Goal: Participate in discussion: Share content

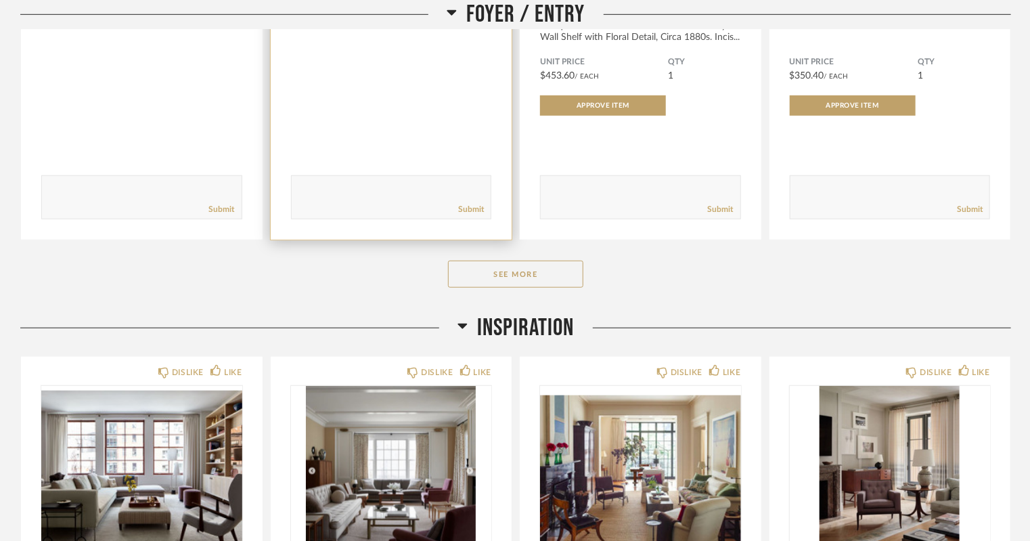
scroll to position [476, 0]
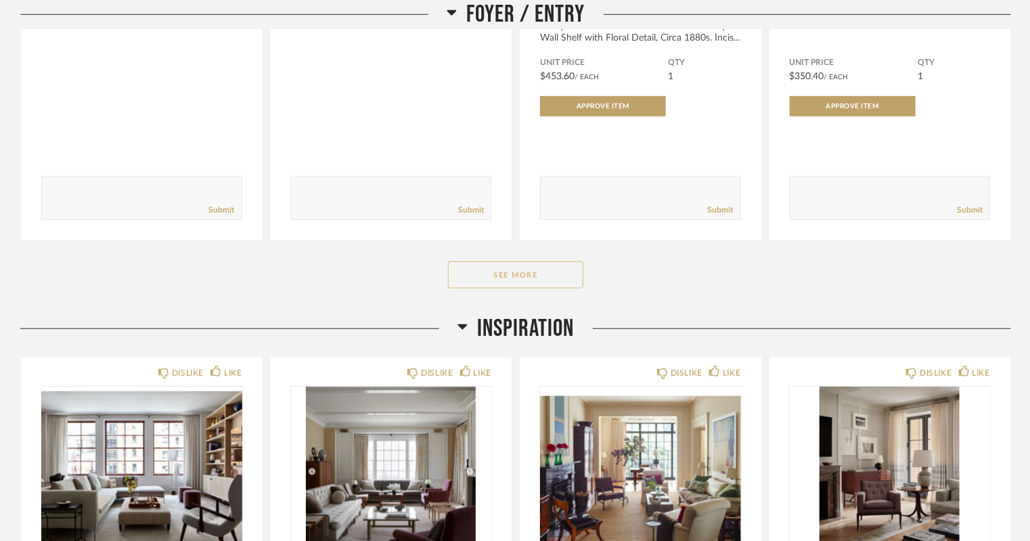
click at [529, 267] on button "See More" at bounding box center [515, 274] width 135 height 27
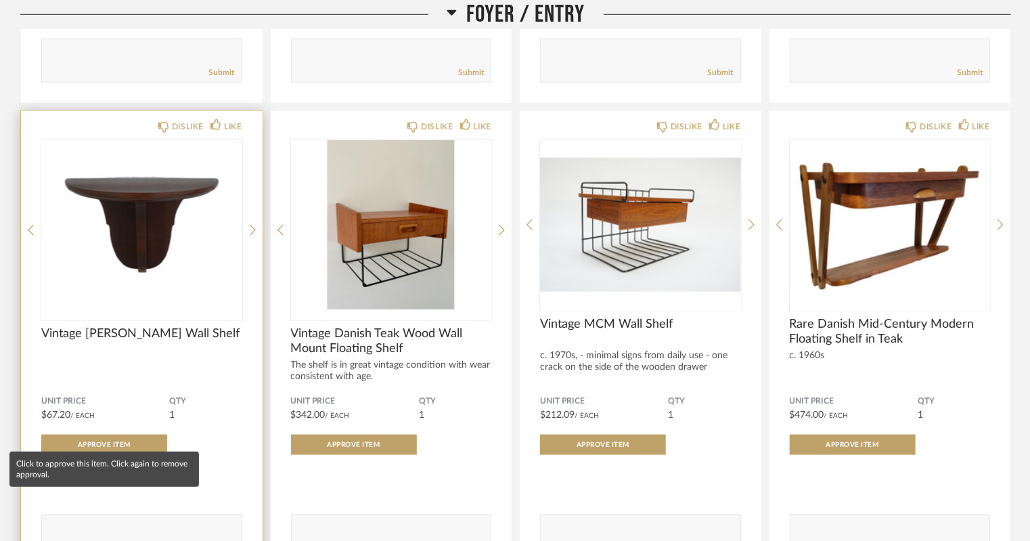
scroll to position [622, 0]
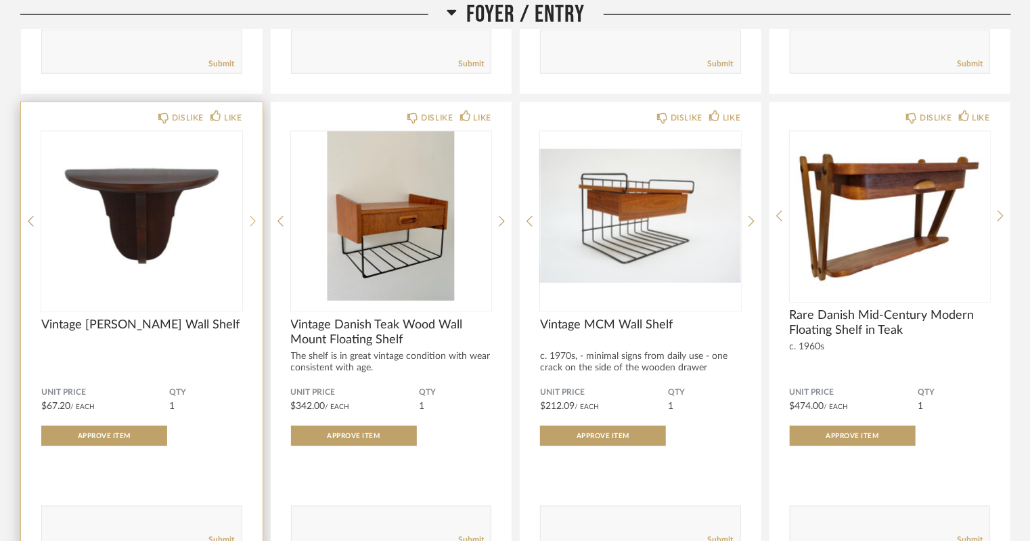
drag, startPoint x: 123, startPoint y: 244, endPoint x: 252, endPoint y: 221, distance: 131.3
click at [252, 221] on icon at bounding box center [253, 221] width 6 height 12
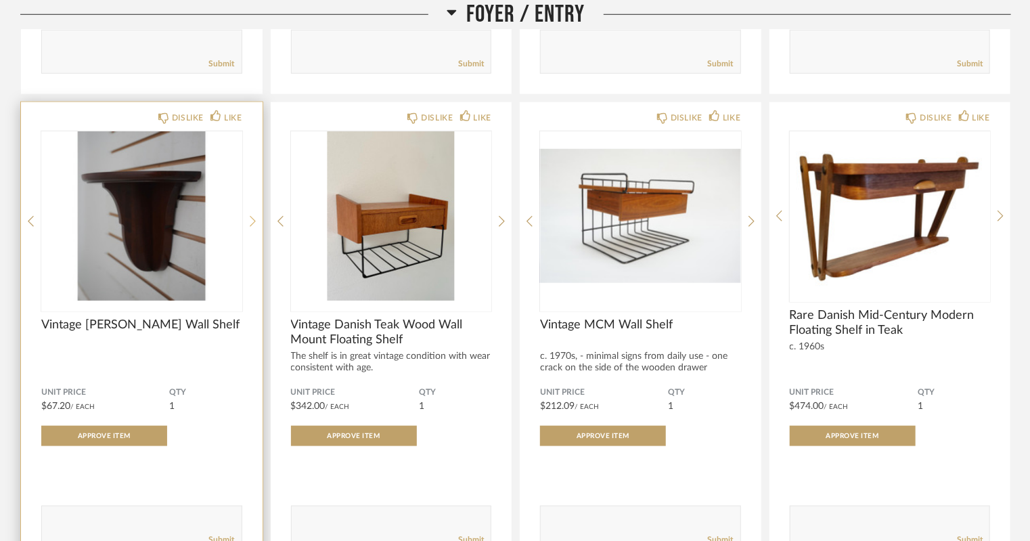
click at [252, 221] on icon at bounding box center [253, 221] width 6 height 12
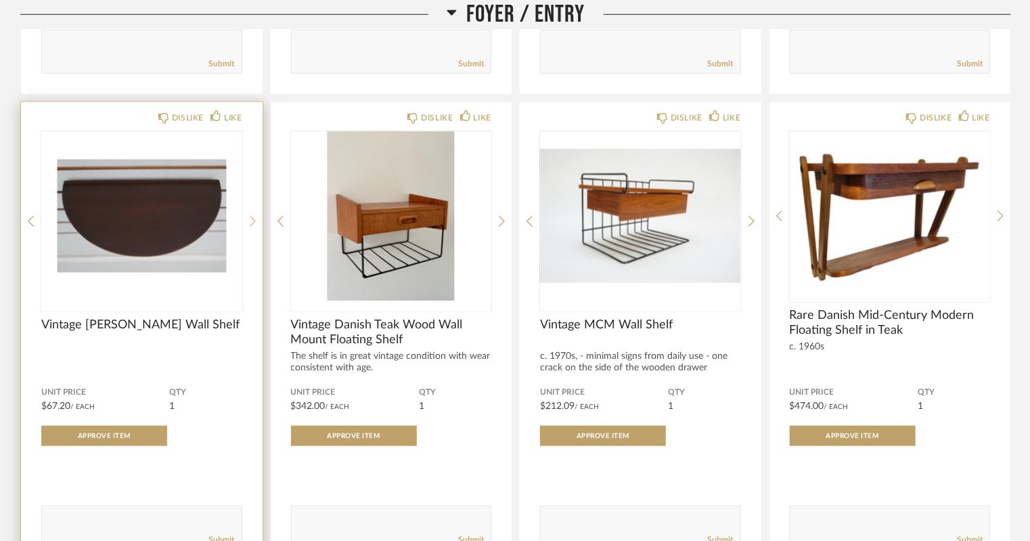
click at [252, 221] on icon at bounding box center [253, 221] width 6 height 12
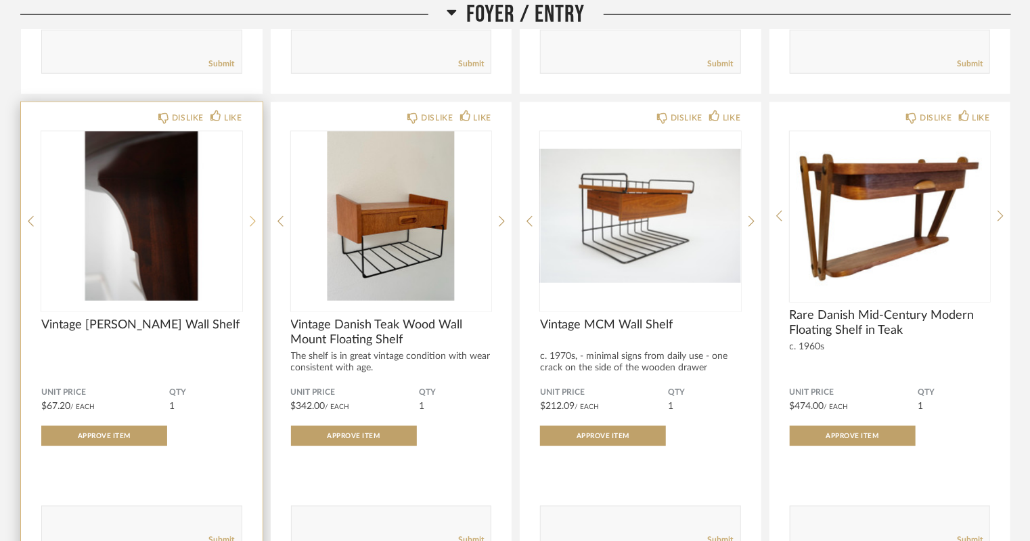
click at [252, 221] on icon at bounding box center [253, 221] width 6 height 12
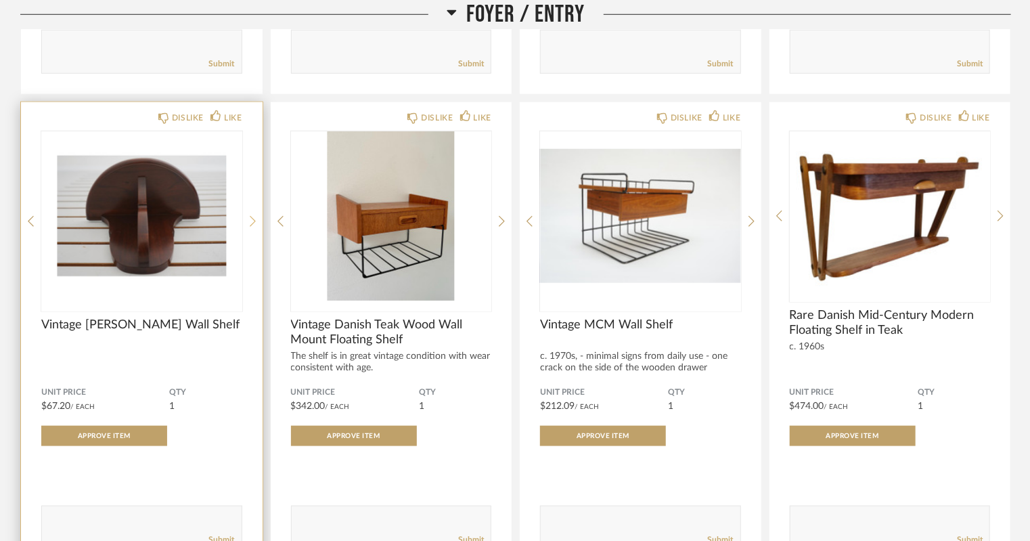
click at [252, 221] on icon at bounding box center [253, 221] width 6 height 12
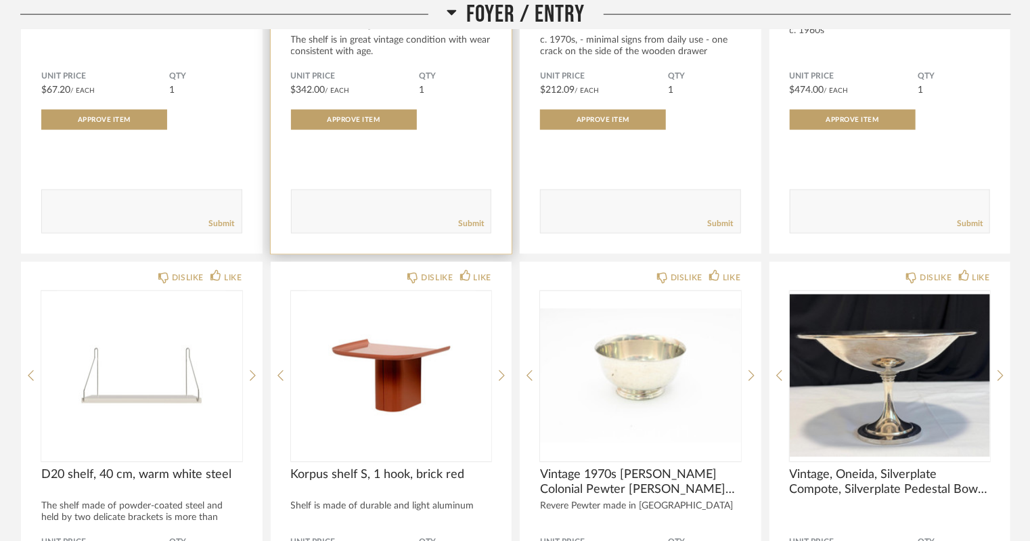
scroll to position [1045, 0]
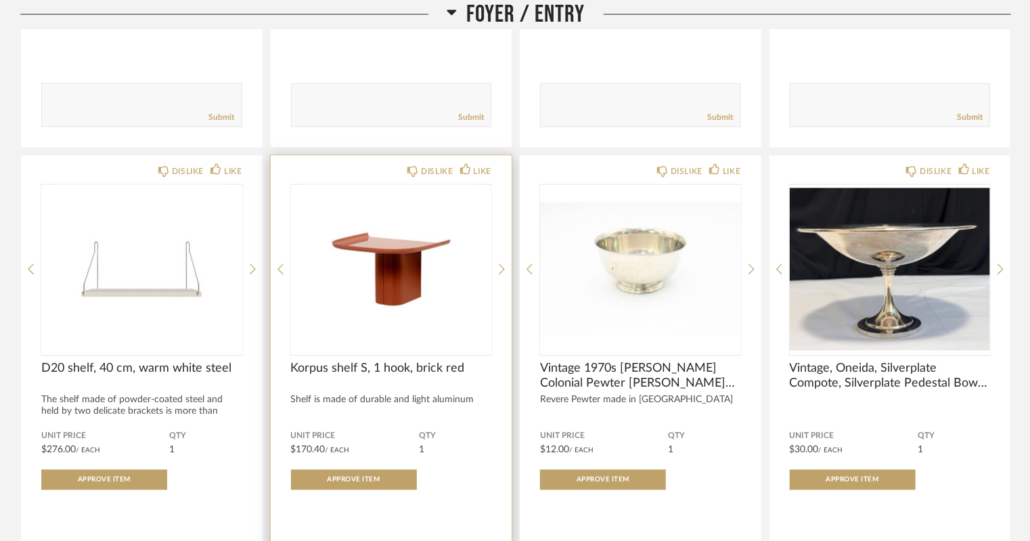
click at [359, 292] on div at bounding box center [391, 269] width 201 height 169
click at [499, 269] on icon at bounding box center [502, 275] width 6 height 12
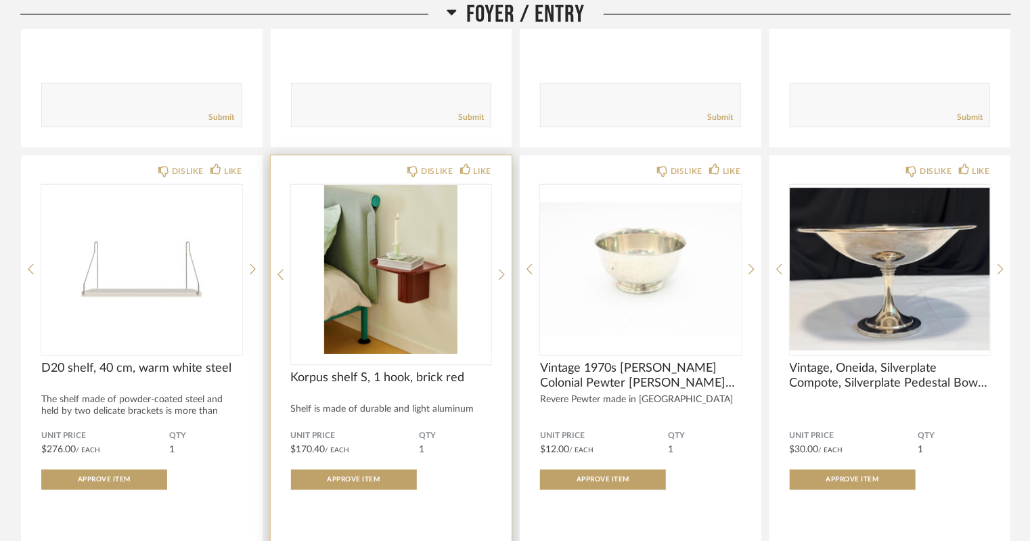
click at [499, 269] on icon at bounding box center [502, 275] width 6 height 12
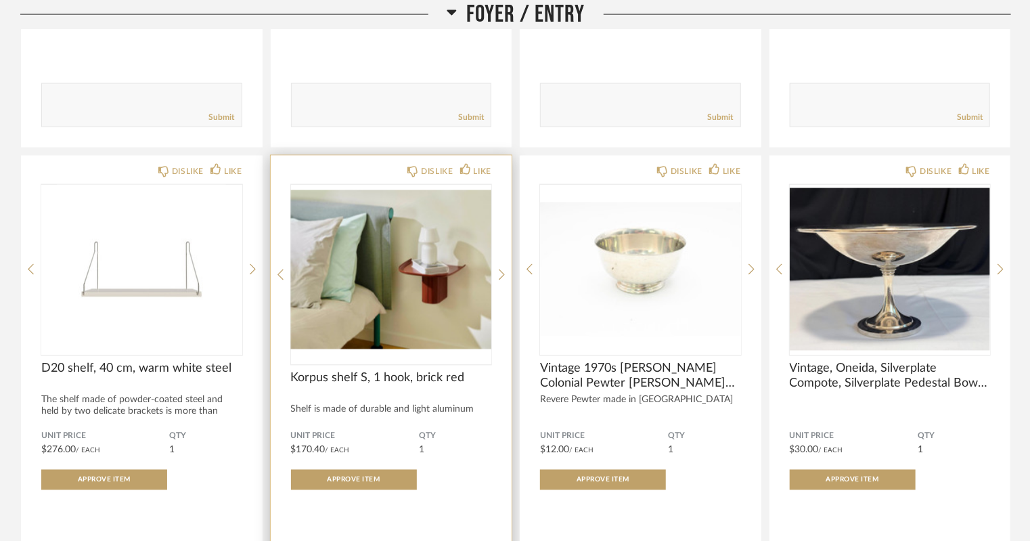
click at [499, 269] on icon at bounding box center [502, 275] width 6 height 12
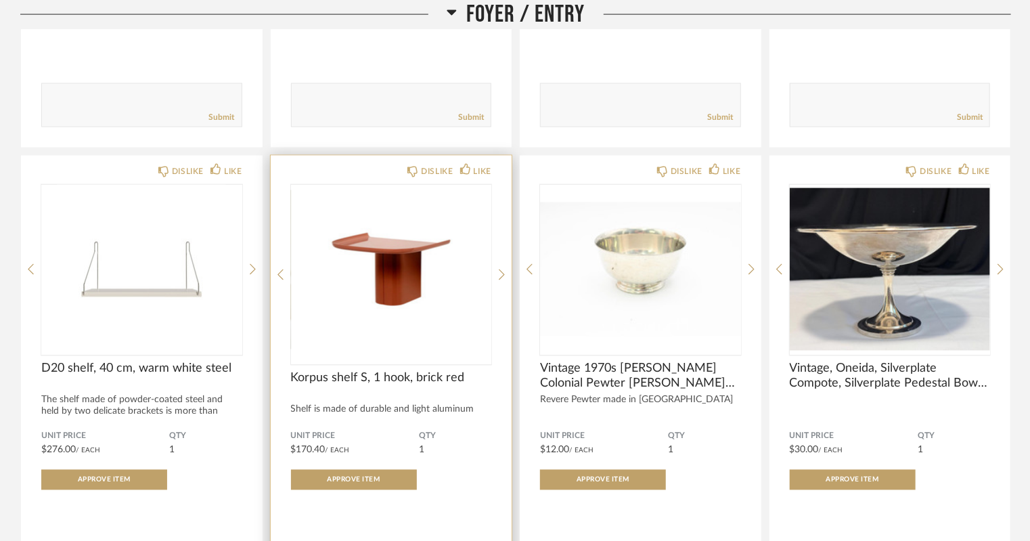
click at [499, 269] on icon at bounding box center [502, 275] width 6 height 12
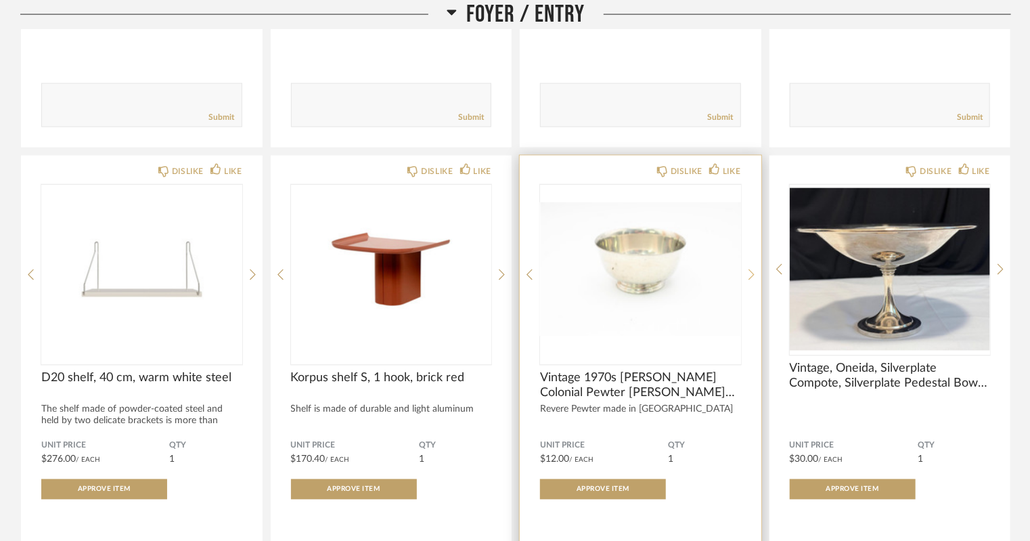
click at [751, 275] on icon at bounding box center [752, 275] width 6 height 12
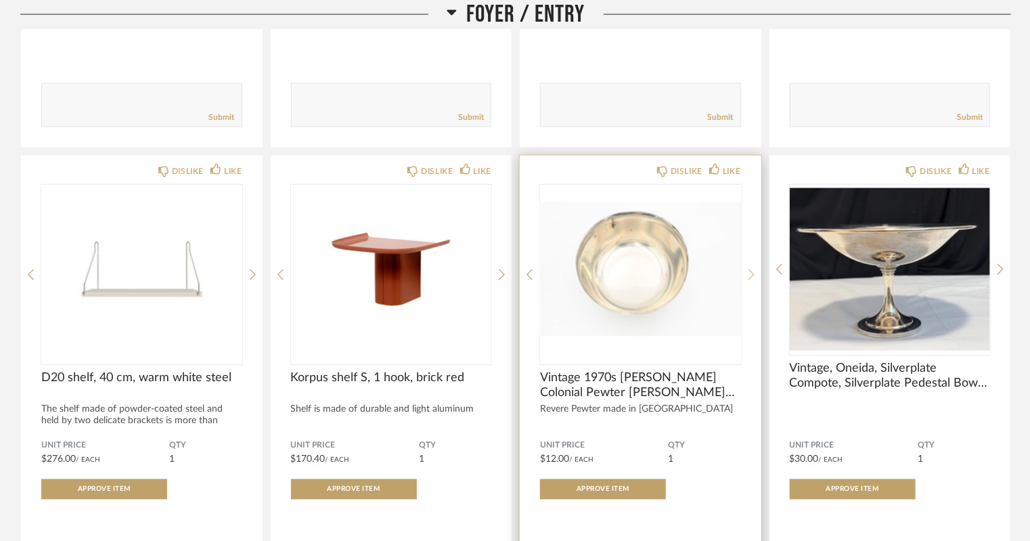
click at [751, 275] on icon at bounding box center [752, 275] width 6 height 12
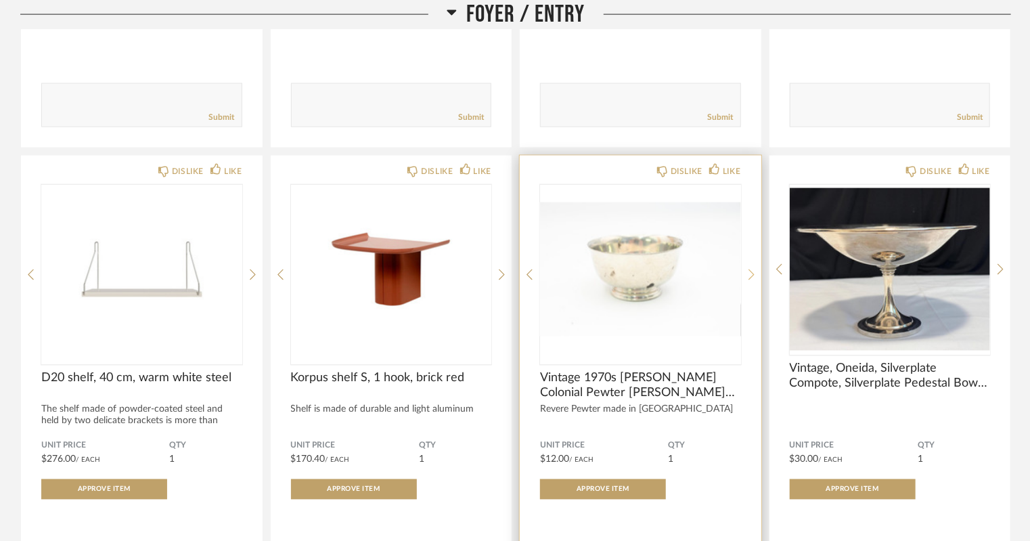
click at [751, 275] on icon at bounding box center [752, 275] width 6 height 12
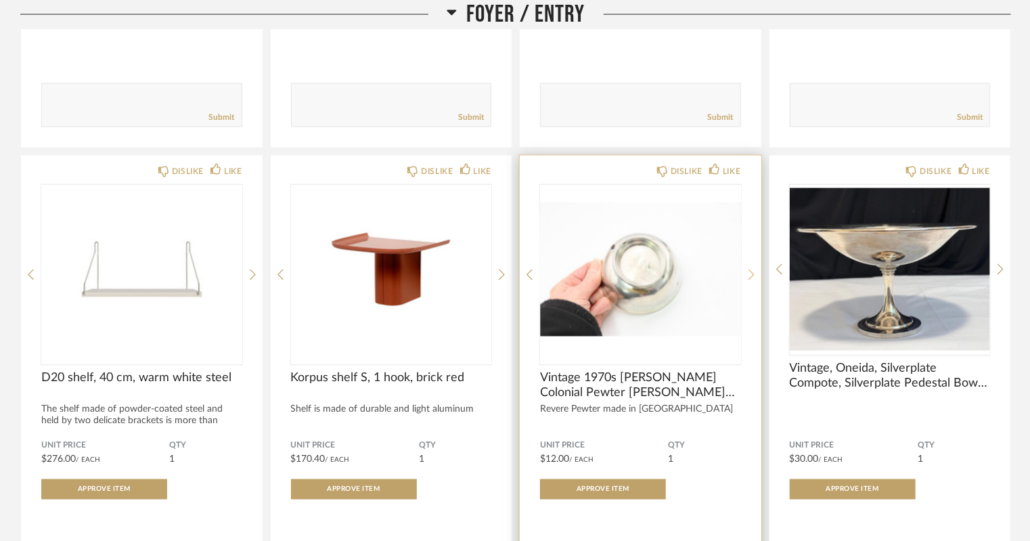
click at [751, 275] on icon at bounding box center [752, 275] width 6 height 12
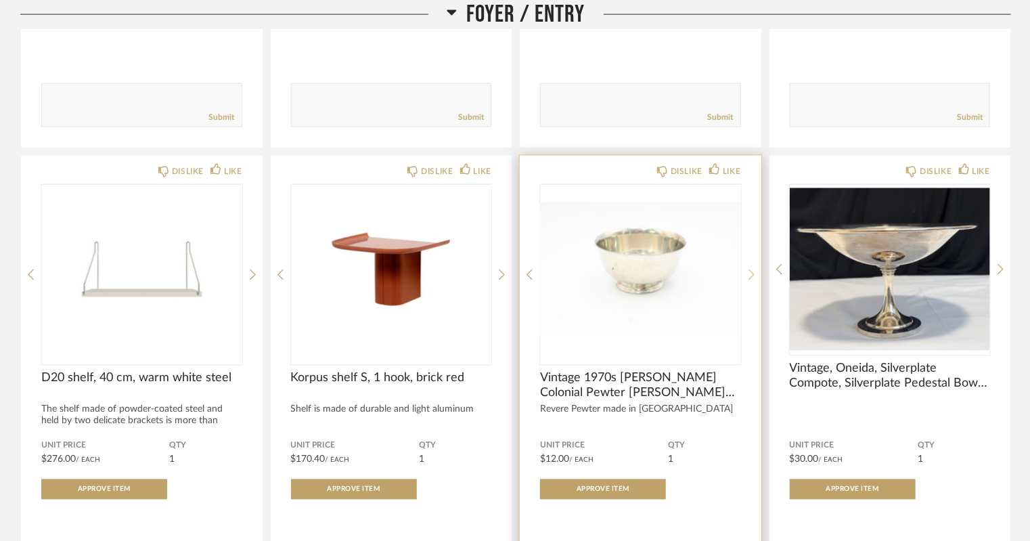
click at [751, 275] on icon at bounding box center [752, 275] width 6 height 12
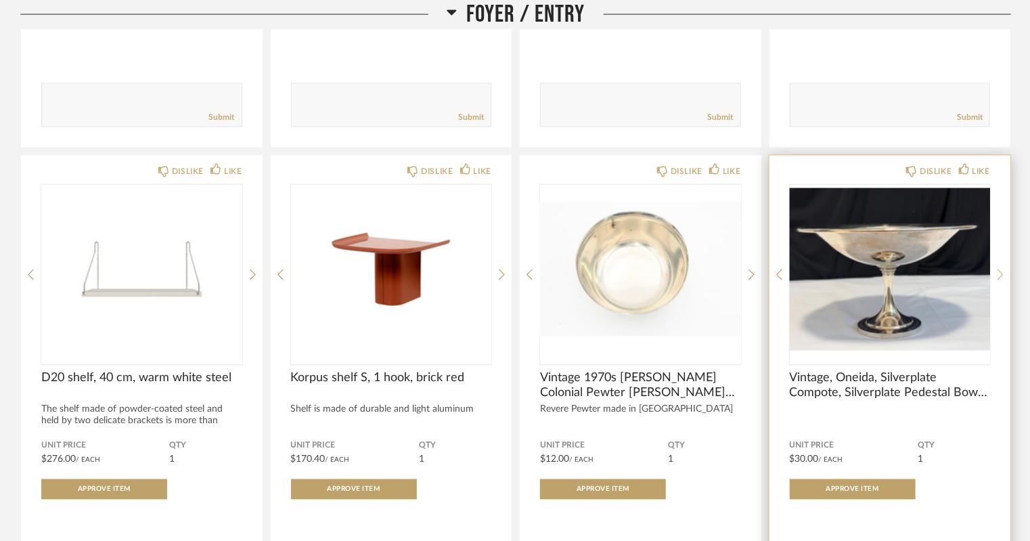
click at [999, 274] on icon at bounding box center [1001, 275] width 6 height 12
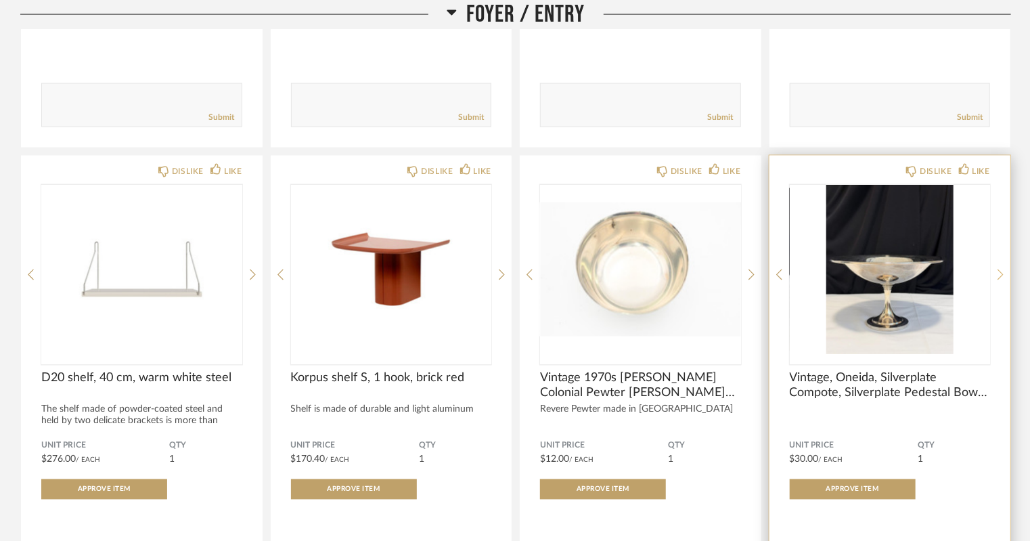
click at [999, 274] on icon at bounding box center [1001, 275] width 6 height 12
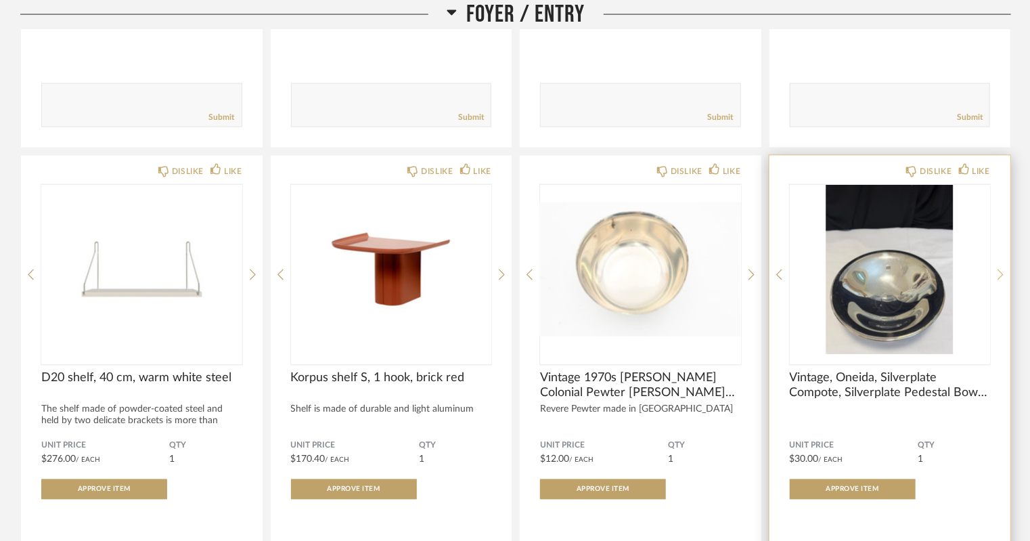
click at [999, 274] on icon at bounding box center [1001, 275] width 6 height 12
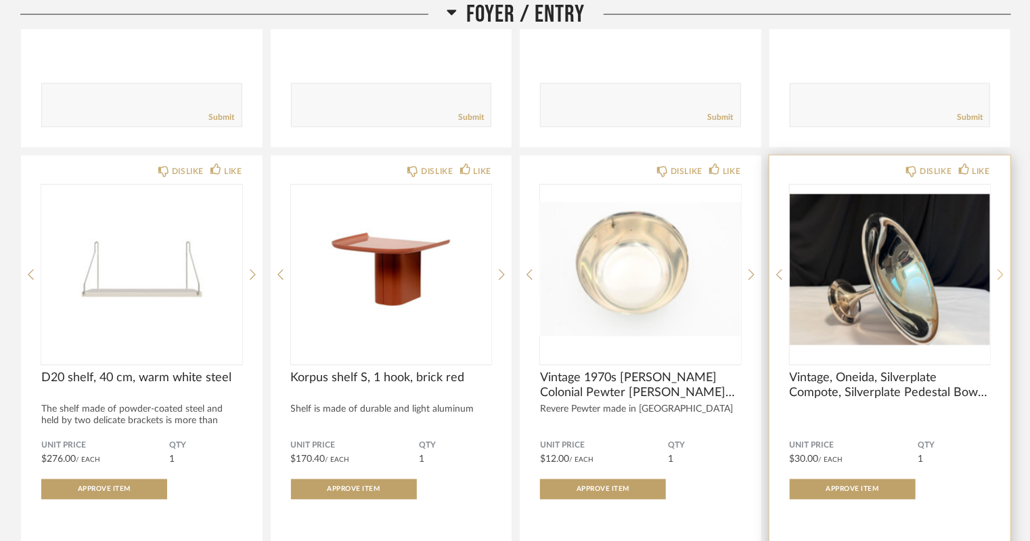
click at [999, 274] on icon at bounding box center [1001, 275] width 6 height 12
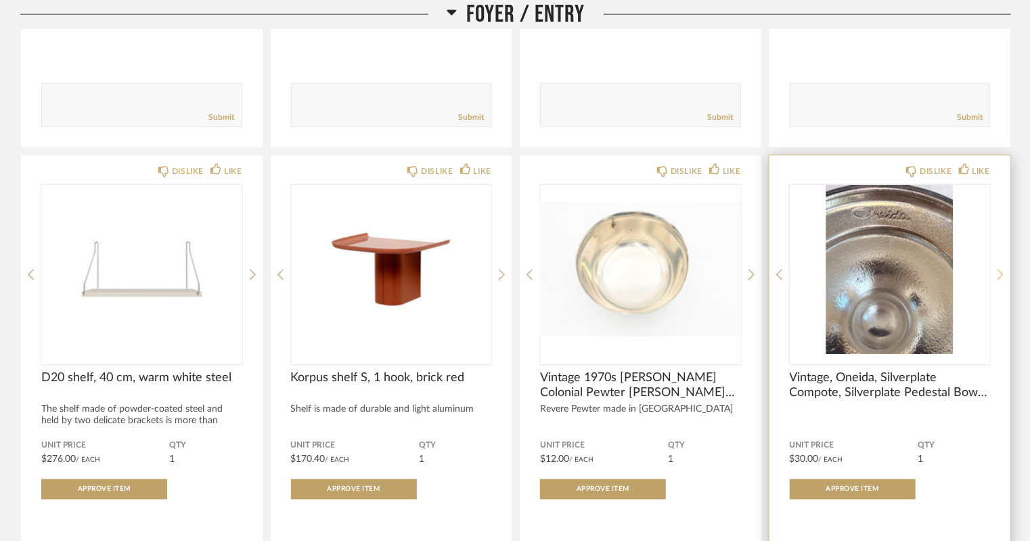
click at [999, 274] on icon at bounding box center [1001, 275] width 6 height 12
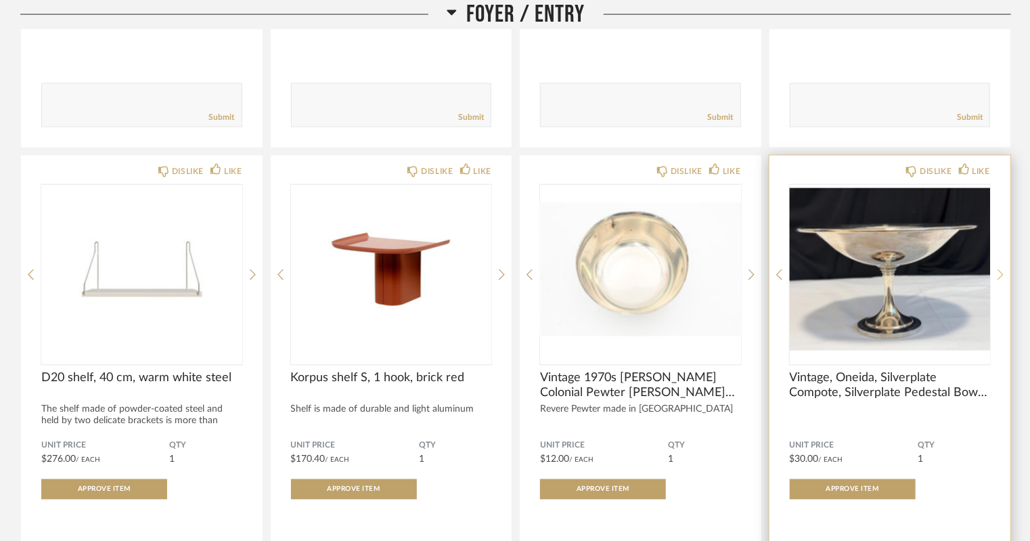
click at [999, 274] on icon at bounding box center [1001, 275] width 6 height 12
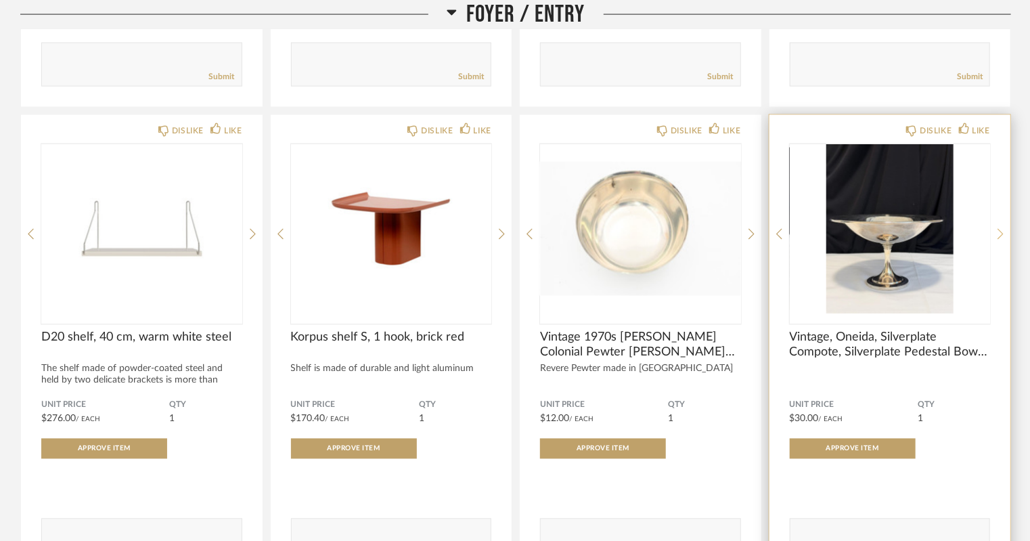
scroll to position [1087, 0]
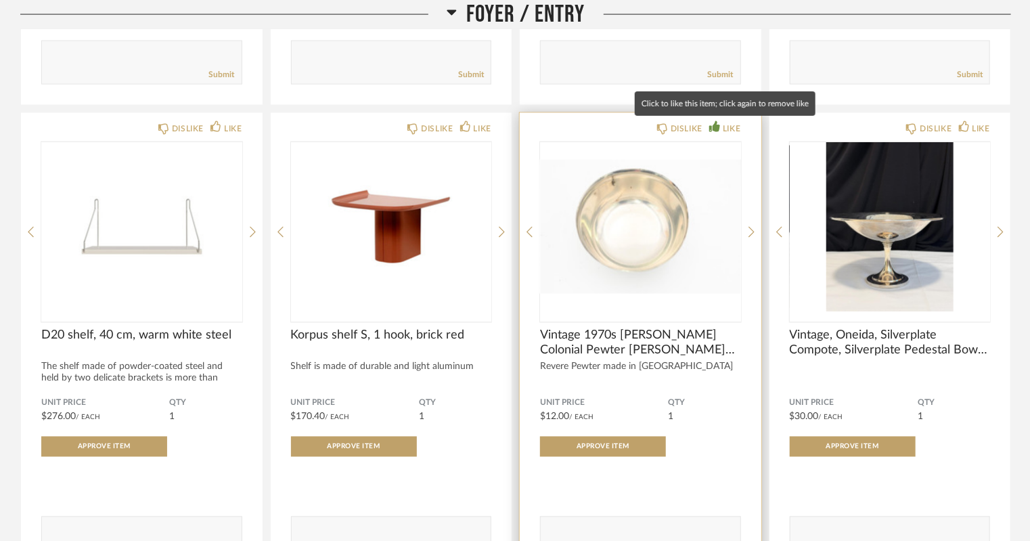
click at [729, 132] on div "LIKE" at bounding box center [732, 129] width 18 height 14
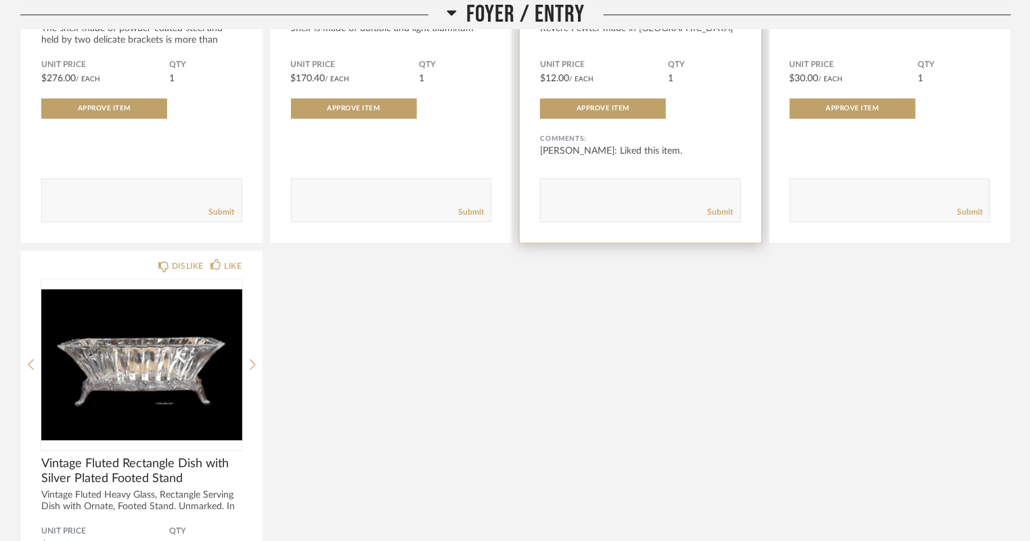
scroll to position [1457, 0]
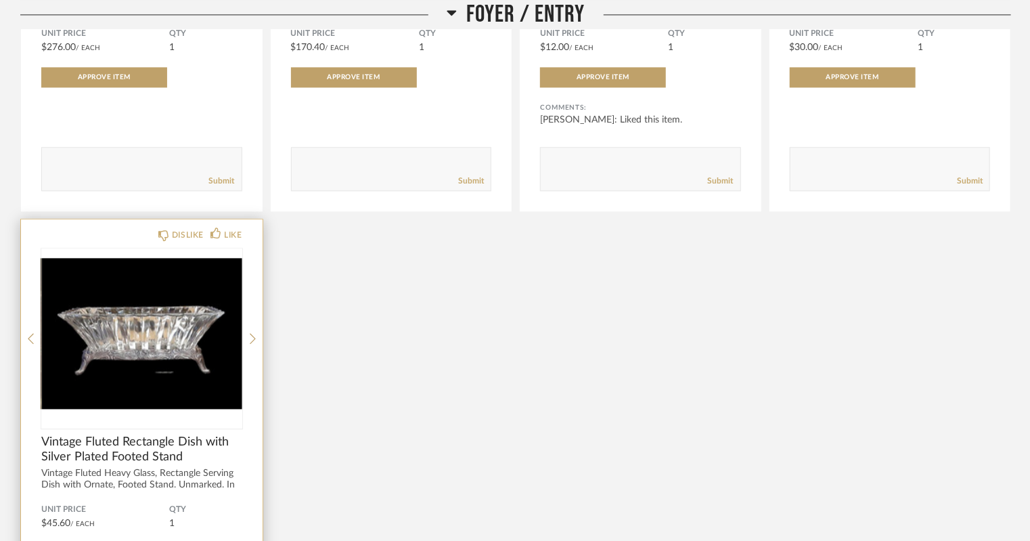
click at [249, 342] on div "DISLIKE LIKE Vintage Fluted Rectangle Dish with Silver Plated Footed Stand Vint…" at bounding box center [142, 453] width 242 height 468
click at [253, 338] on icon at bounding box center [253, 338] width 6 height 12
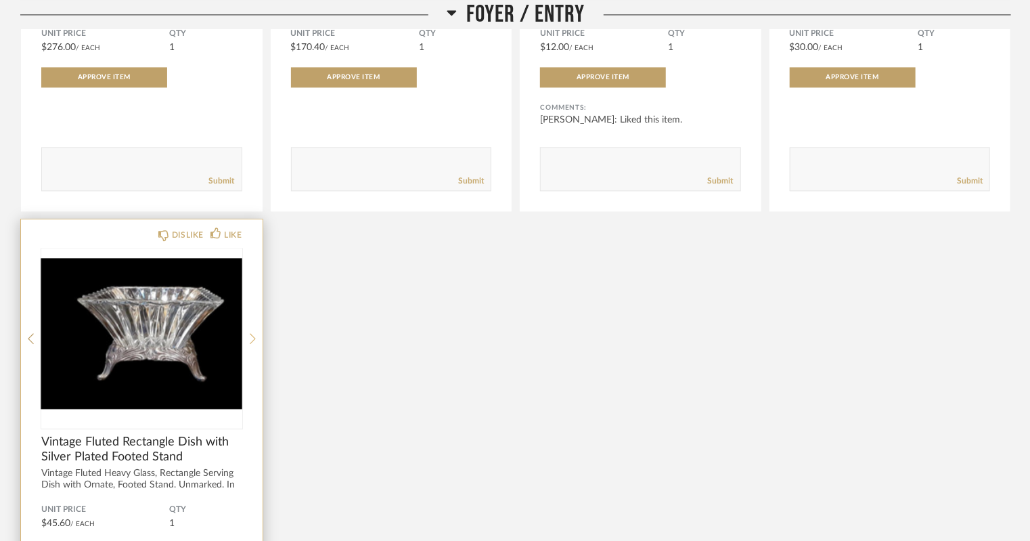
click at [253, 338] on icon at bounding box center [253, 338] width 6 height 12
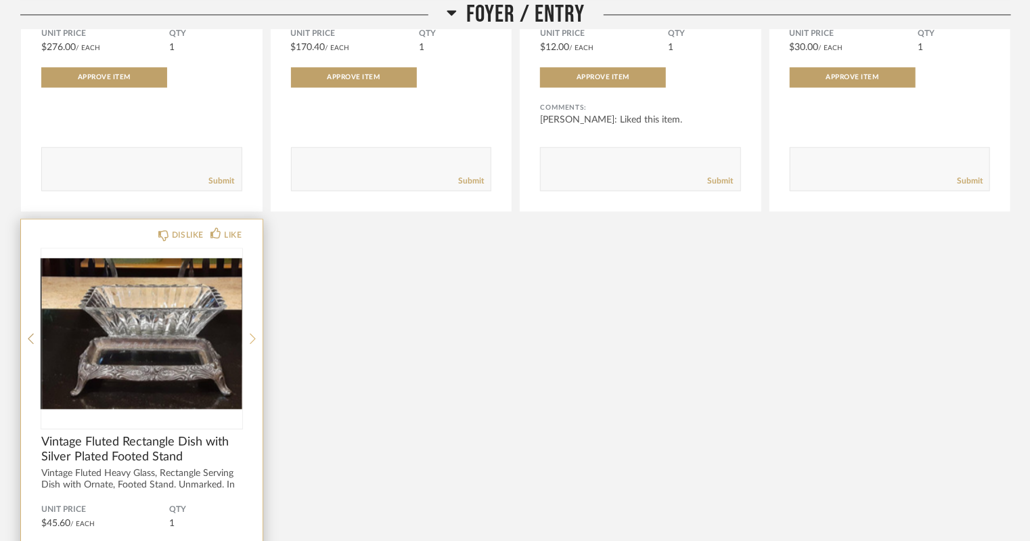
click at [253, 338] on icon at bounding box center [253, 338] width 6 height 12
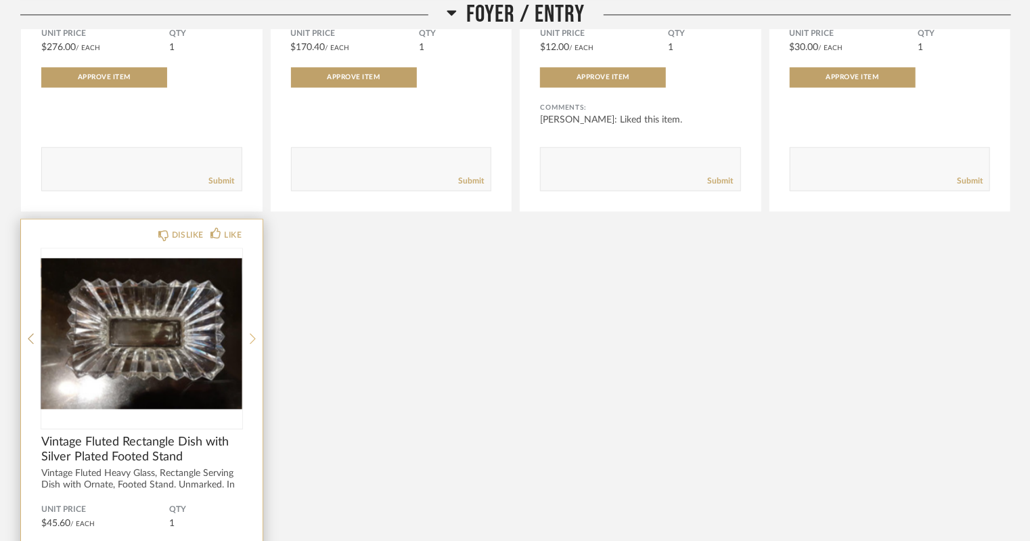
click at [253, 338] on icon at bounding box center [253, 338] width 6 height 12
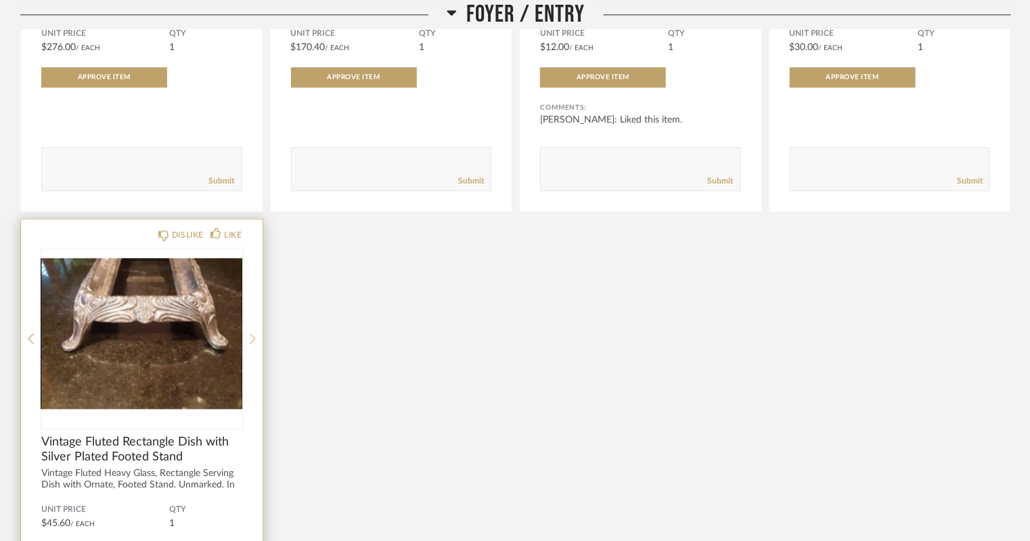
click at [253, 338] on icon at bounding box center [253, 338] width 6 height 12
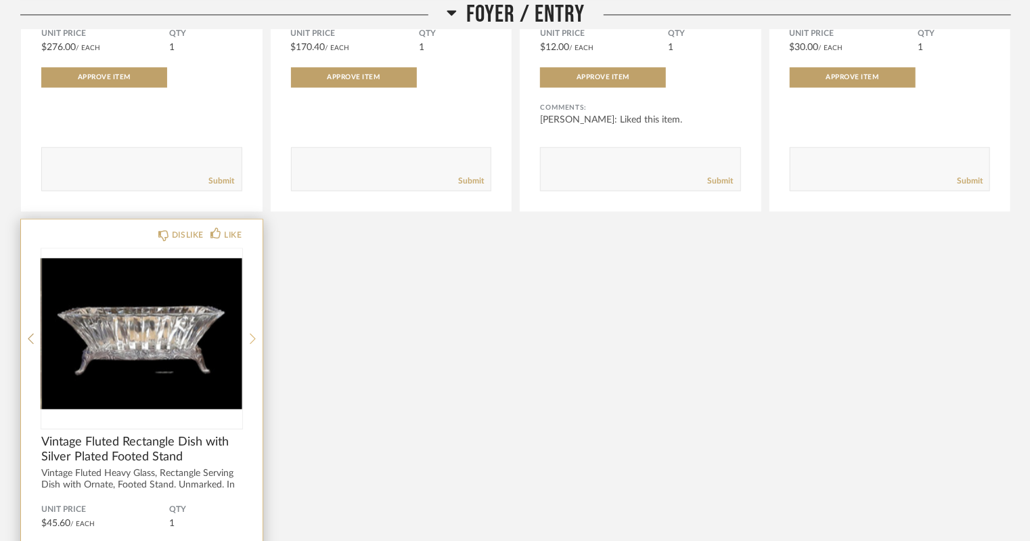
click at [253, 338] on icon at bounding box center [253, 338] width 6 height 12
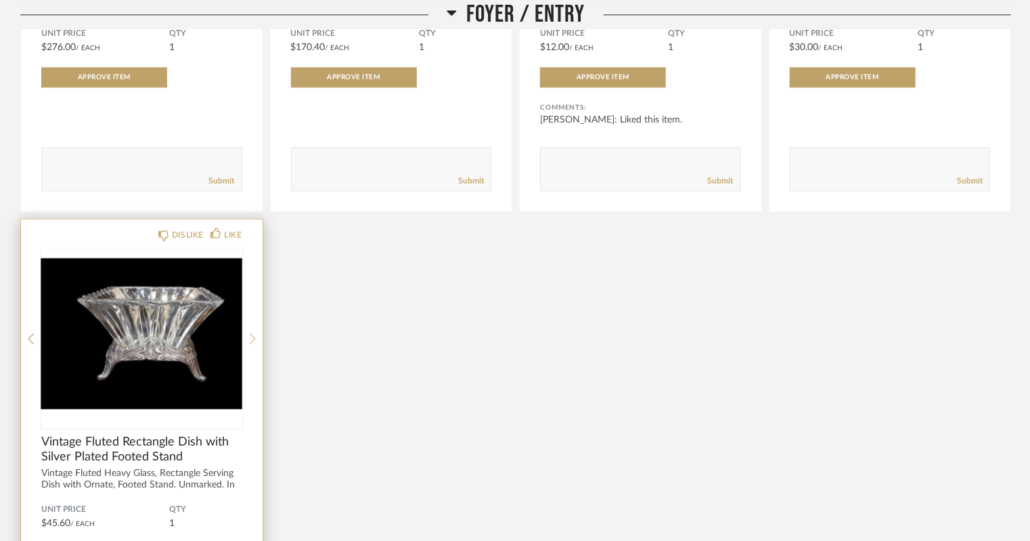
click at [253, 338] on icon at bounding box center [253, 338] width 6 height 12
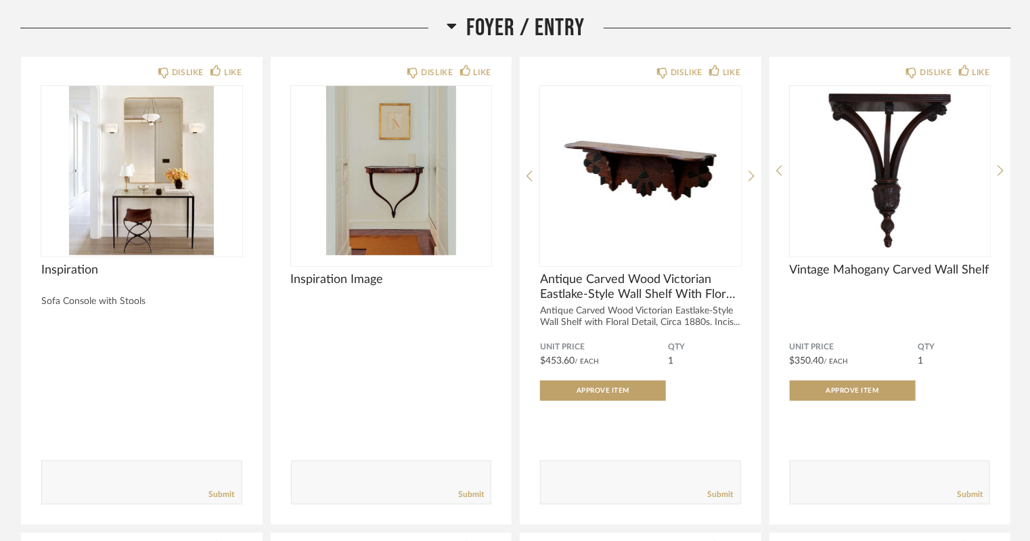
scroll to position [209, 0]
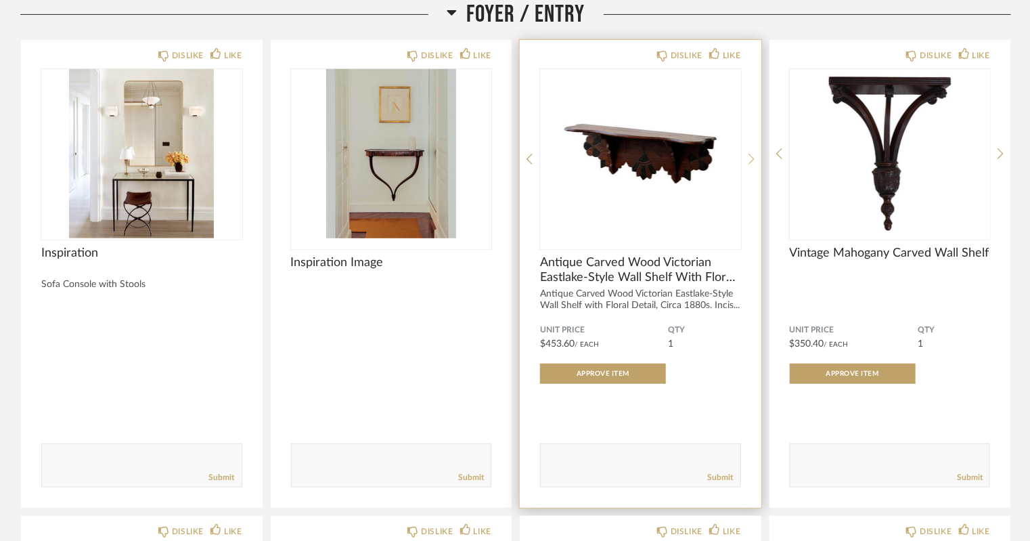
click at [749, 160] on icon at bounding box center [752, 159] width 6 height 12
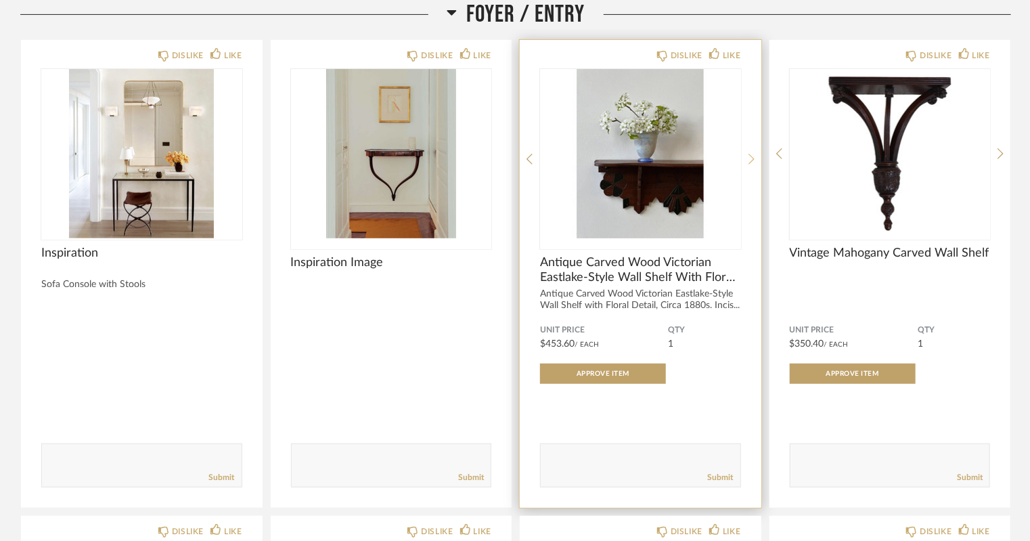
click at [749, 160] on icon at bounding box center [752, 159] width 6 height 12
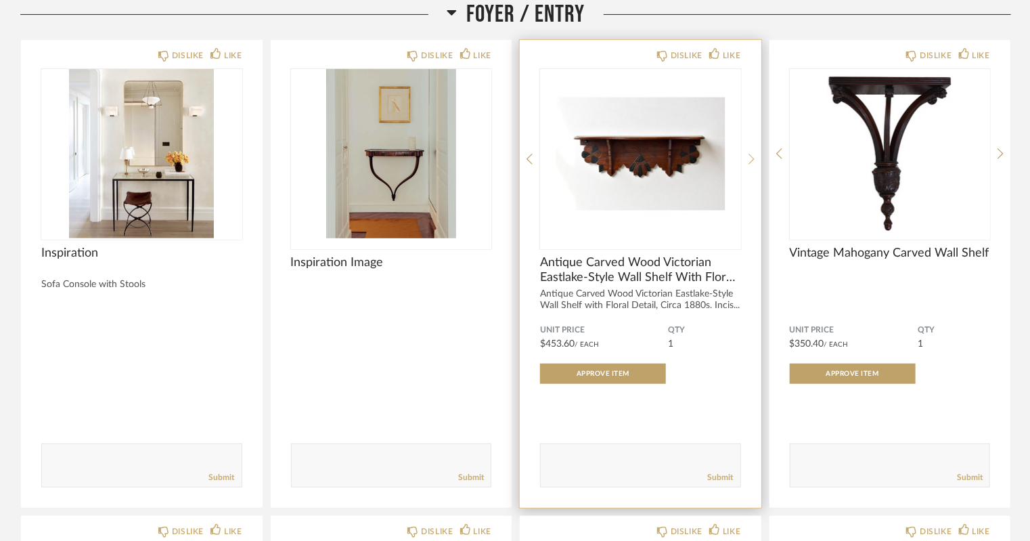
click at [749, 160] on icon at bounding box center [752, 159] width 6 height 12
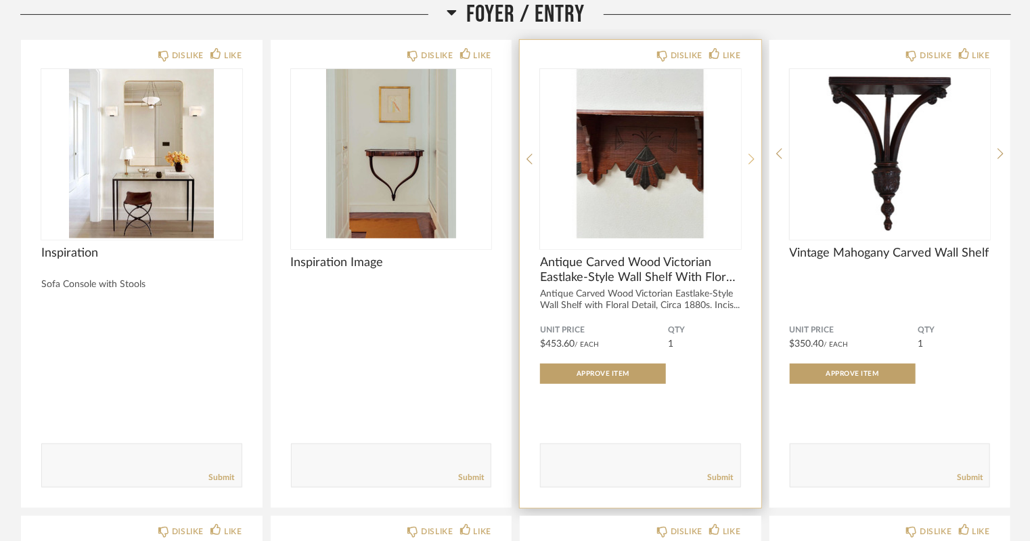
click at [749, 160] on icon at bounding box center [752, 159] width 6 height 12
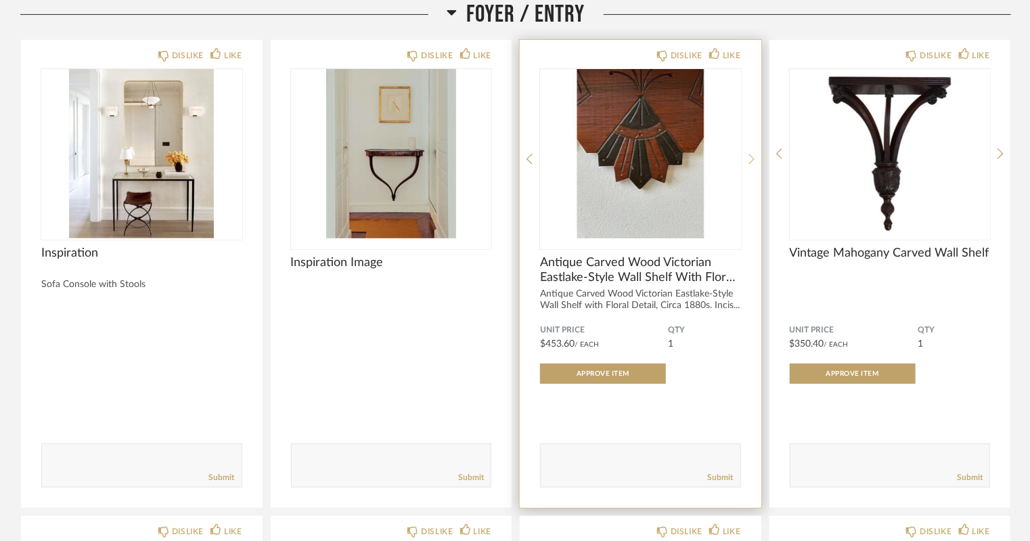
click at [749, 160] on icon at bounding box center [752, 159] width 6 height 12
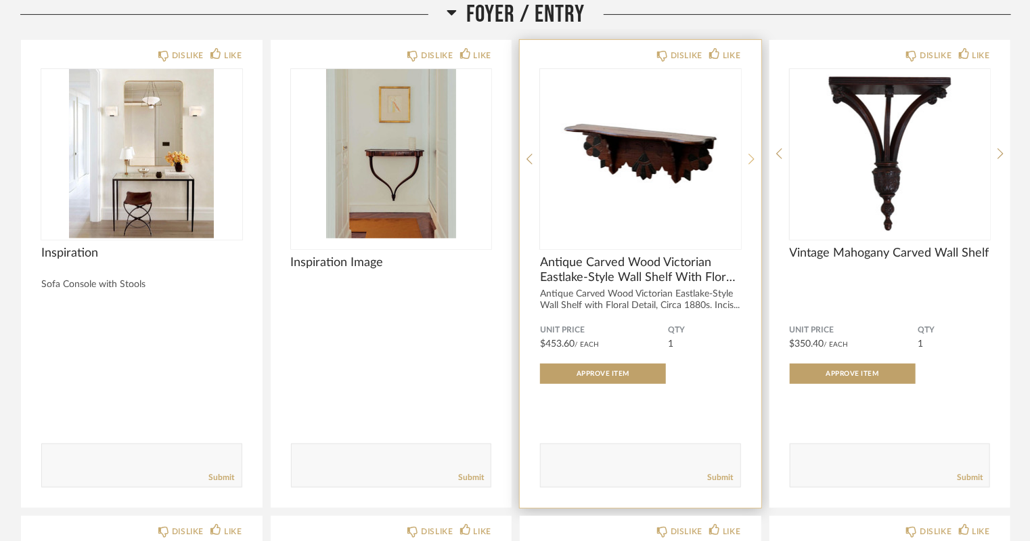
click at [749, 160] on icon at bounding box center [752, 159] width 6 height 12
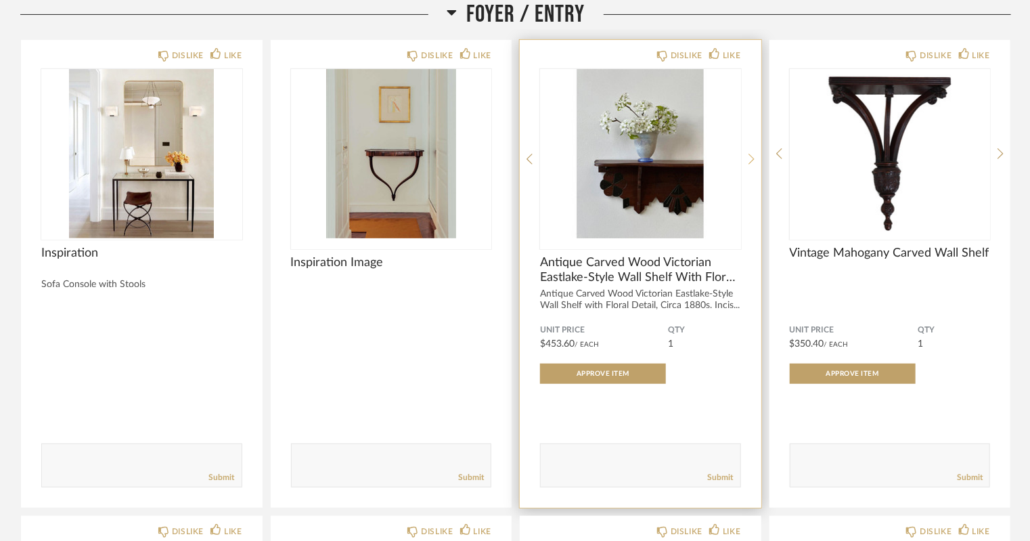
click at [749, 160] on icon at bounding box center [752, 159] width 6 height 12
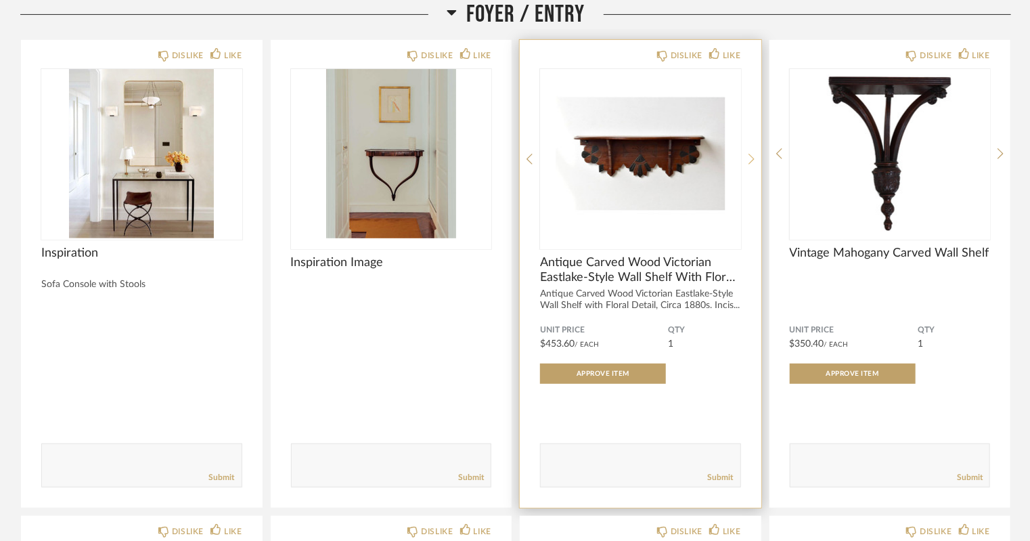
click at [749, 160] on icon at bounding box center [752, 159] width 6 height 12
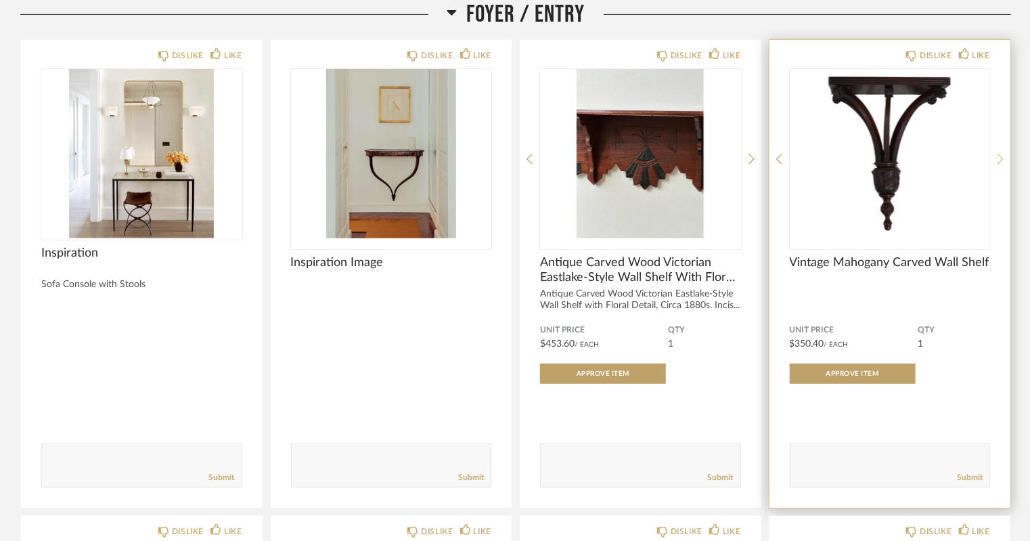
click at [999, 164] on icon at bounding box center [1001, 159] width 6 height 11
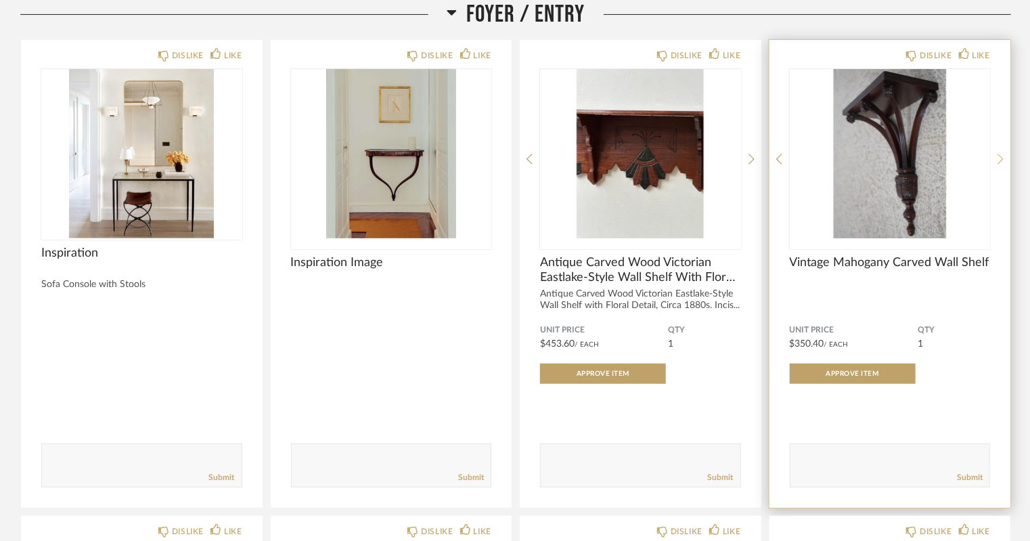
click at [999, 164] on icon at bounding box center [1001, 159] width 6 height 11
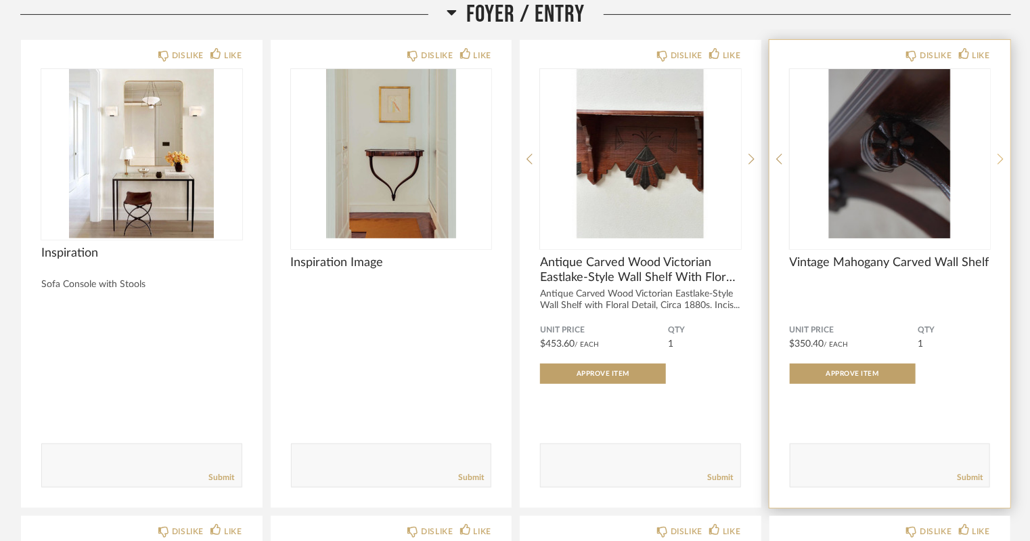
click at [999, 164] on icon at bounding box center [1001, 159] width 6 height 11
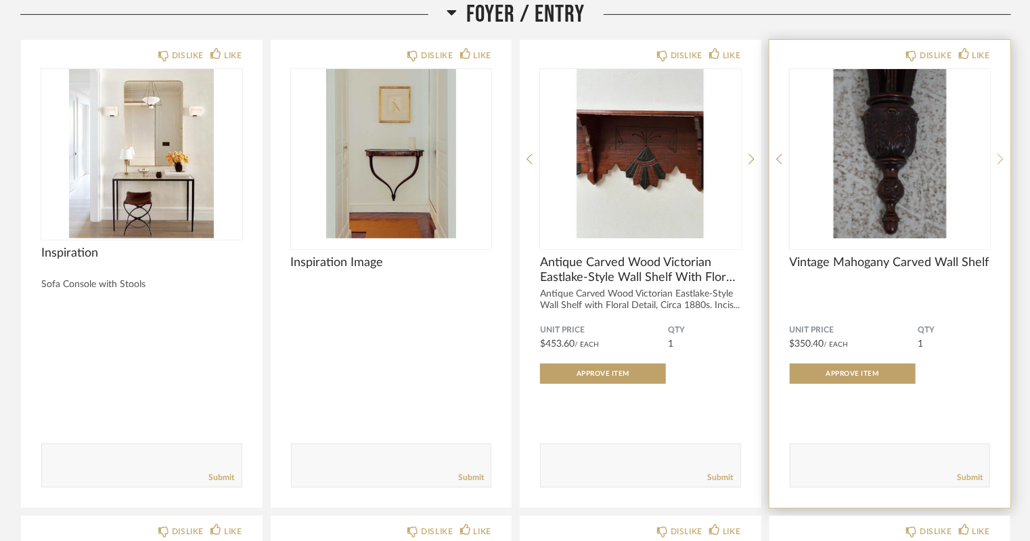
click at [999, 164] on icon at bounding box center [1001, 159] width 6 height 11
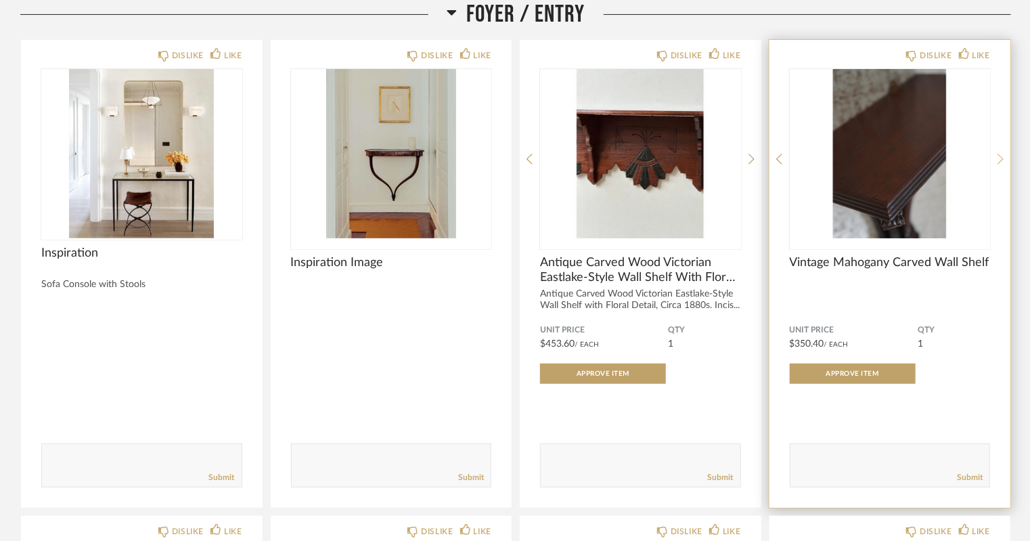
click at [999, 164] on icon at bounding box center [1001, 159] width 6 height 11
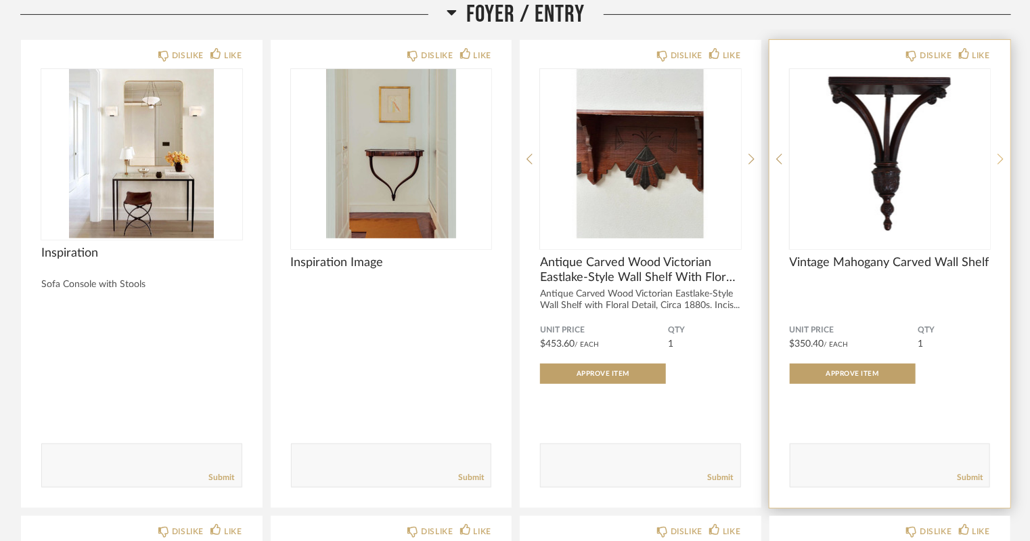
click at [999, 164] on icon at bounding box center [1001, 159] width 6 height 11
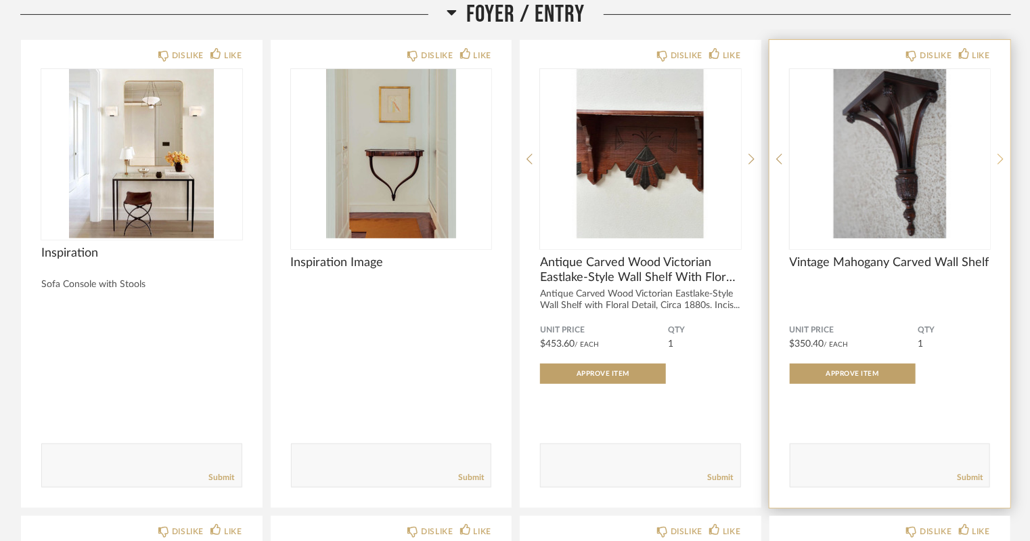
click at [999, 164] on icon at bounding box center [1001, 159] width 6 height 11
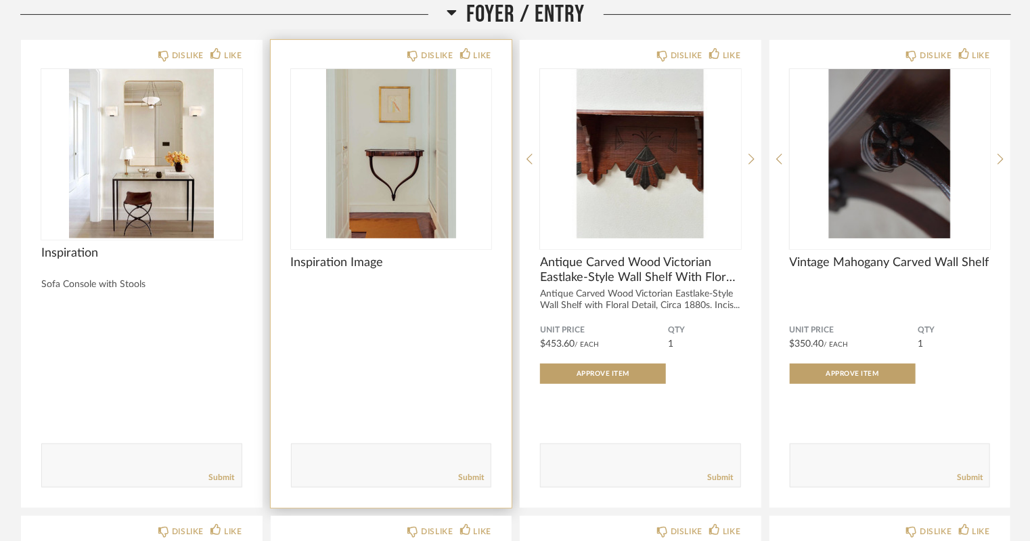
click at [368, 462] on textarea at bounding box center [392, 459] width 200 height 18
type textarea "Love the look of this but think we will need something with a drawer at least f…"
click at [477, 479] on link "Submit" at bounding box center [471, 478] width 26 height 12
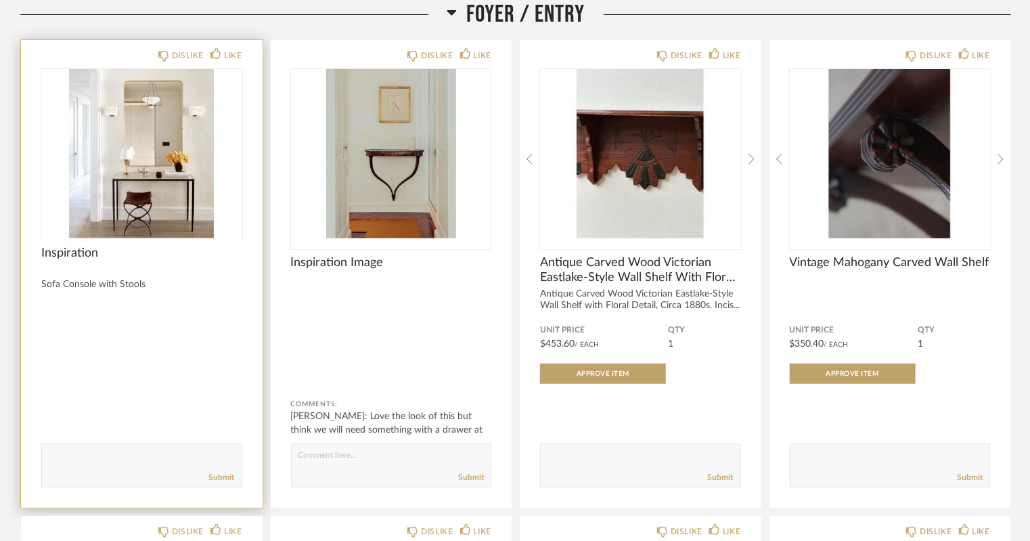
click at [126, 460] on textarea at bounding box center [142, 459] width 200 height 18
type textarea "A"
type textarea "Same as other comment re needing a drawer. Like that we can keep our bench. Ope…"
click at [227, 481] on link "Submit" at bounding box center [222, 478] width 26 height 12
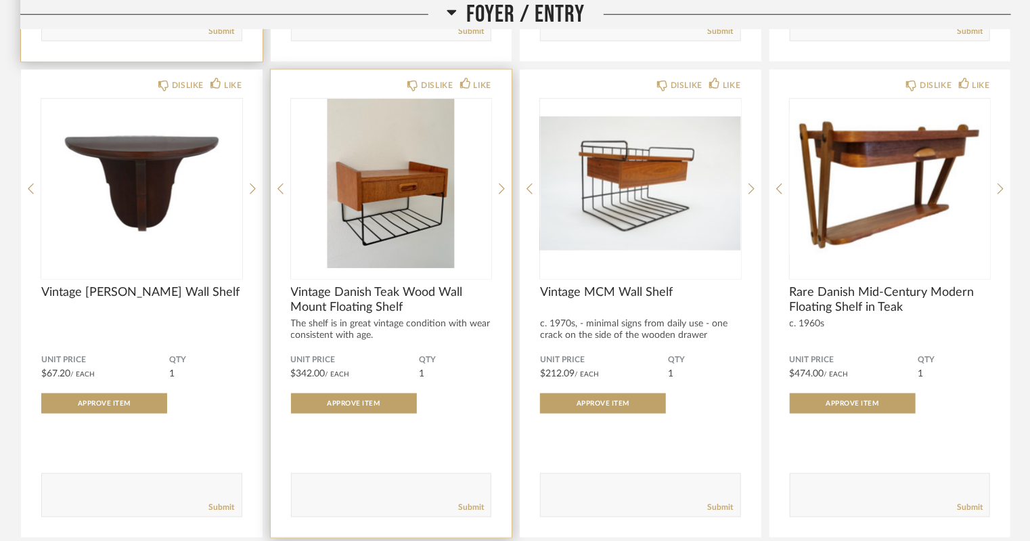
scroll to position [658, 0]
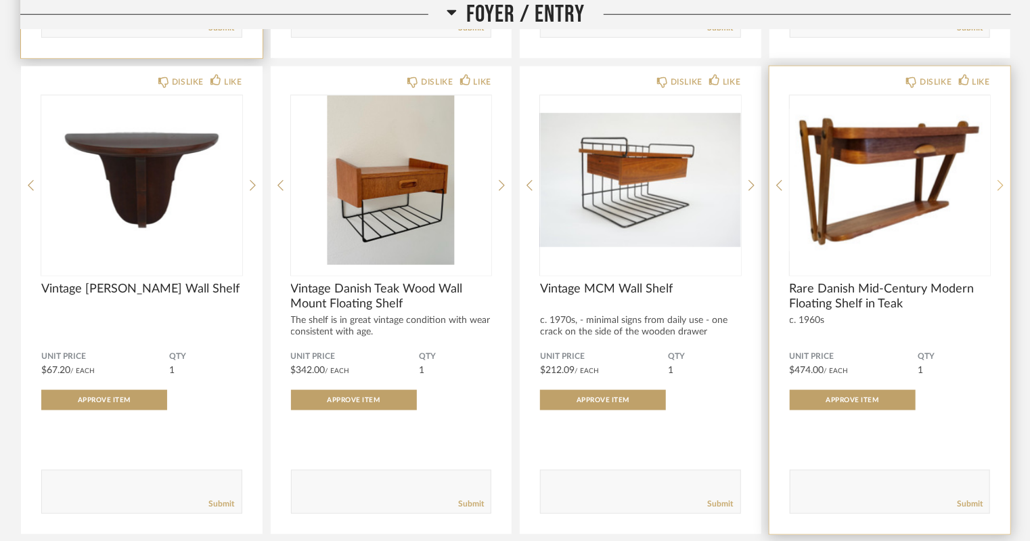
click at [1004, 186] on icon at bounding box center [1001, 185] width 6 height 12
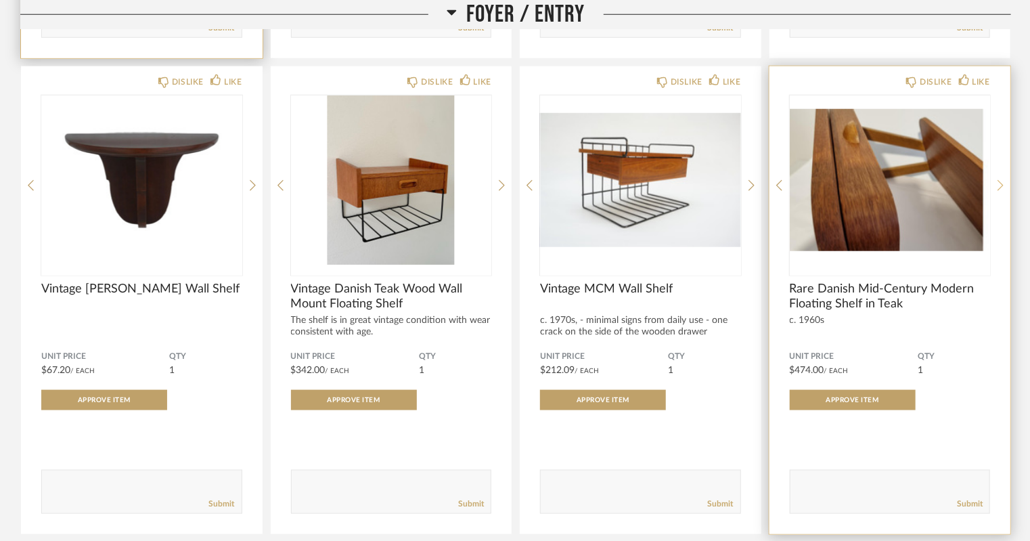
click at [1004, 186] on icon at bounding box center [1001, 185] width 6 height 12
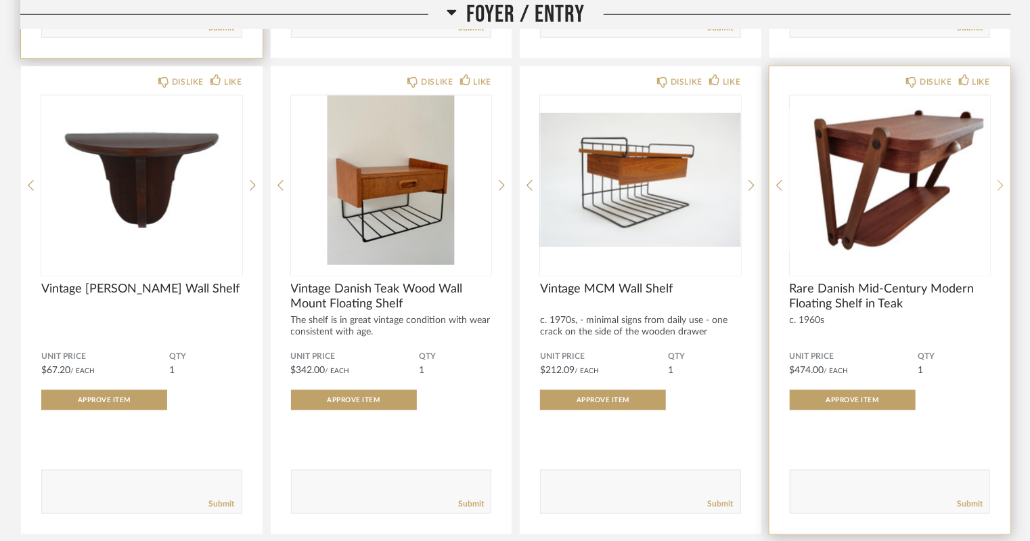
click at [1004, 186] on icon at bounding box center [1001, 185] width 6 height 12
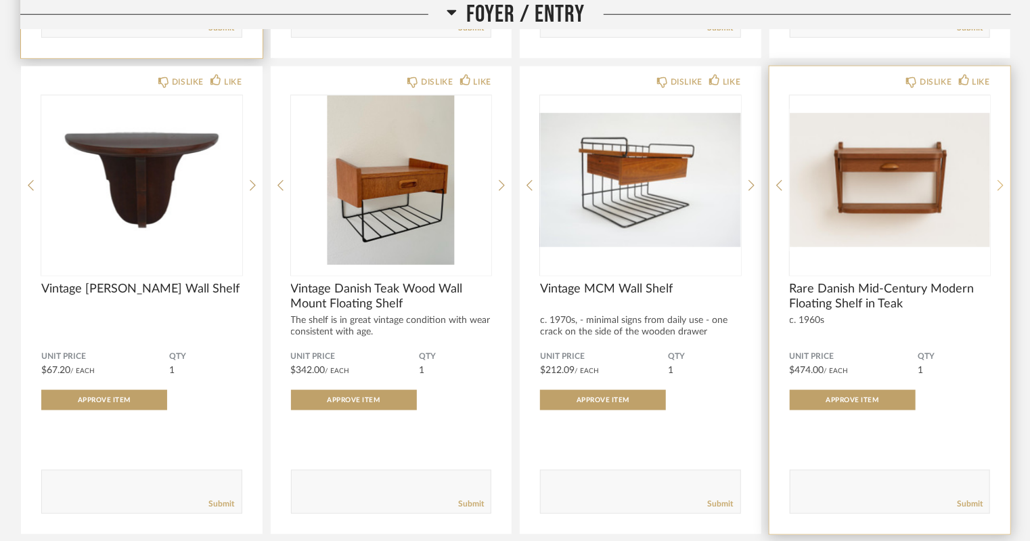
click at [1004, 186] on icon at bounding box center [1001, 185] width 6 height 12
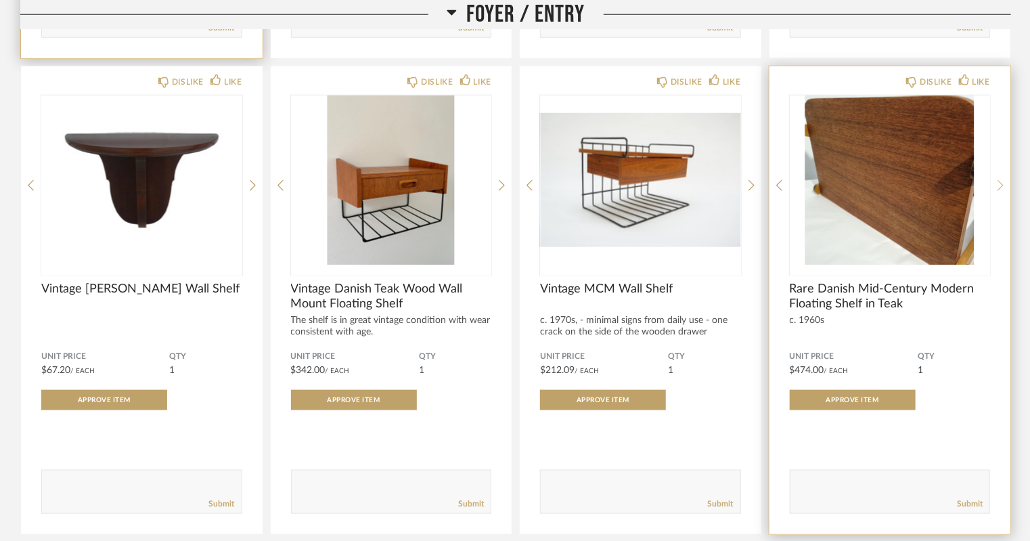
click at [1004, 186] on icon at bounding box center [1001, 185] width 6 height 12
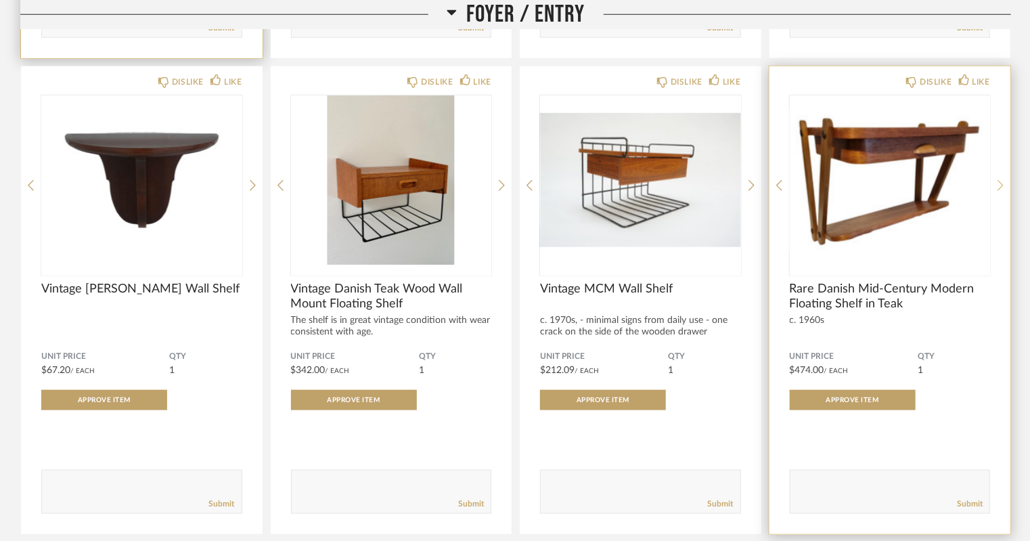
click at [1004, 186] on icon at bounding box center [1001, 185] width 6 height 12
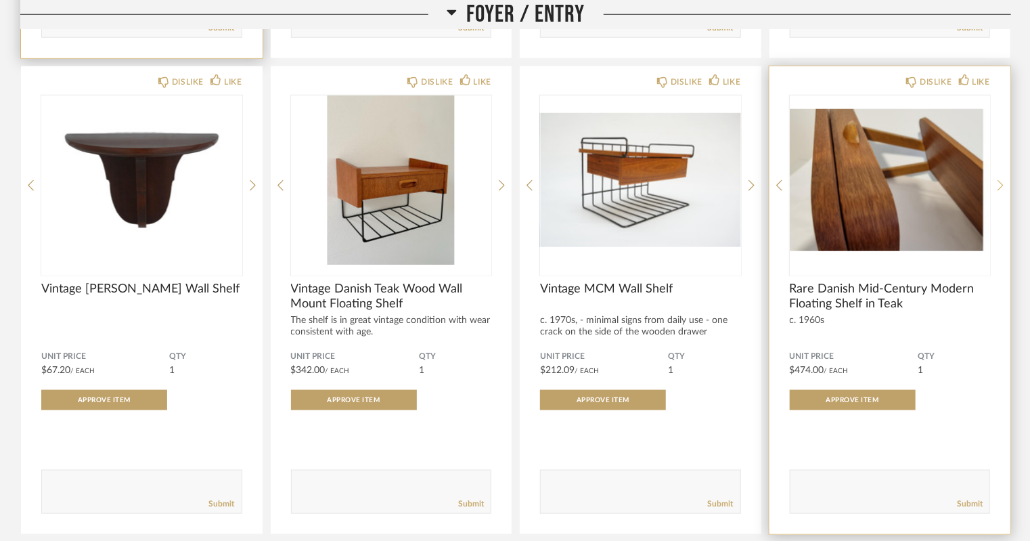
click at [1004, 186] on icon at bounding box center [1001, 185] width 6 height 12
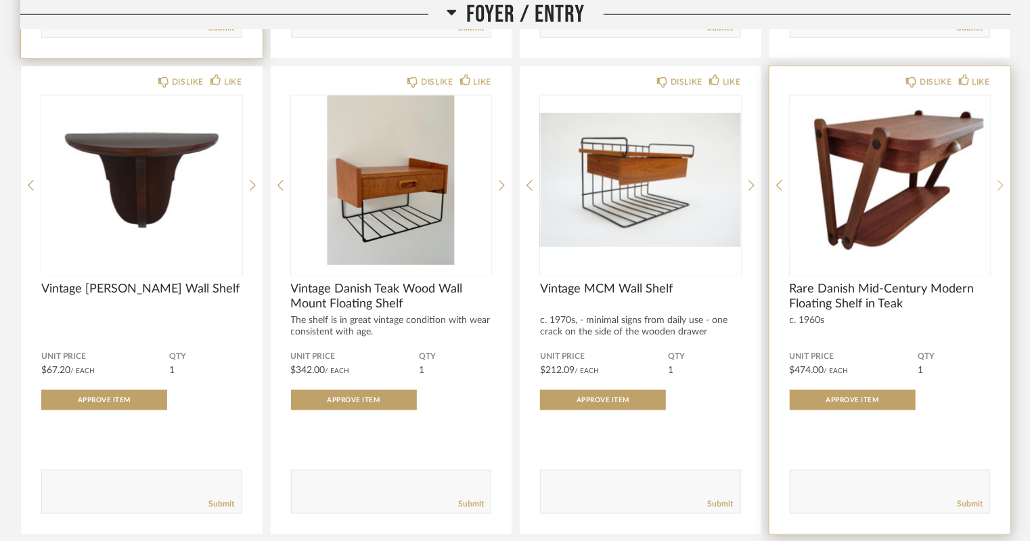
click at [1004, 186] on icon at bounding box center [1001, 185] width 6 height 12
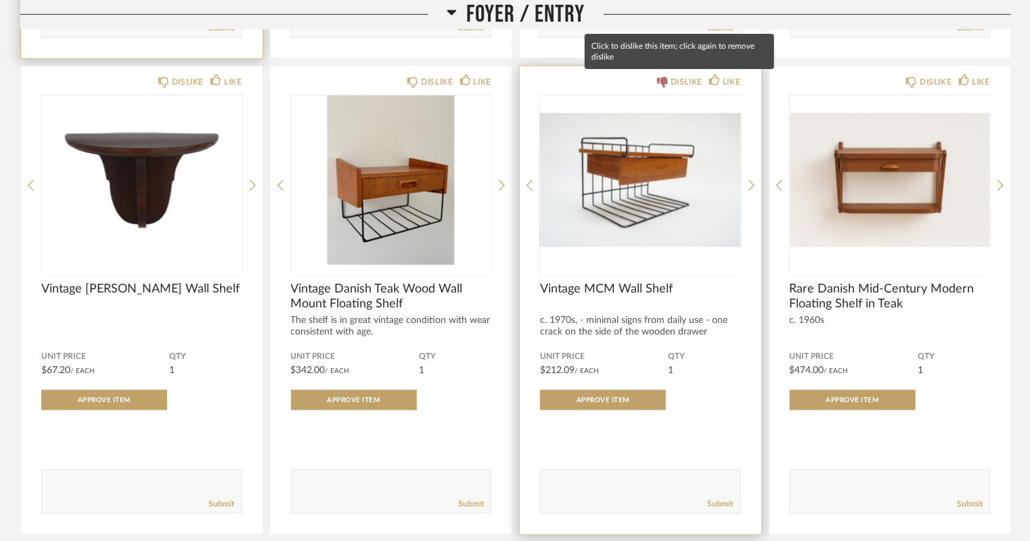
click at [691, 84] on div "DISLIKE" at bounding box center [687, 82] width 32 height 14
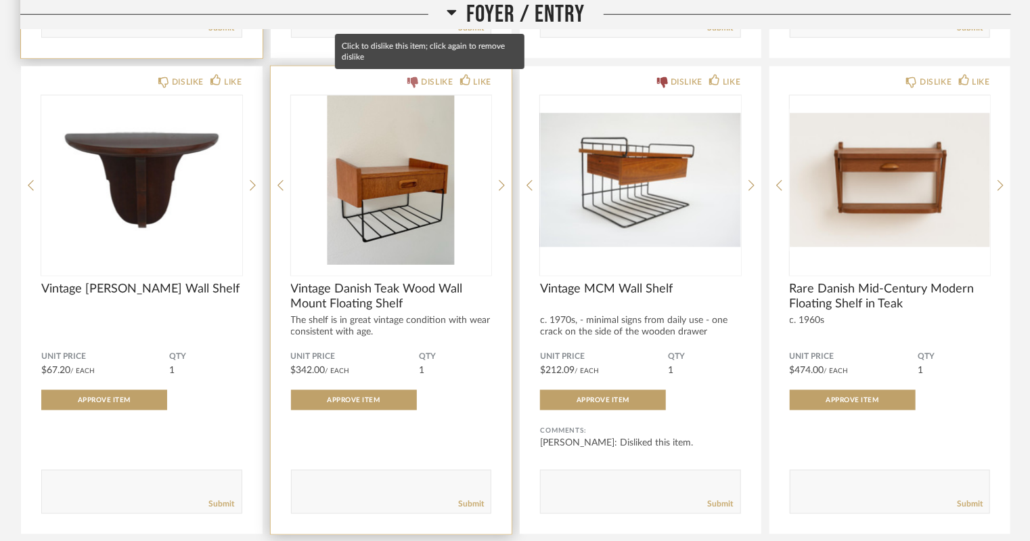
click at [431, 87] on div "DISLIKE" at bounding box center [437, 82] width 32 height 14
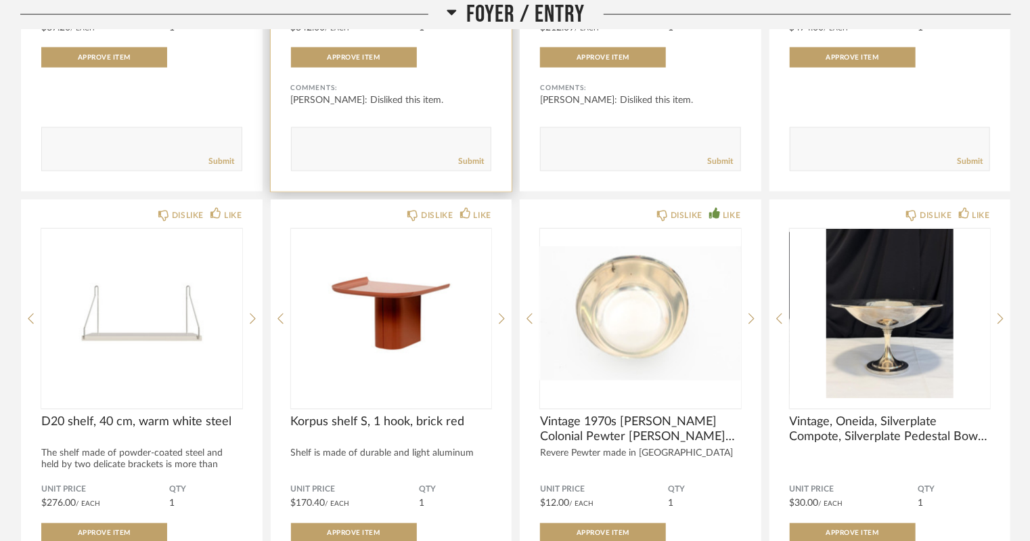
scroll to position [1005, 0]
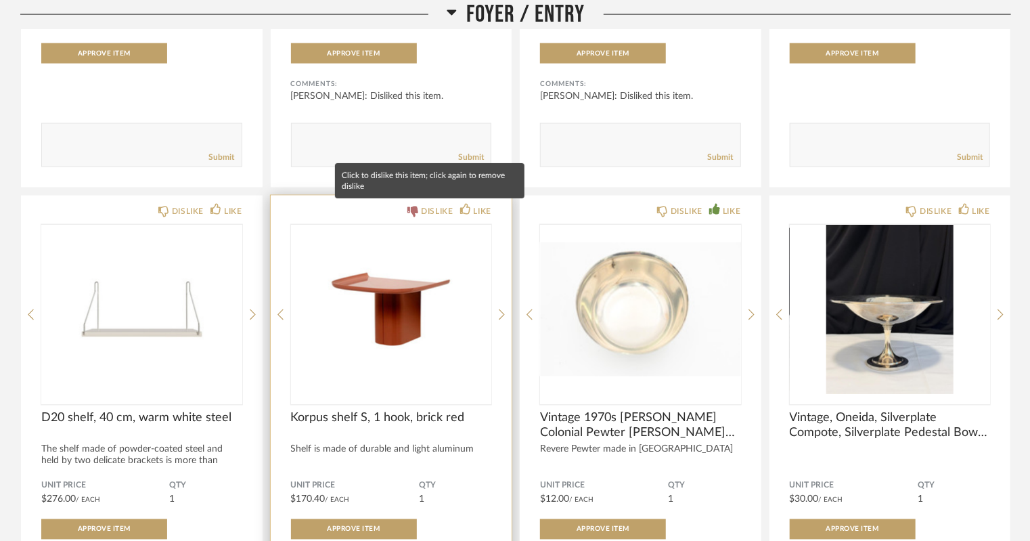
click at [438, 215] on div "DISLIKE" at bounding box center [437, 211] width 32 height 14
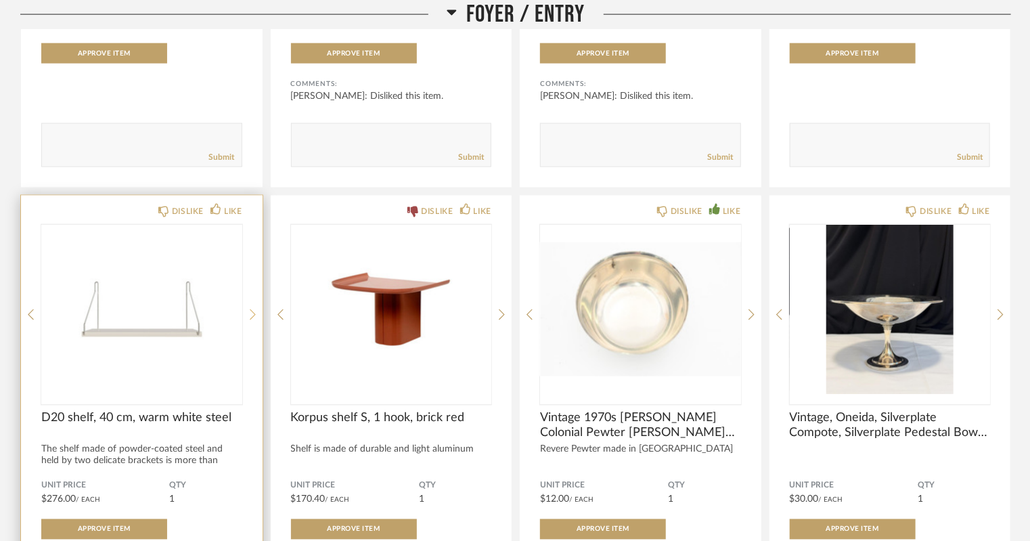
click at [251, 313] on icon at bounding box center [253, 315] width 6 height 12
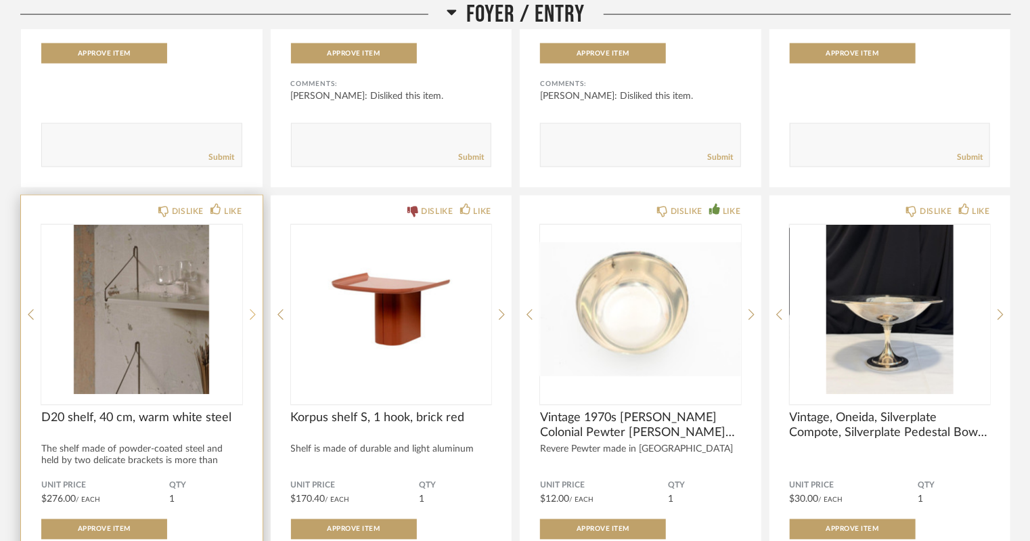
click at [251, 313] on icon at bounding box center [253, 315] width 6 height 12
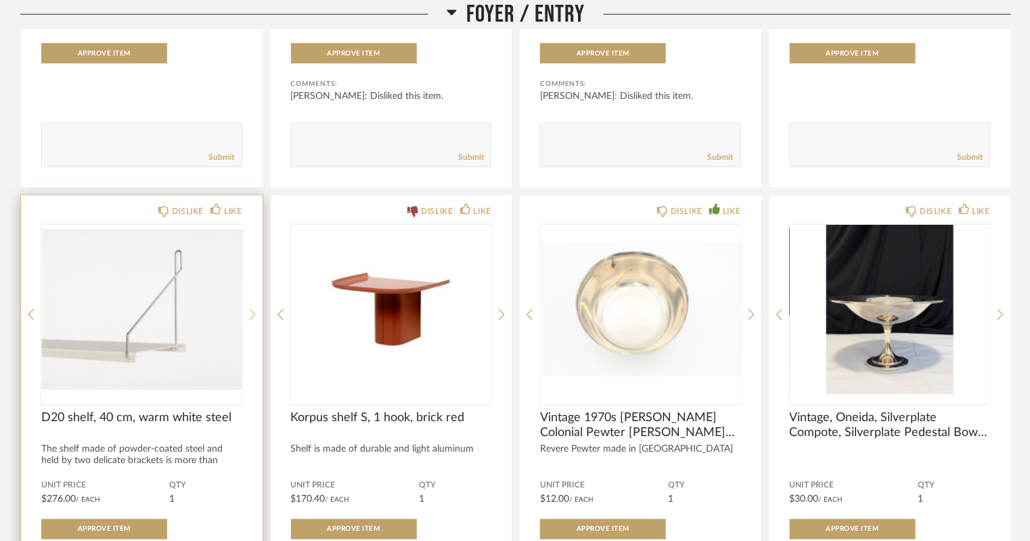
click at [251, 313] on icon at bounding box center [253, 315] width 6 height 12
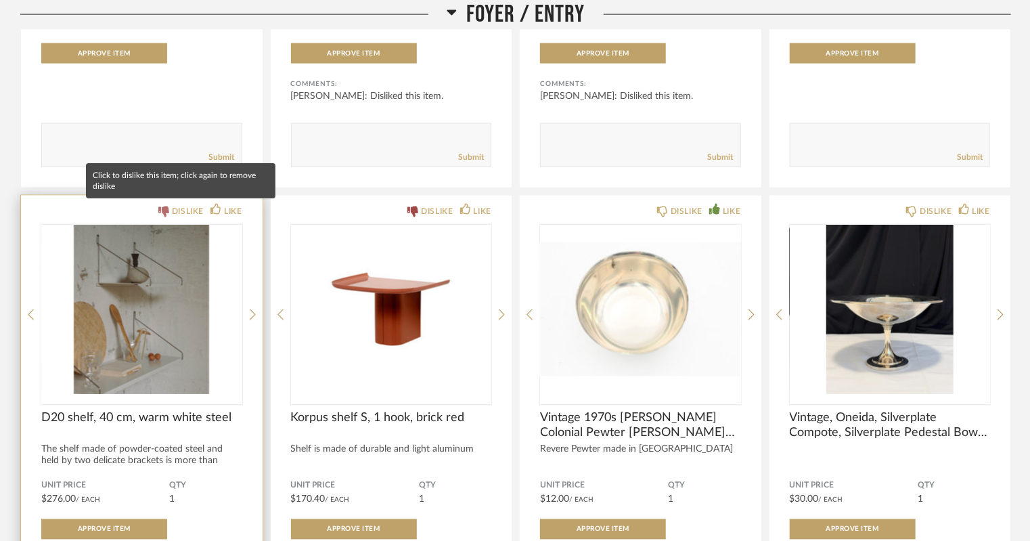
click at [175, 212] on div "DISLIKE" at bounding box center [188, 211] width 32 height 14
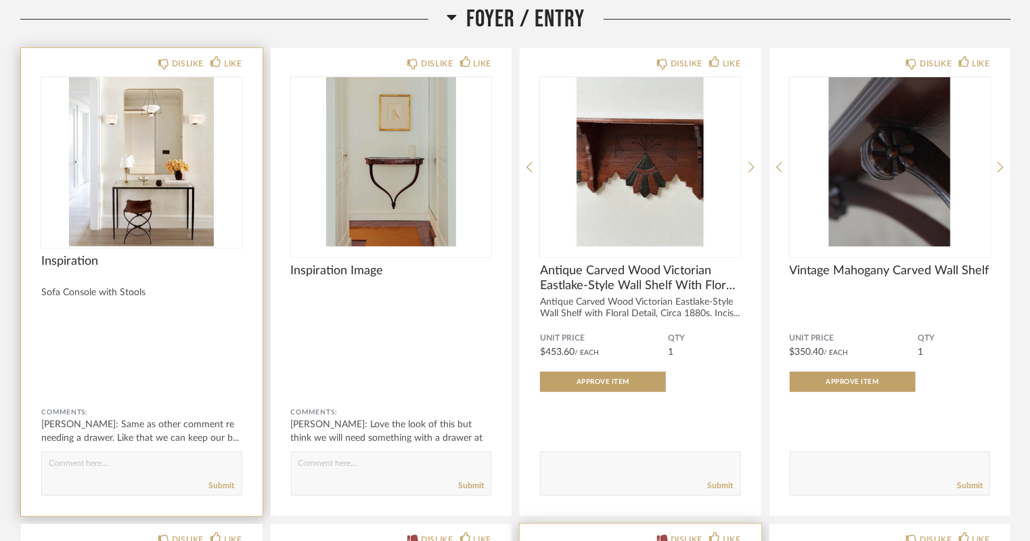
scroll to position [196, 0]
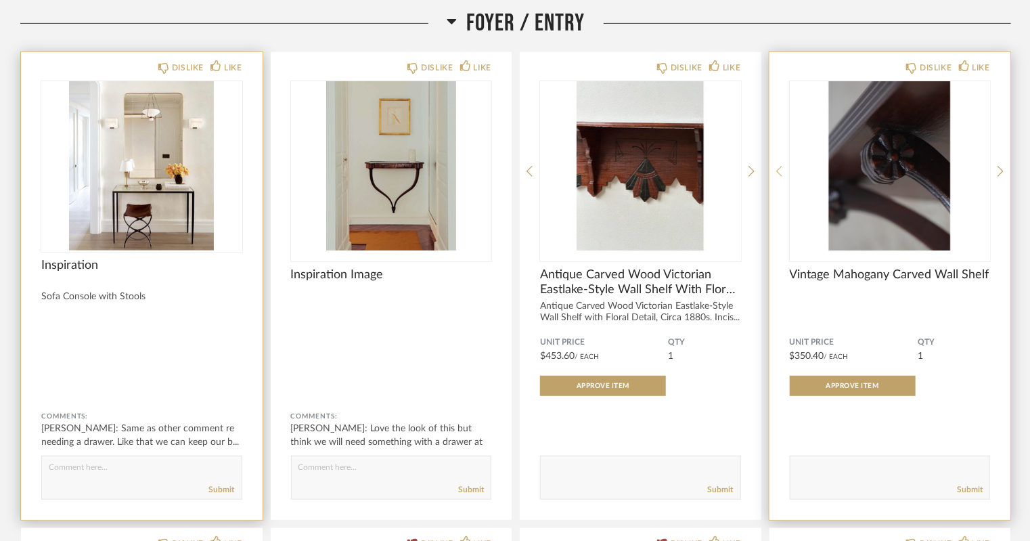
click at [781, 171] on icon at bounding box center [779, 171] width 6 height 12
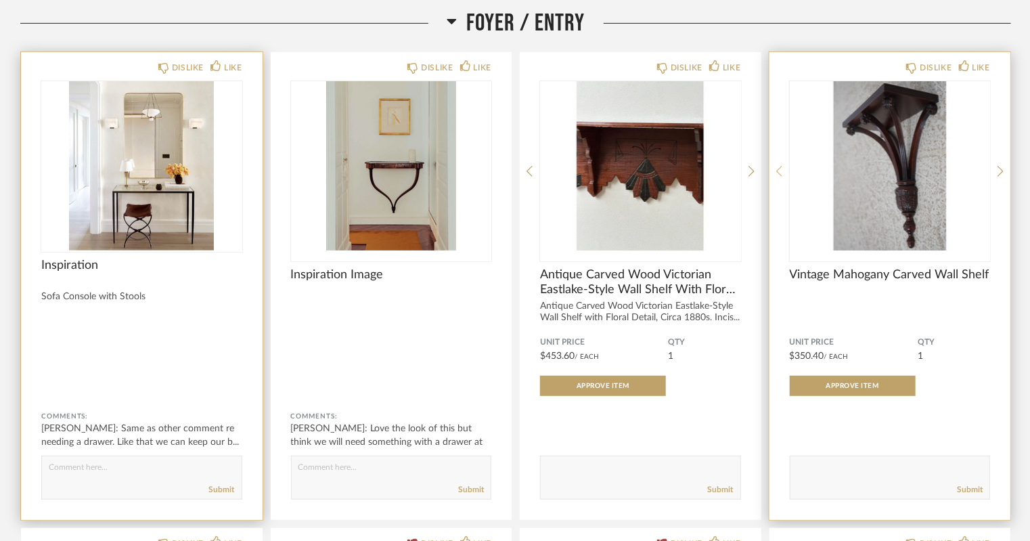
click at [781, 171] on icon at bounding box center [779, 171] width 6 height 12
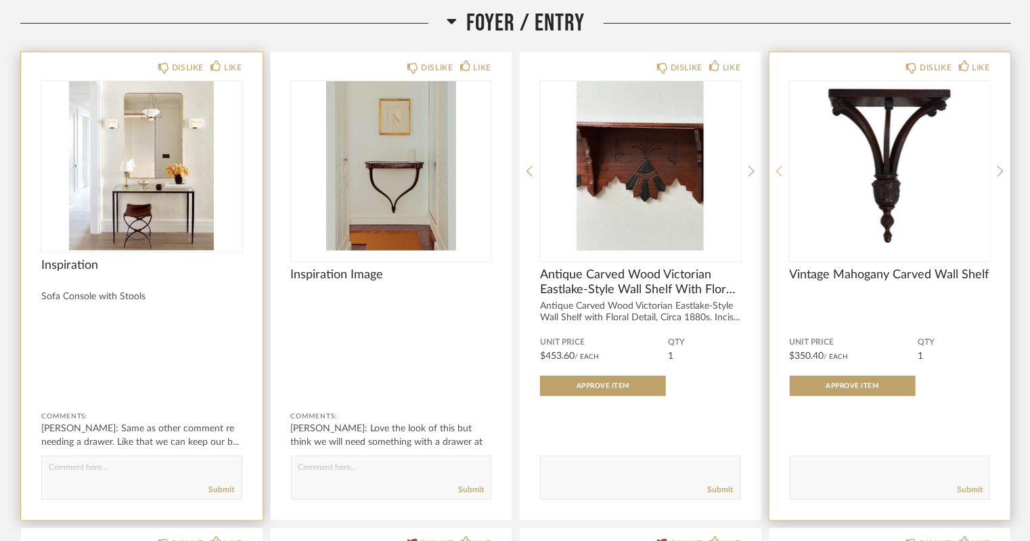
click at [781, 171] on icon at bounding box center [779, 171] width 6 height 12
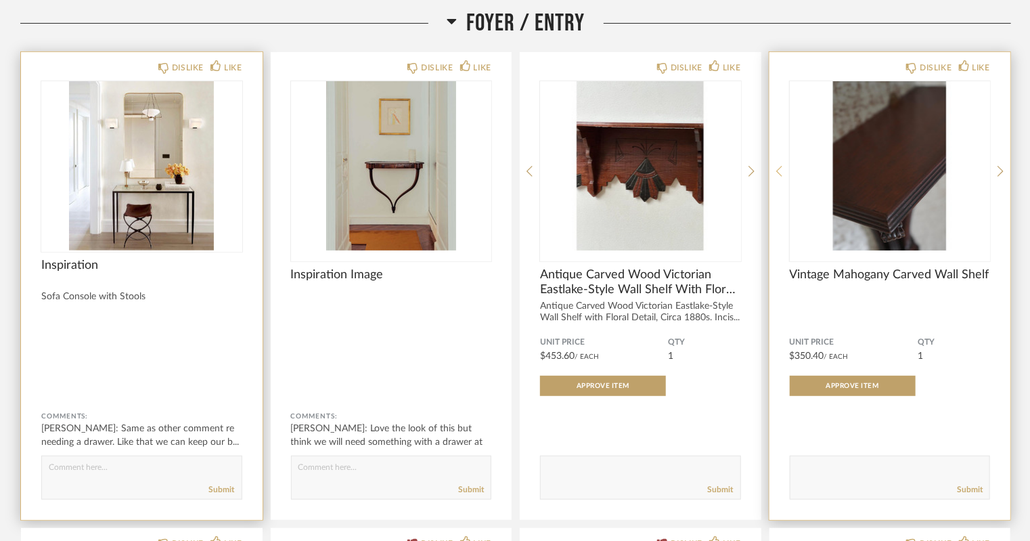
click at [781, 171] on icon at bounding box center [779, 171] width 6 height 12
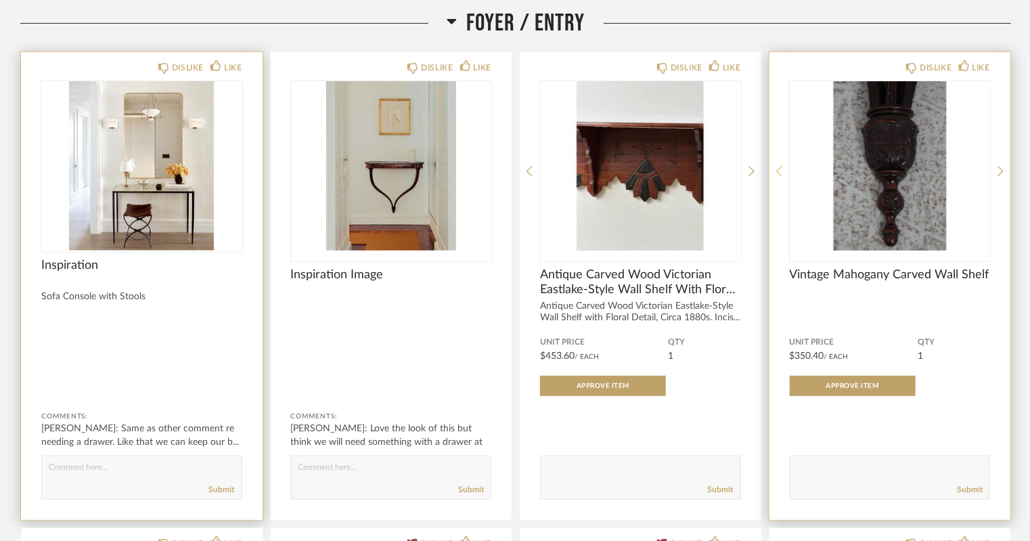
click at [781, 171] on icon at bounding box center [779, 171] width 6 height 12
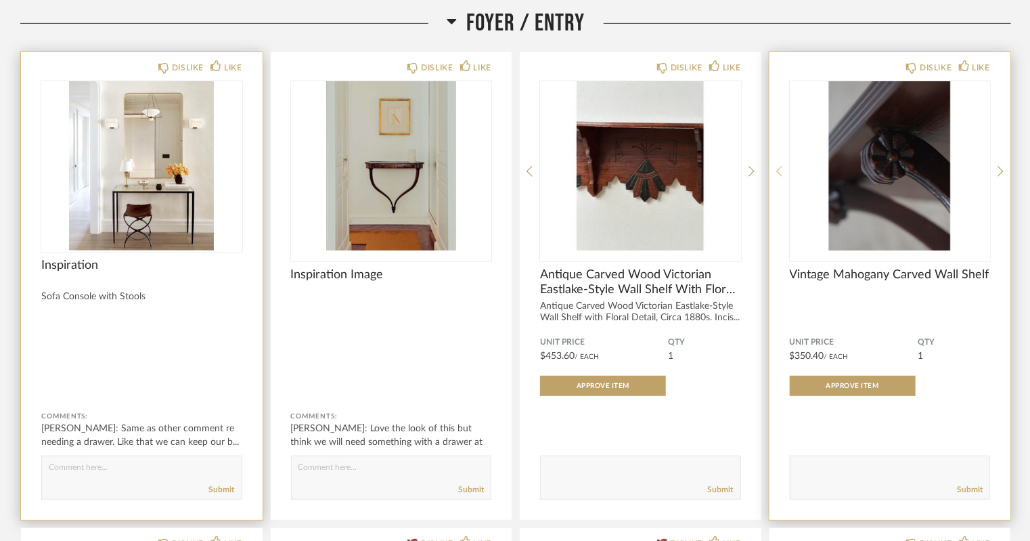
click at [781, 171] on icon at bounding box center [779, 171] width 6 height 12
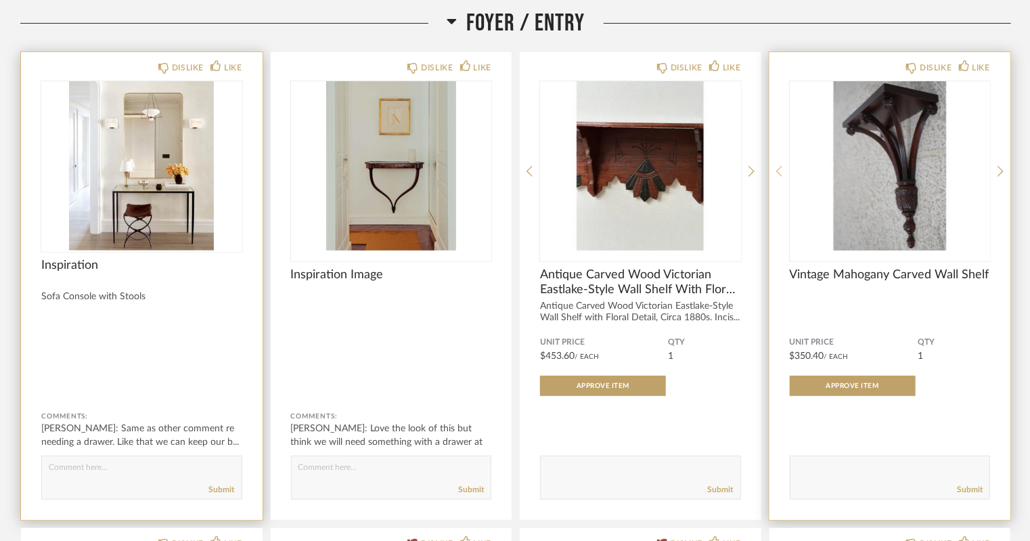
click at [781, 171] on icon at bounding box center [779, 171] width 6 height 12
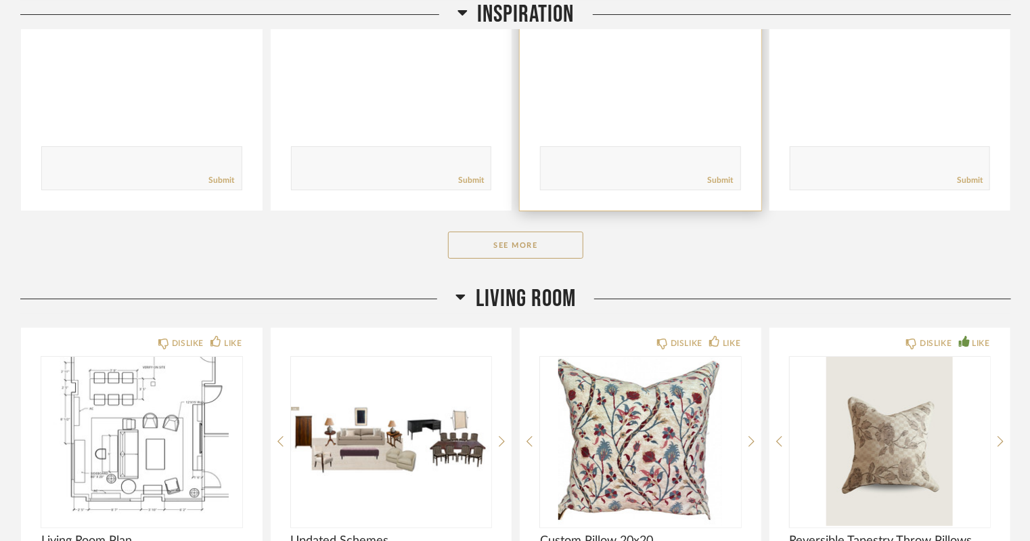
scroll to position [2471, 0]
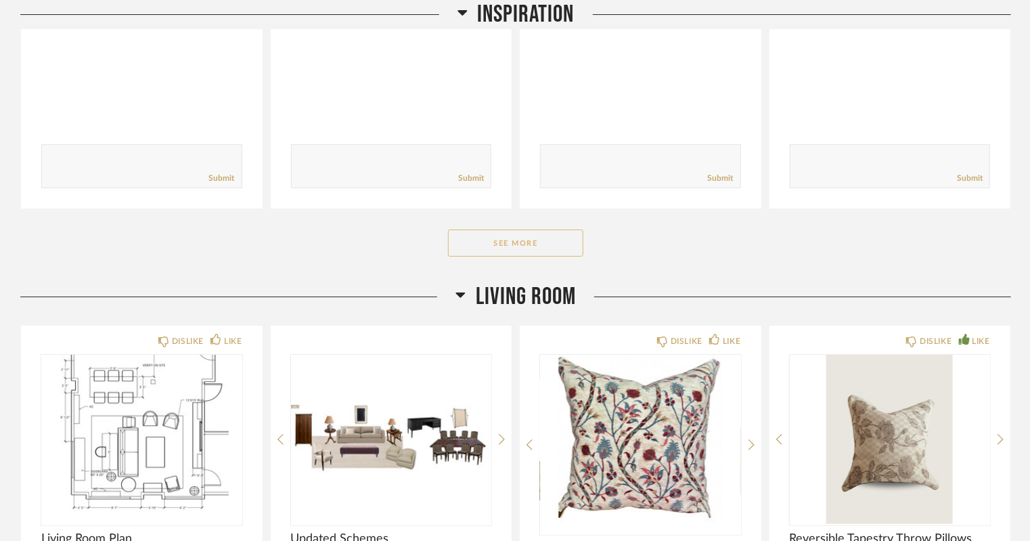
click at [535, 246] on button "See More" at bounding box center [515, 242] width 135 height 27
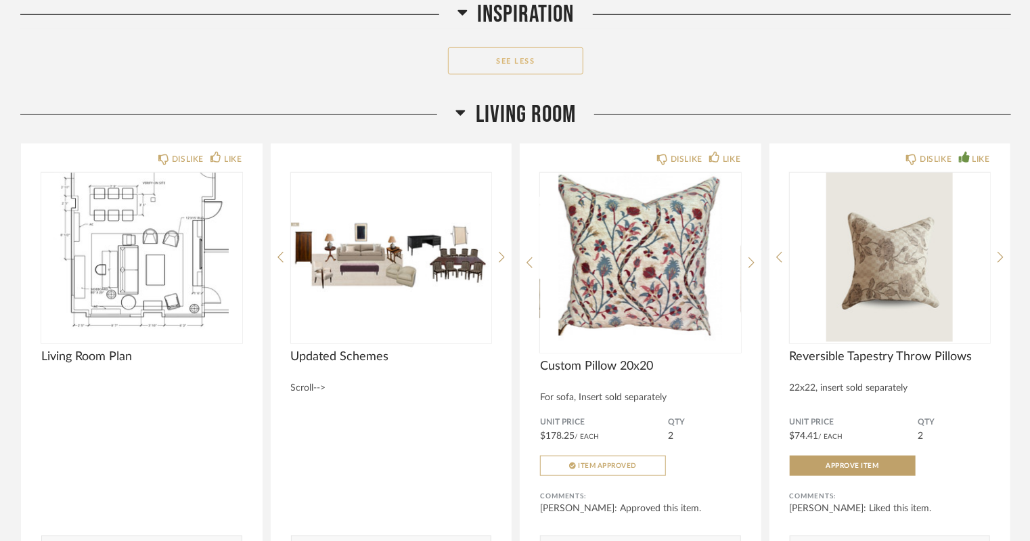
scroll to position [3354, 0]
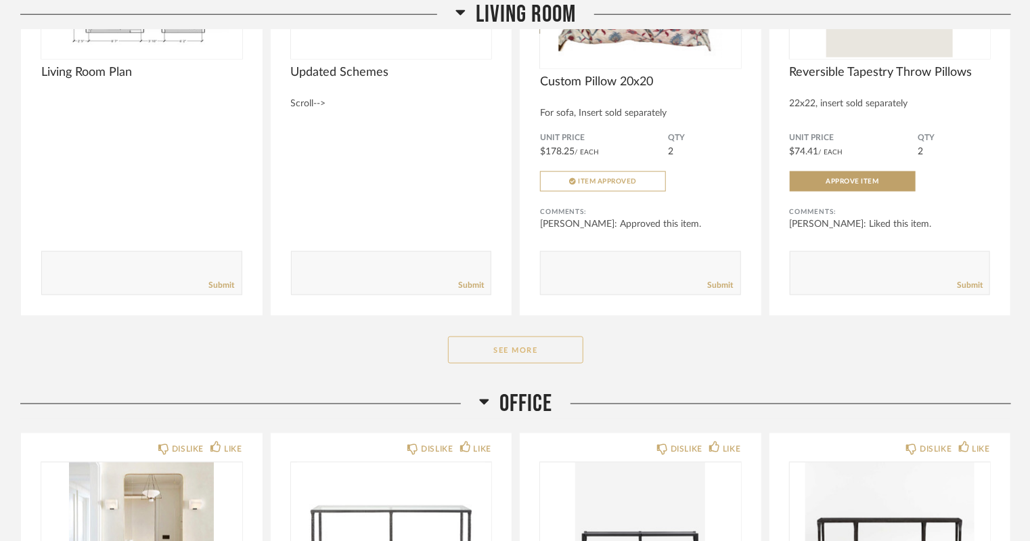
click at [510, 347] on button "See More" at bounding box center [515, 349] width 135 height 27
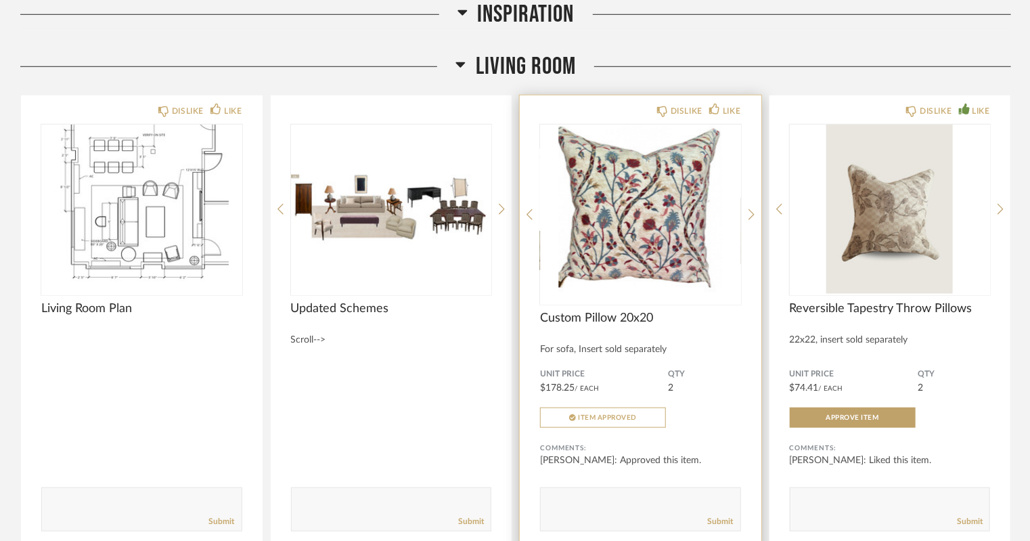
scroll to position [3117, 0]
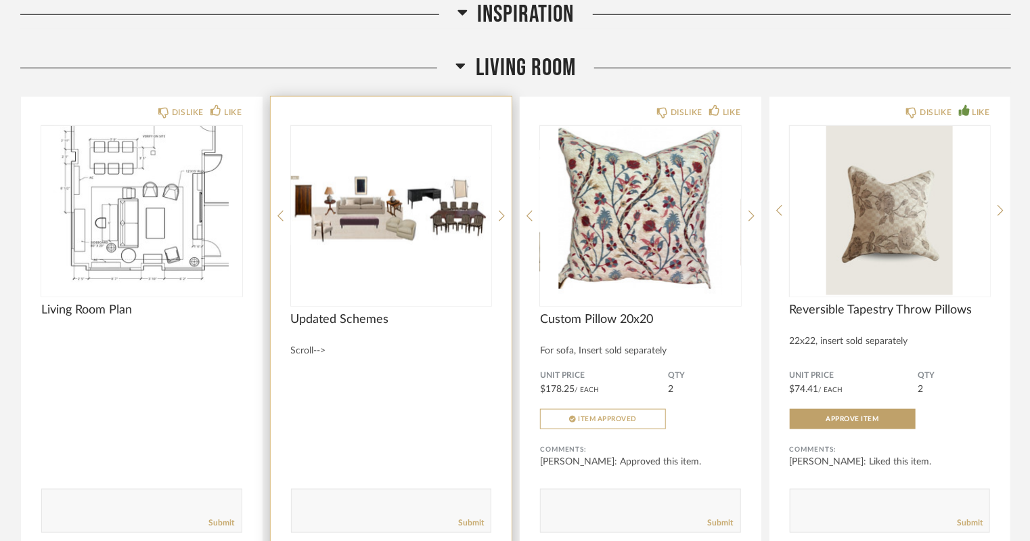
click at [0, 0] on img at bounding box center [0, 0] width 0 height 0
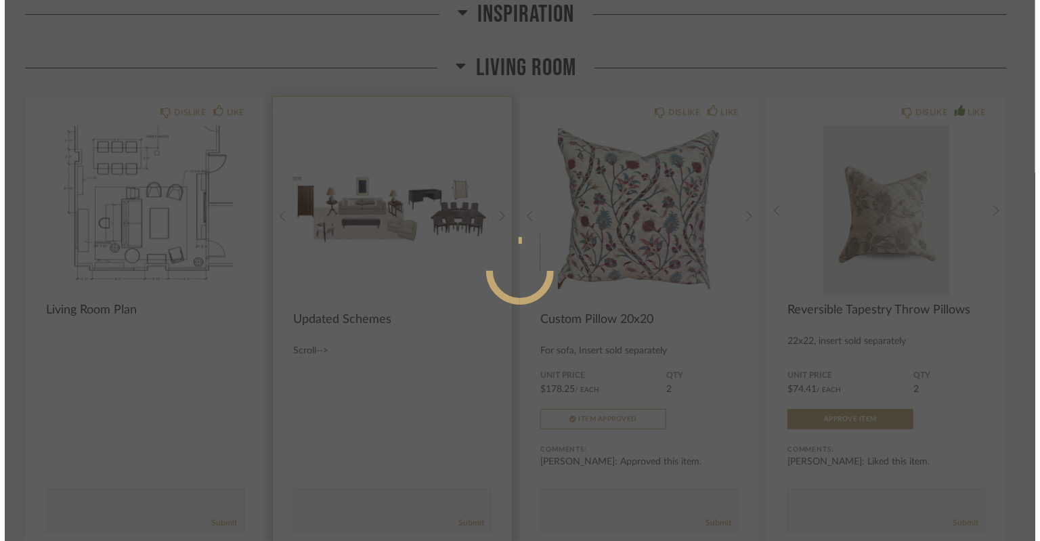
scroll to position [0, 0]
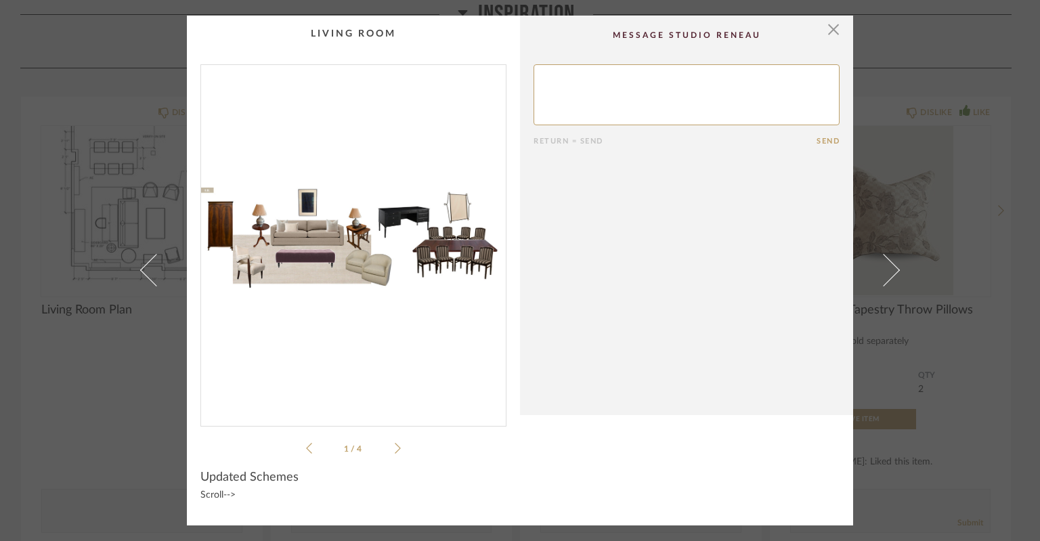
click at [397, 452] on div "1 / 4" at bounding box center [353, 260] width 306 height 392
click at [395, 450] on icon at bounding box center [398, 448] width 6 height 11
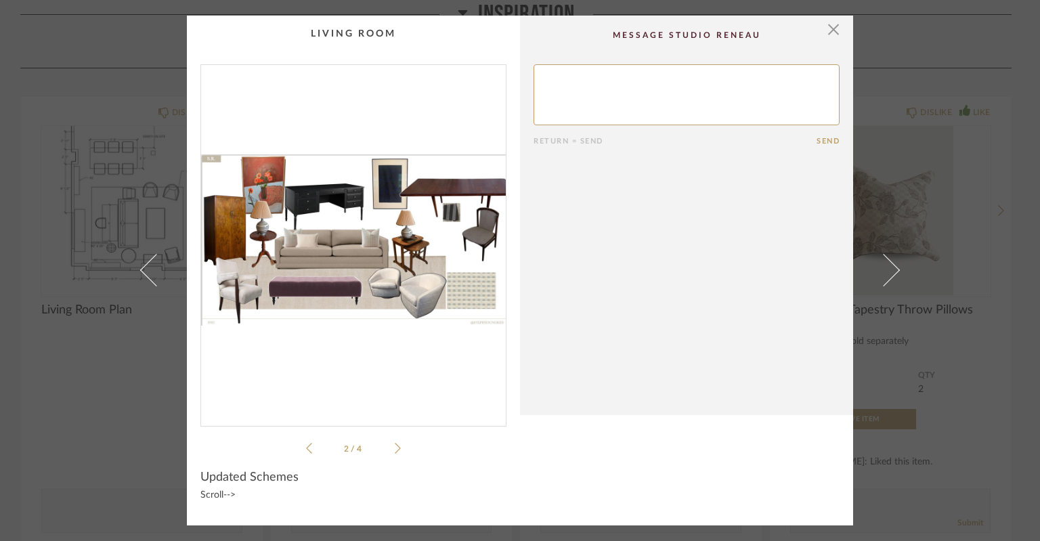
click at [395, 450] on icon at bounding box center [398, 448] width 6 height 11
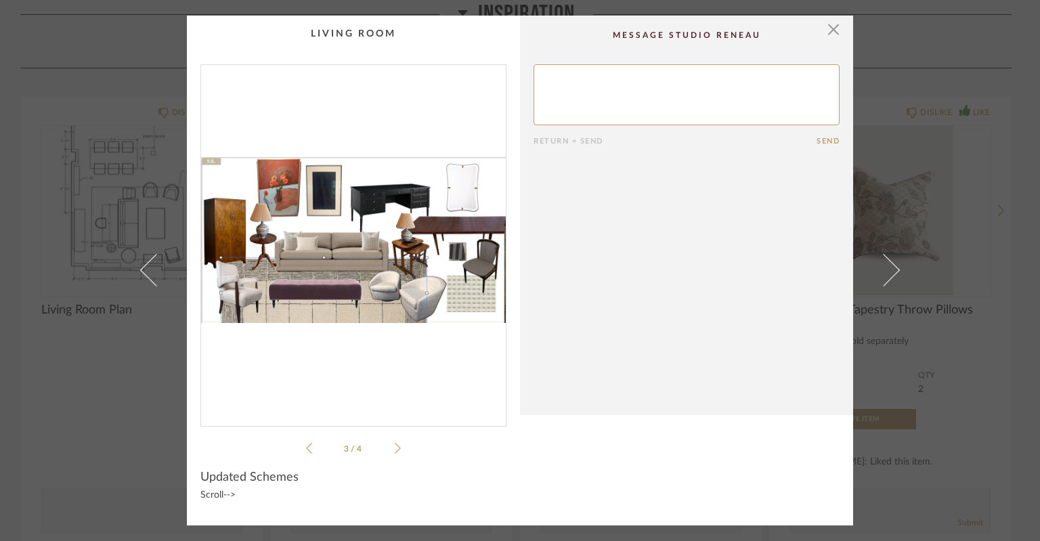
click at [395, 450] on icon at bounding box center [398, 448] width 6 height 11
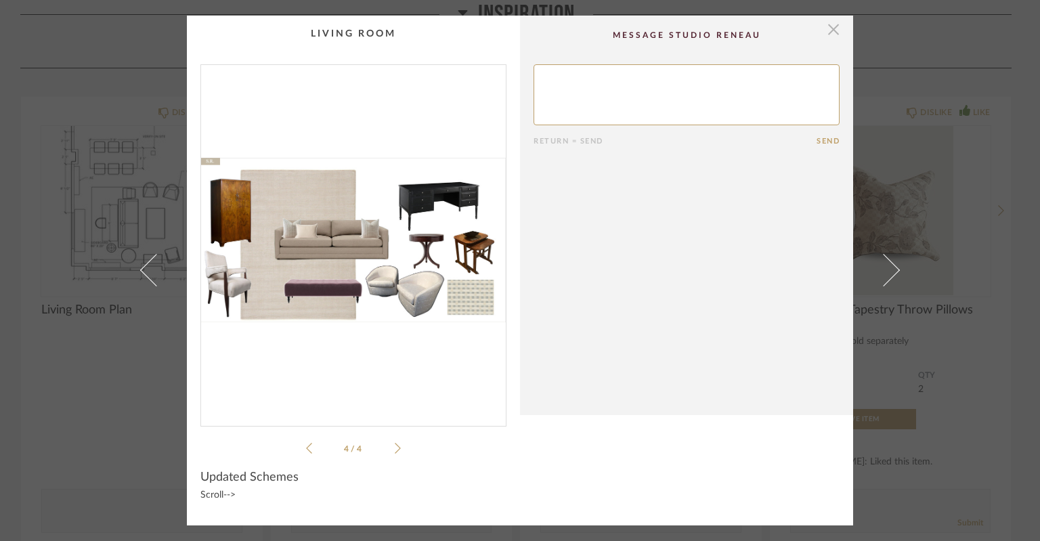
click at [831, 28] on span "button" at bounding box center [833, 29] width 27 height 27
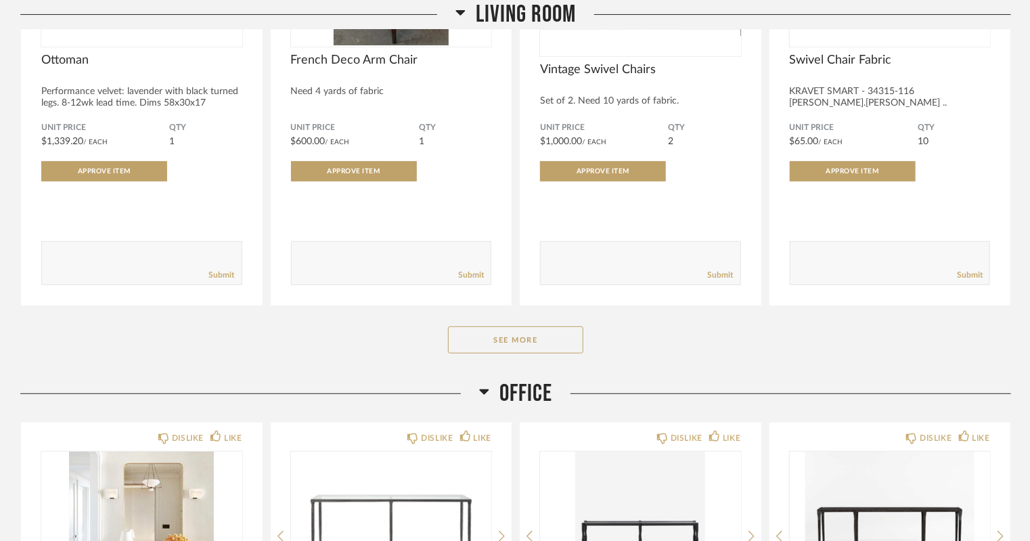
scroll to position [5242, 0]
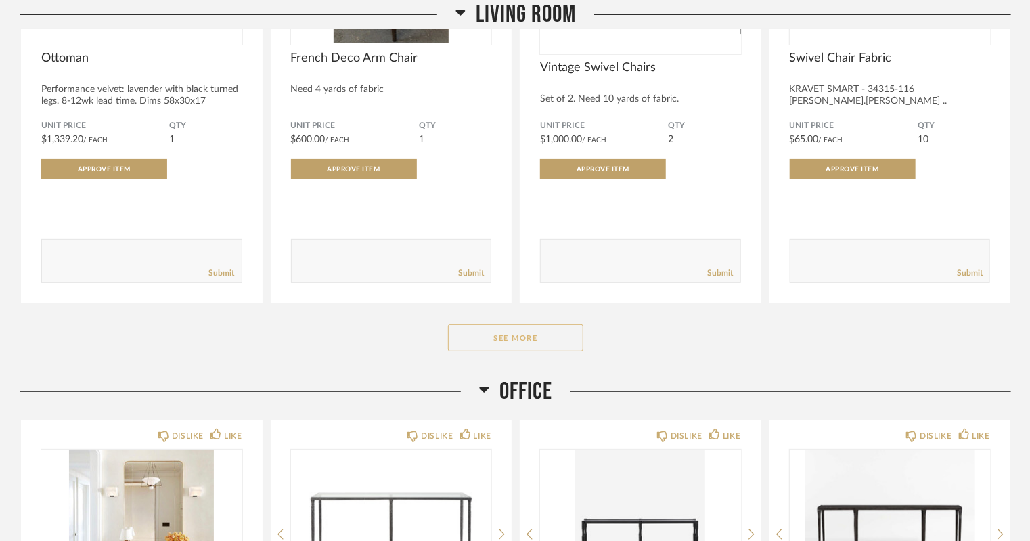
click at [533, 337] on button "See More" at bounding box center [515, 337] width 135 height 27
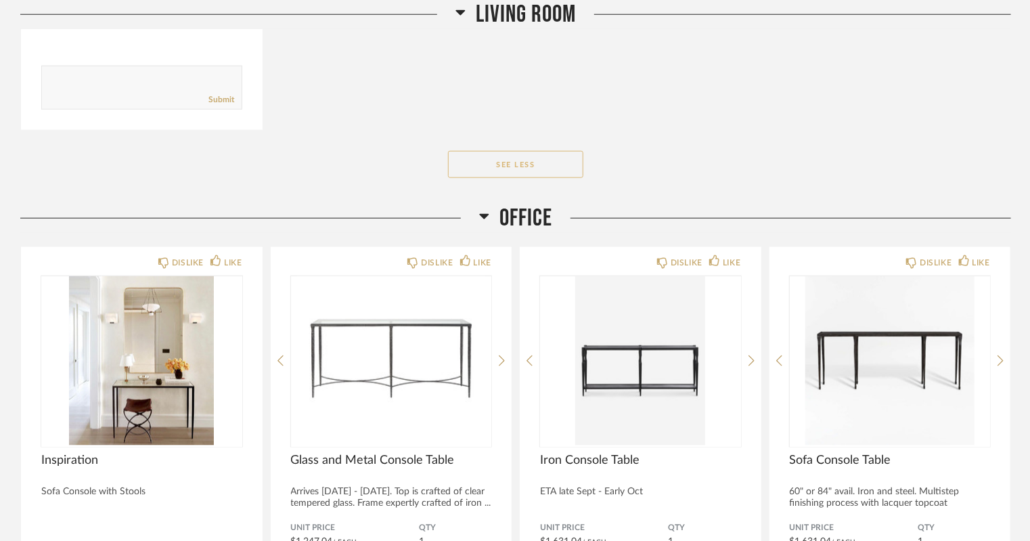
scroll to position [5981, 0]
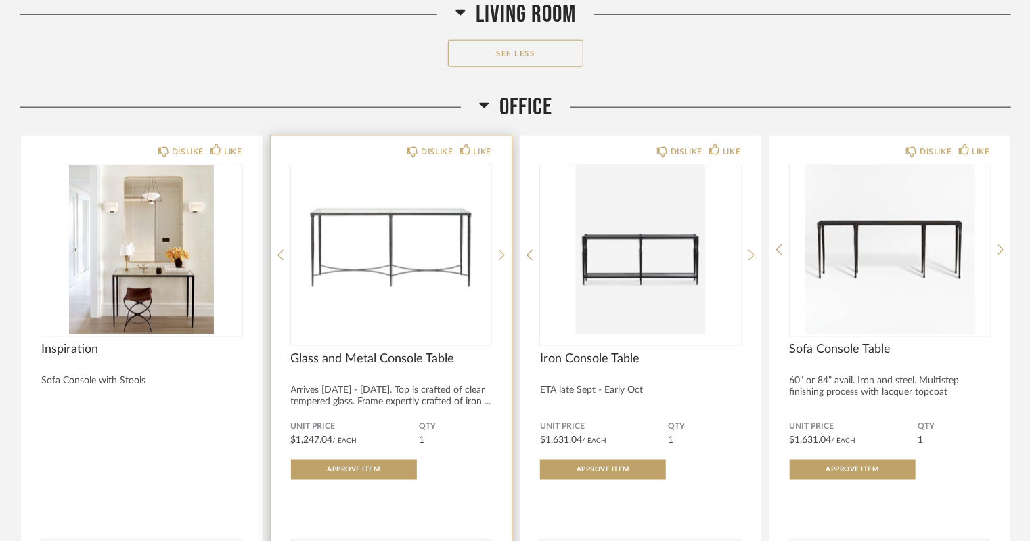
click at [410, 298] on img "0" at bounding box center [391, 249] width 201 height 169
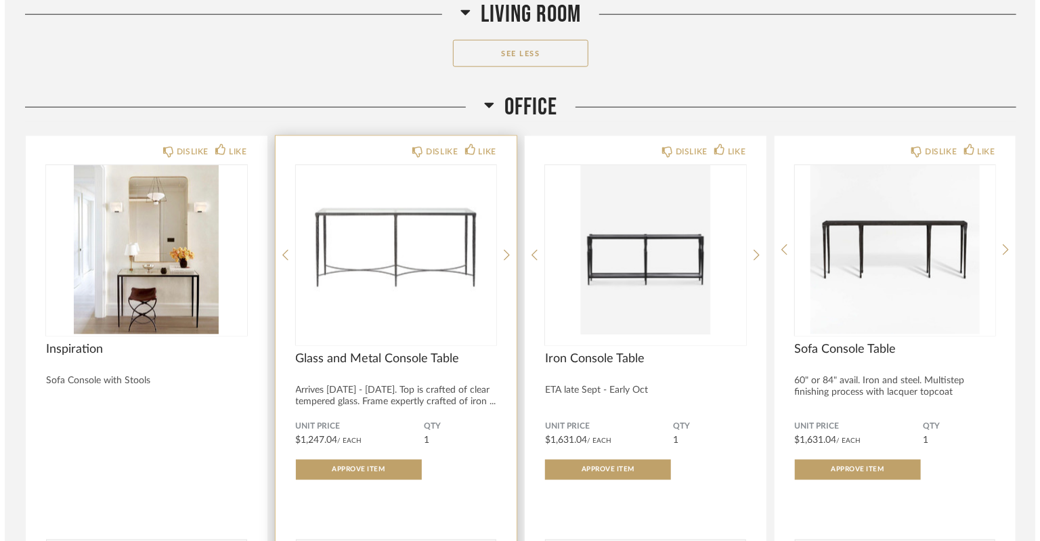
scroll to position [0, 0]
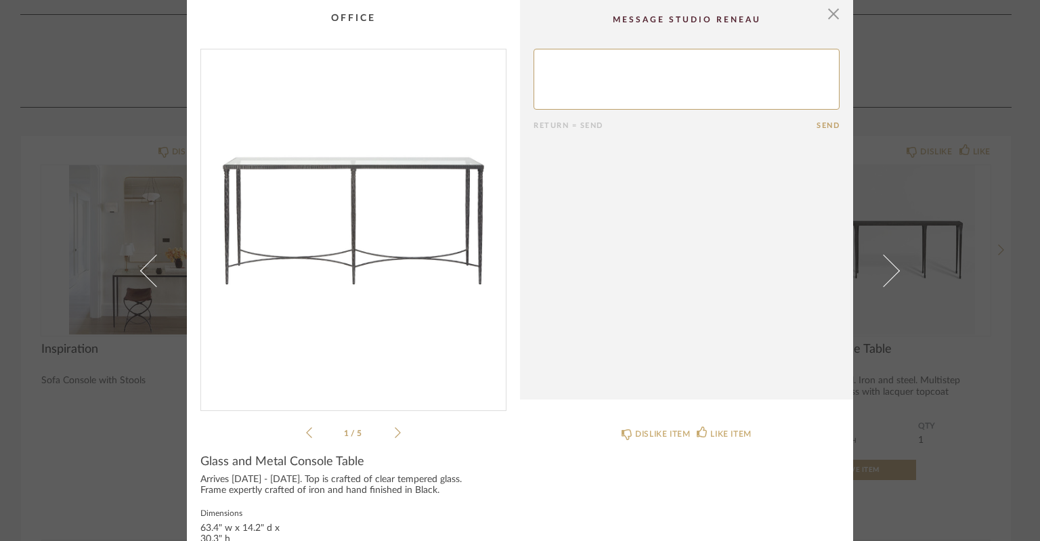
click at [395, 433] on icon at bounding box center [398, 432] width 6 height 12
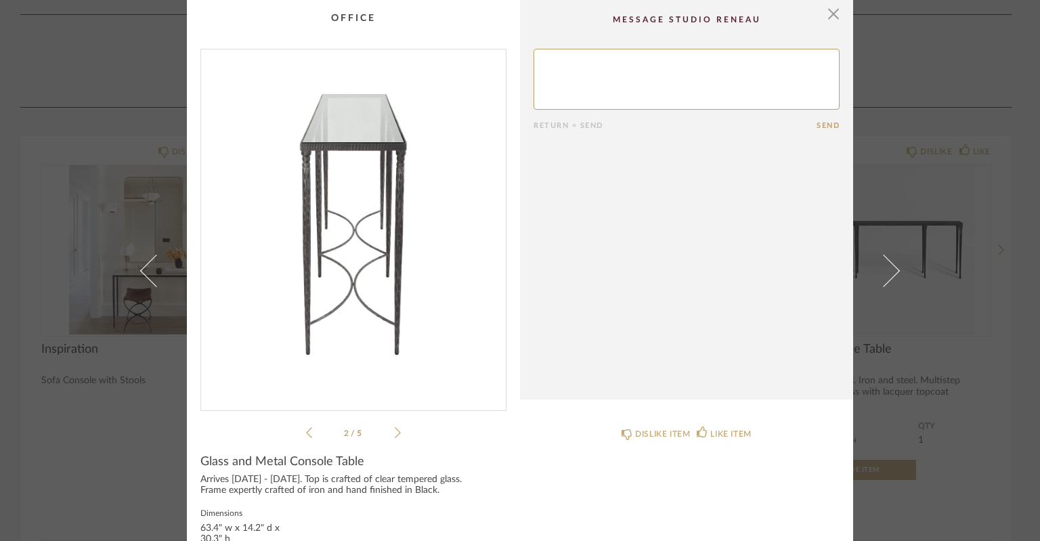
click at [395, 433] on icon at bounding box center [398, 432] width 6 height 12
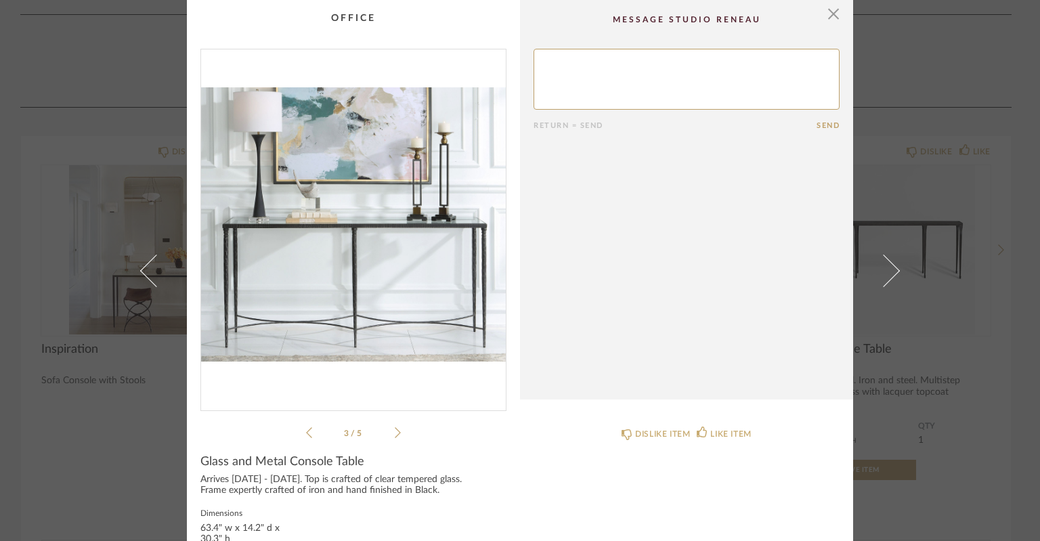
click at [395, 433] on icon at bounding box center [398, 432] width 6 height 12
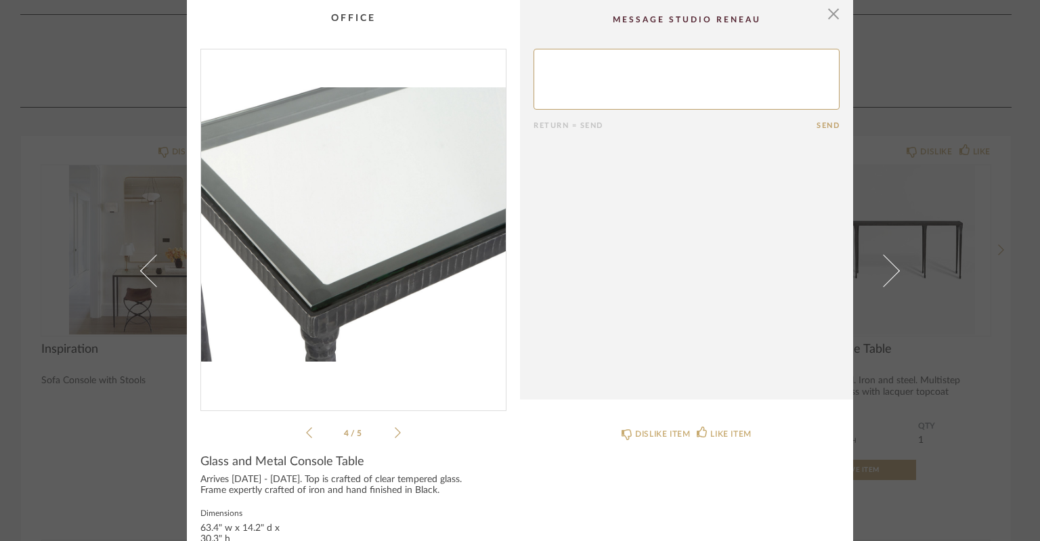
click at [395, 433] on icon at bounding box center [398, 432] width 6 height 12
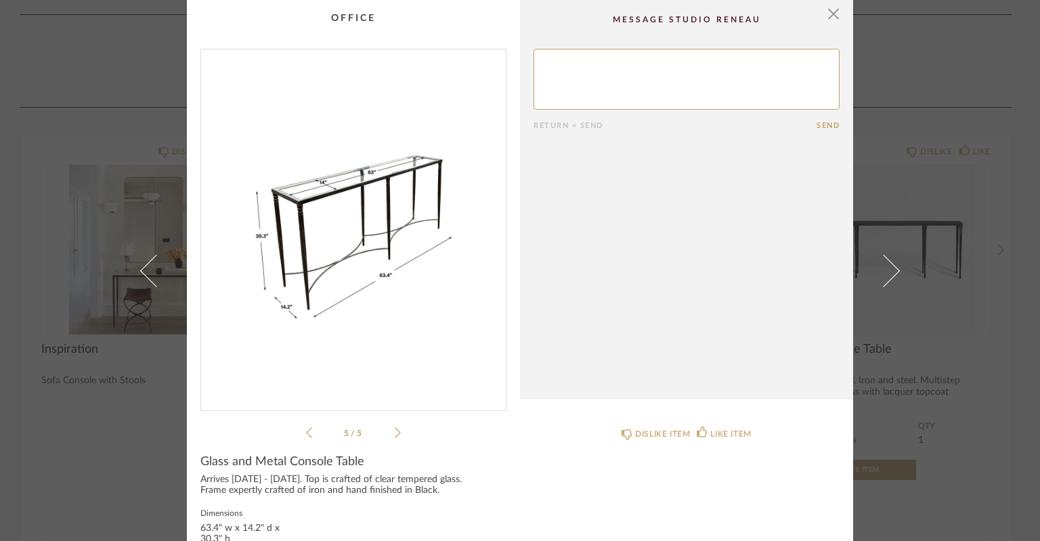
click at [395, 433] on icon at bounding box center [398, 432] width 6 height 12
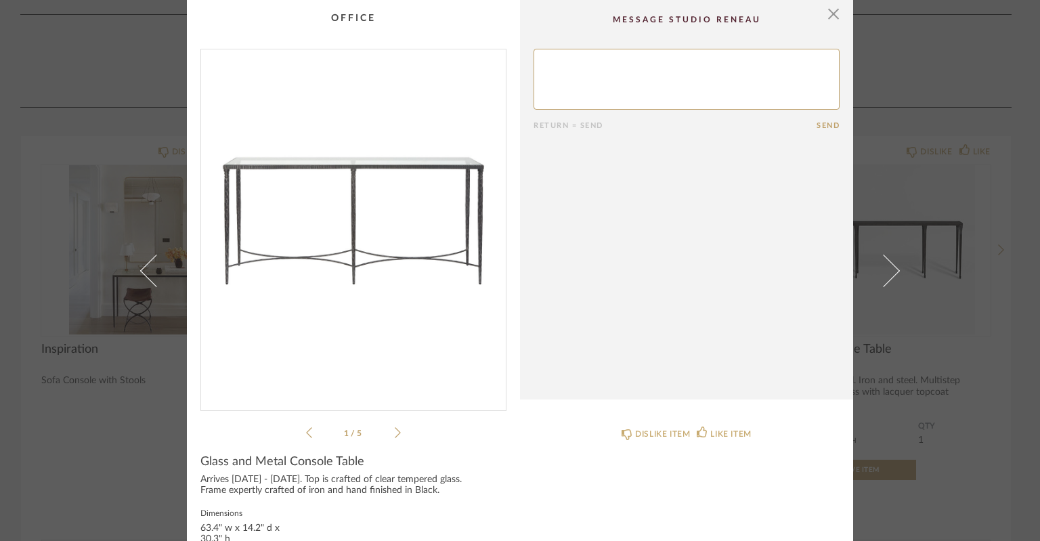
click at [395, 433] on icon at bounding box center [398, 432] width 6 height 12
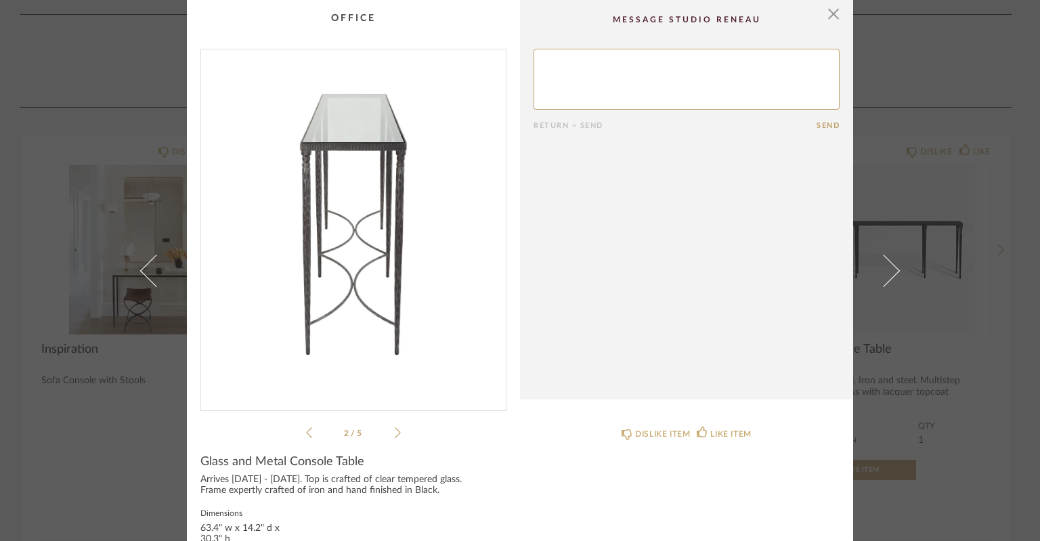
click at [395, 433] on icon at bounding box center [398, 432] width 6 height 12
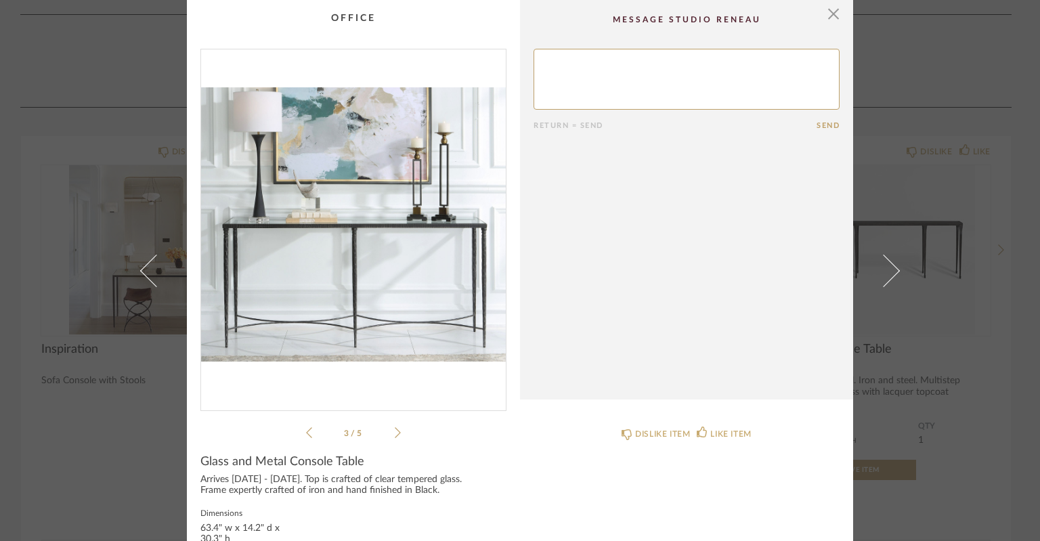
click at [395, 433] on icon at bounding box center [398, 432] width 6 height 12
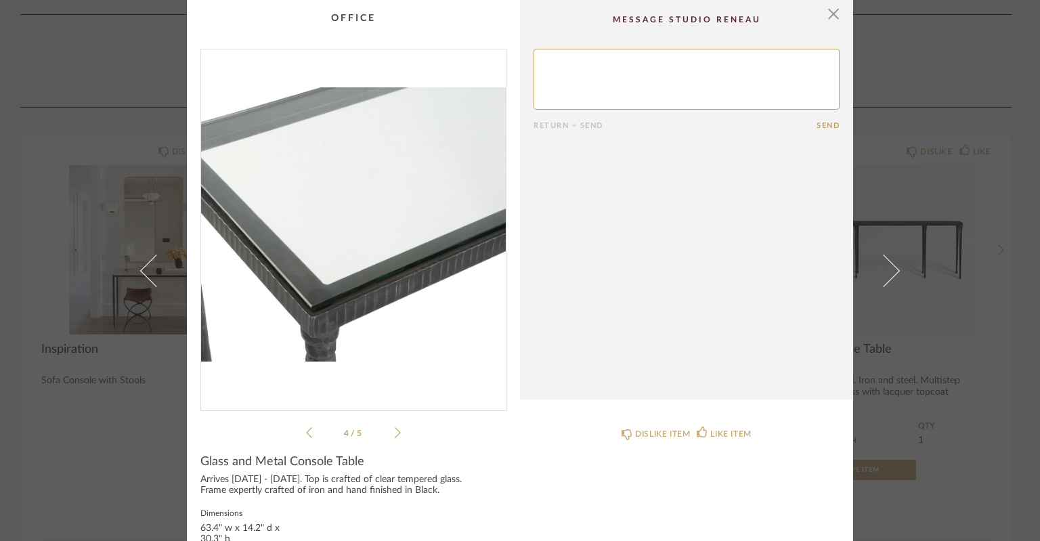
click at [395, 433] on icon at bounding box center [398, 432] width 6 height 12
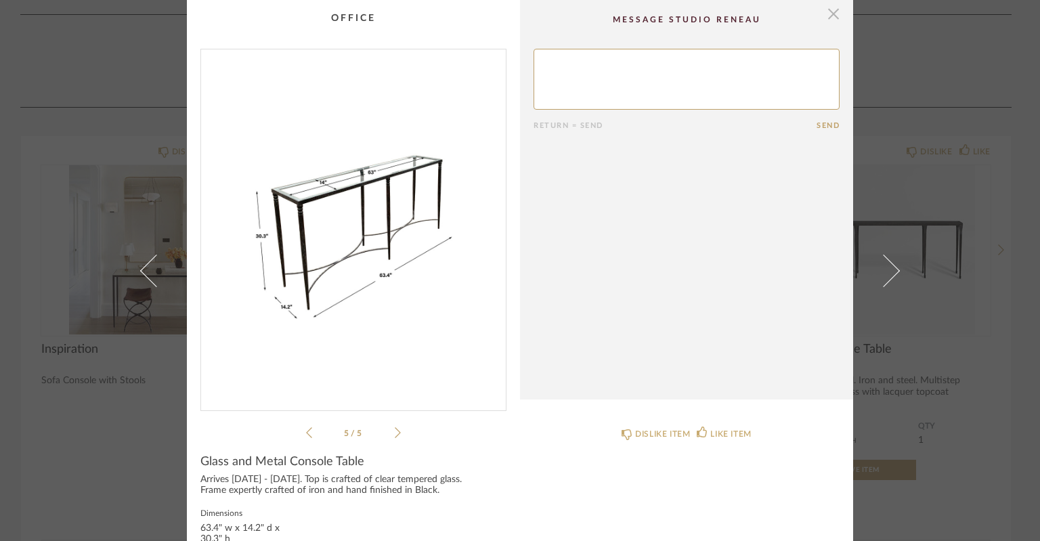
click at [831, 9] on span "button" at bounding box center [833, 13] width 27 height 27
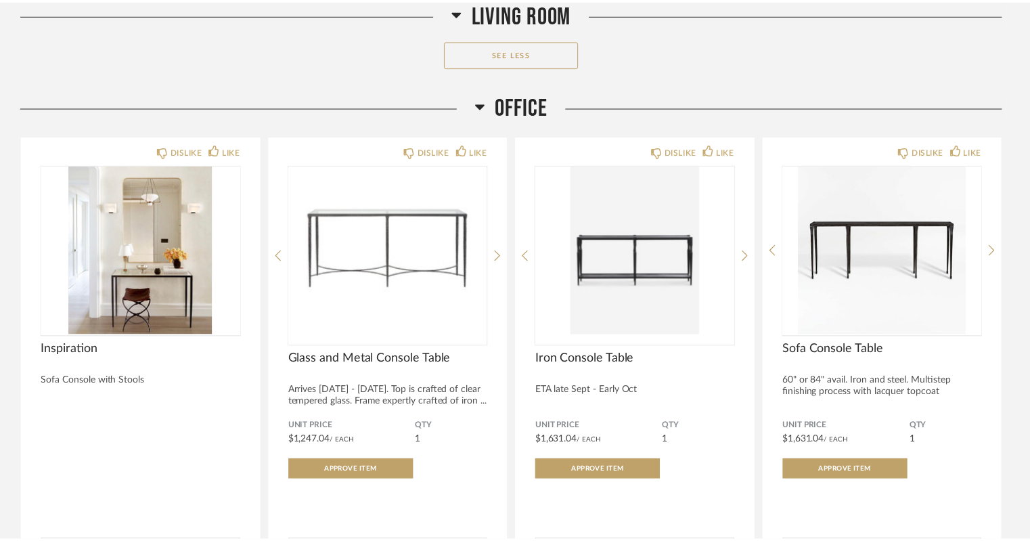
scroll to position [5981, 0]
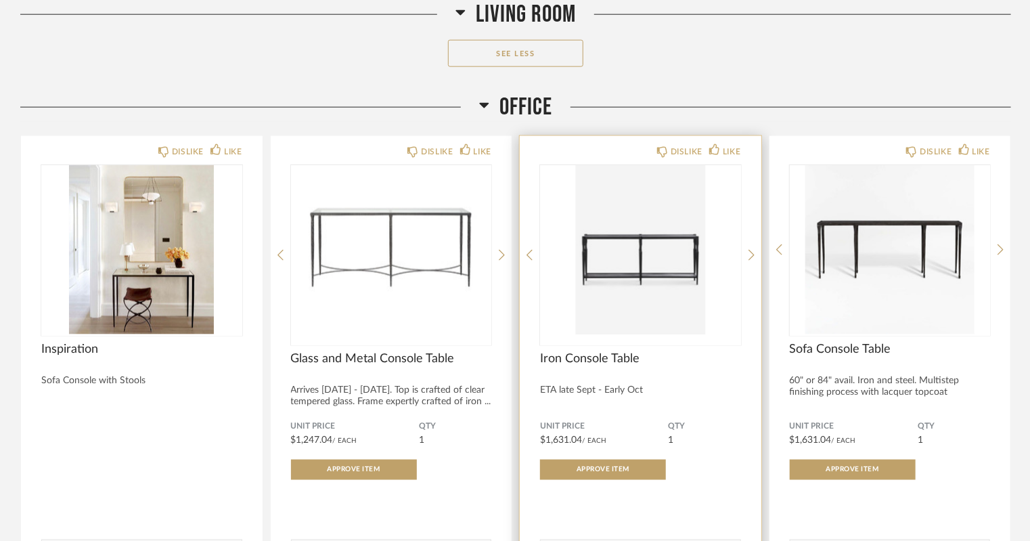
click at [609, 269] on img "0" at bounding box center [640, 249] width 201 height 169
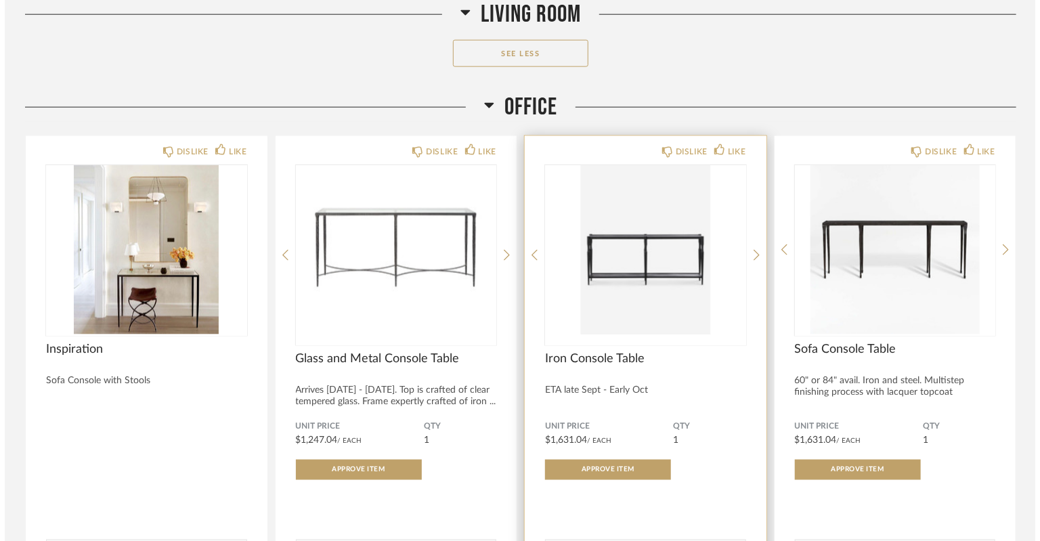
scroll to position [0, 0]
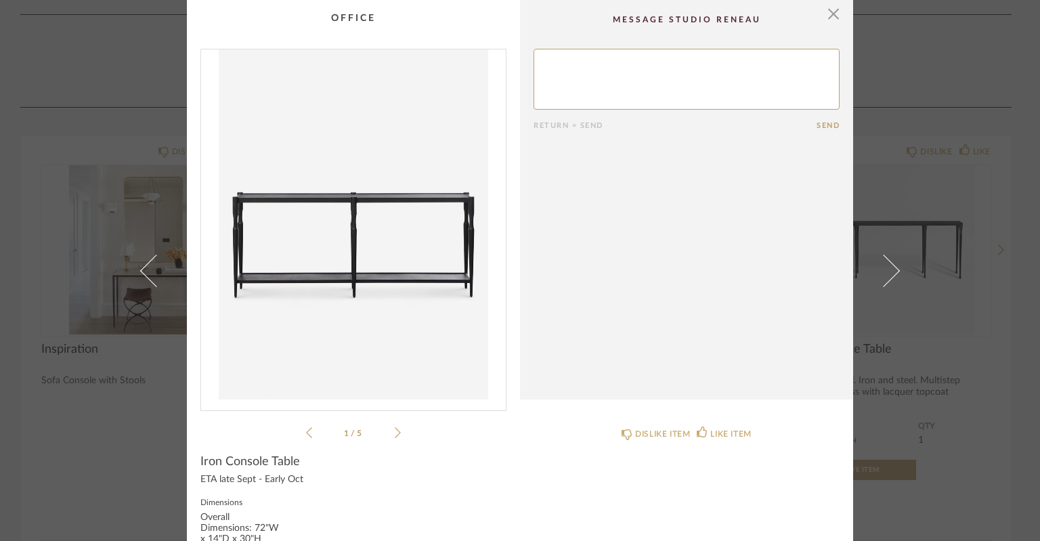
click at [387, 433] on li "1 / 5" at bounding box center [353, 432] width 83 height 16
click at [395, 431] on icon at bounding box center [398, 432] width 6 height 12
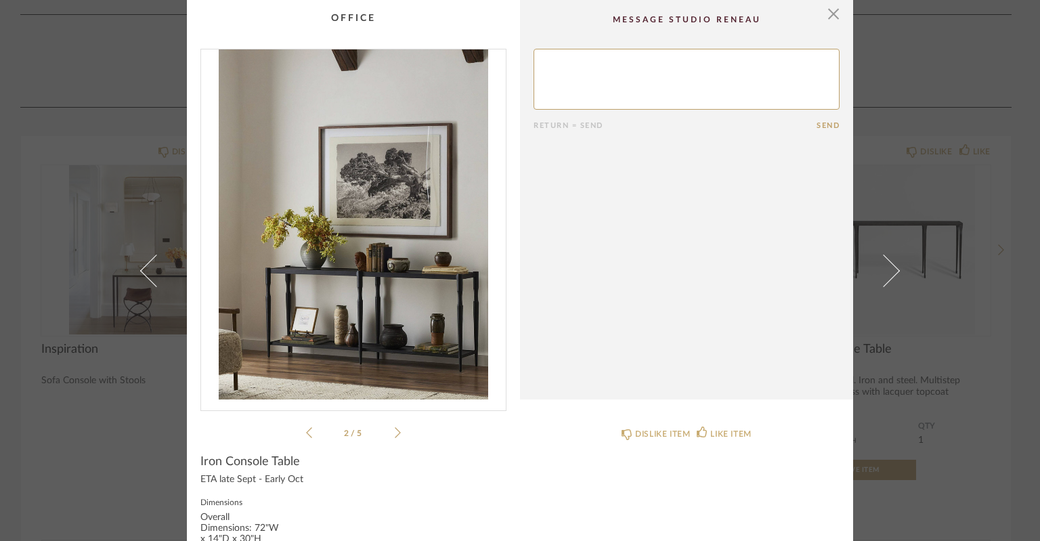
click at [395, 431] on icon at bounding box center [398, 432] width 6 height 12
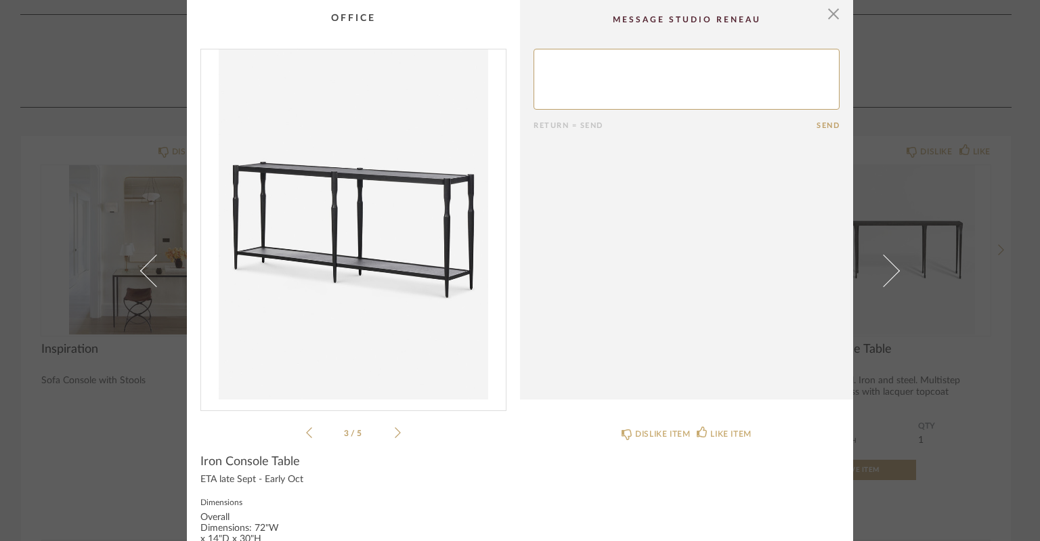
click at [395, 431] on icon at bounding box center [398, 432] width 6 height 12
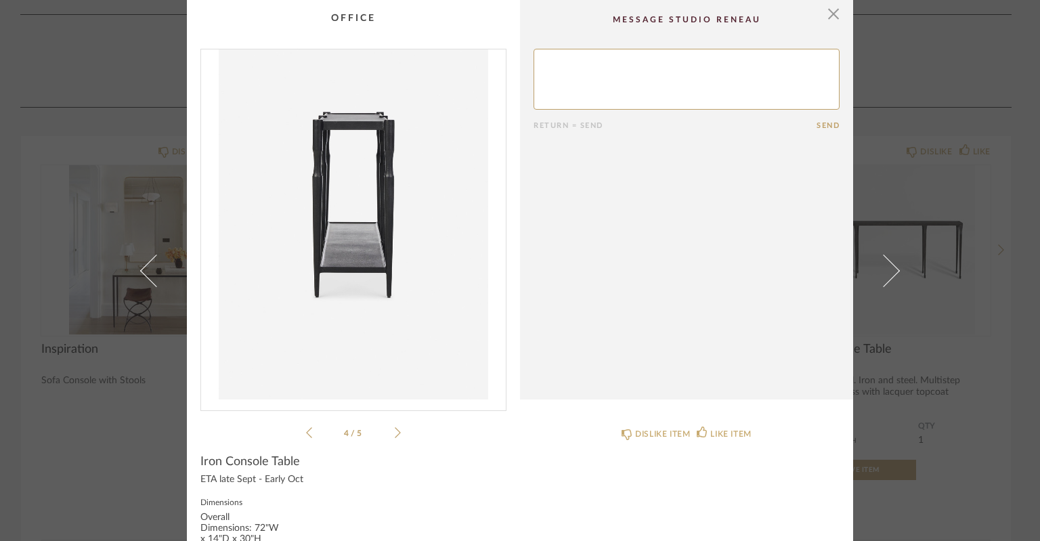
click at [395, 431] on icon at bounding box center [398, 432] width 6 height 12
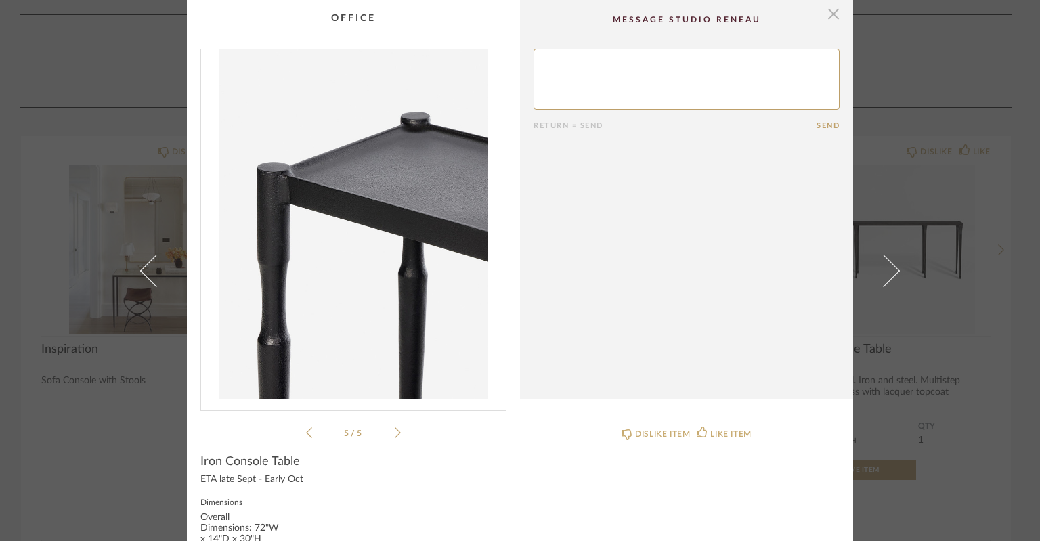
click at [834, 9] on span "button" at bounding box center [833, 13] width 27 height 27
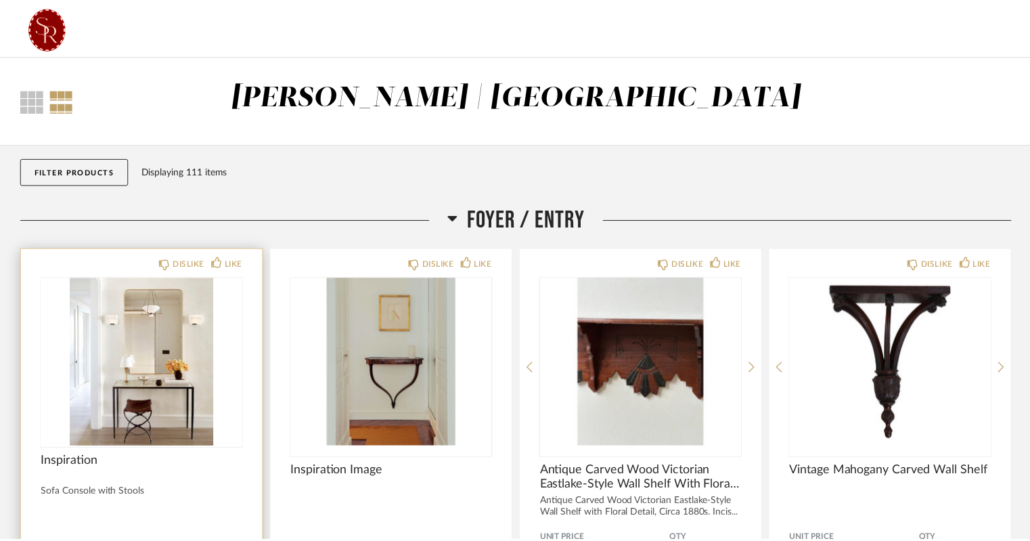
scroll to position [5981, 0]
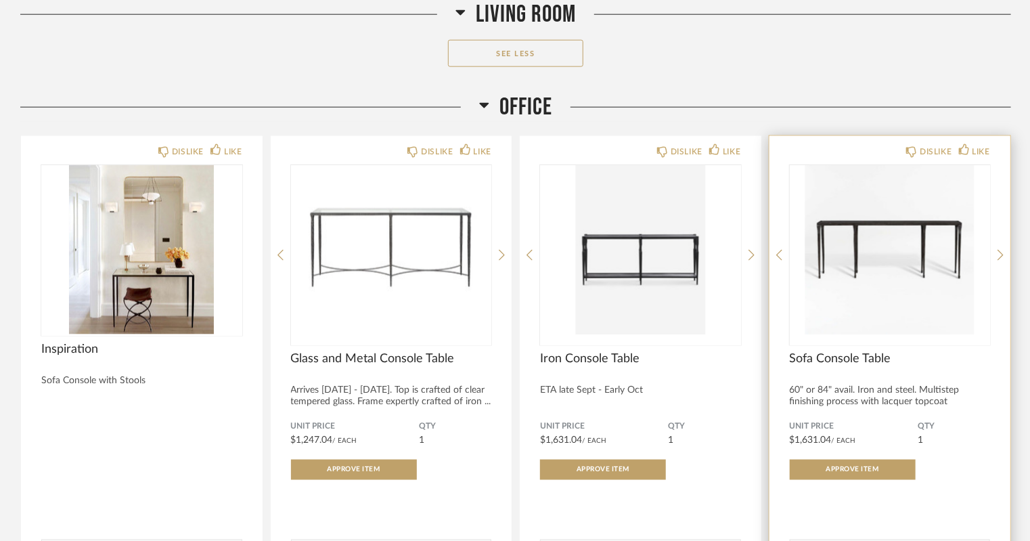
click at [0, 0] on img at bounding box center [0, 0] width 0 height 0
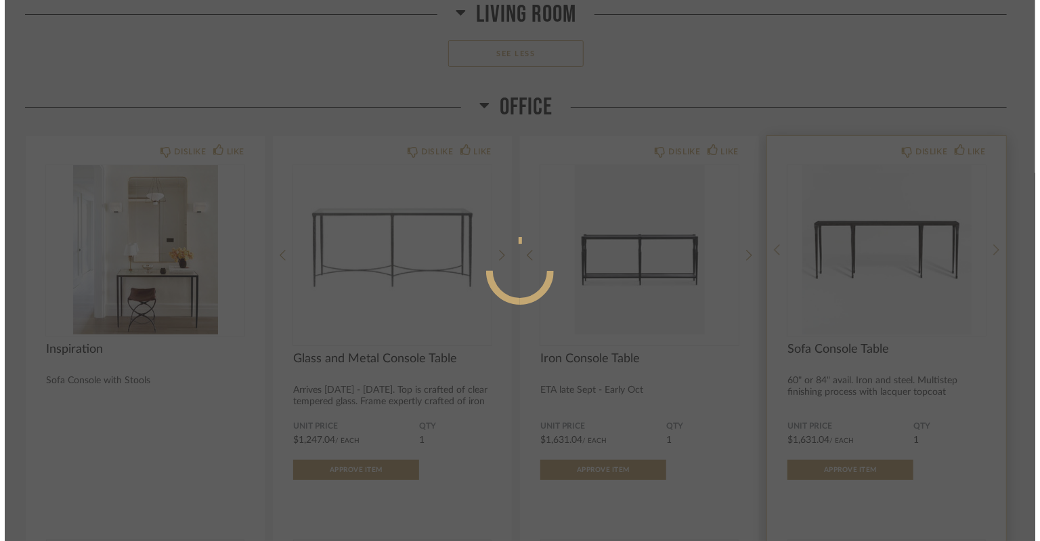
scroll to position [0, 0]
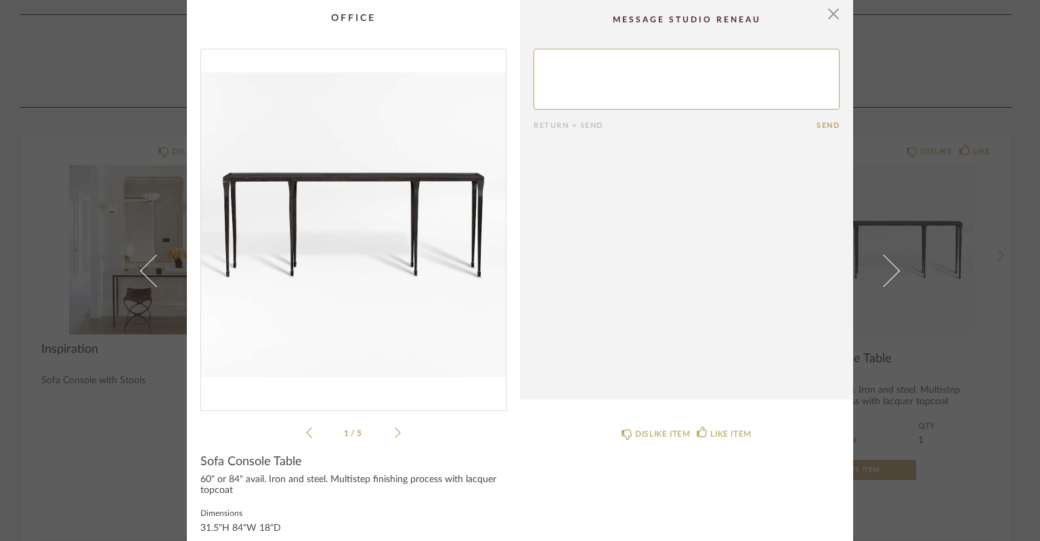
click at [395, 430] on icon at bounding box center [398, 432] width 6 height 12
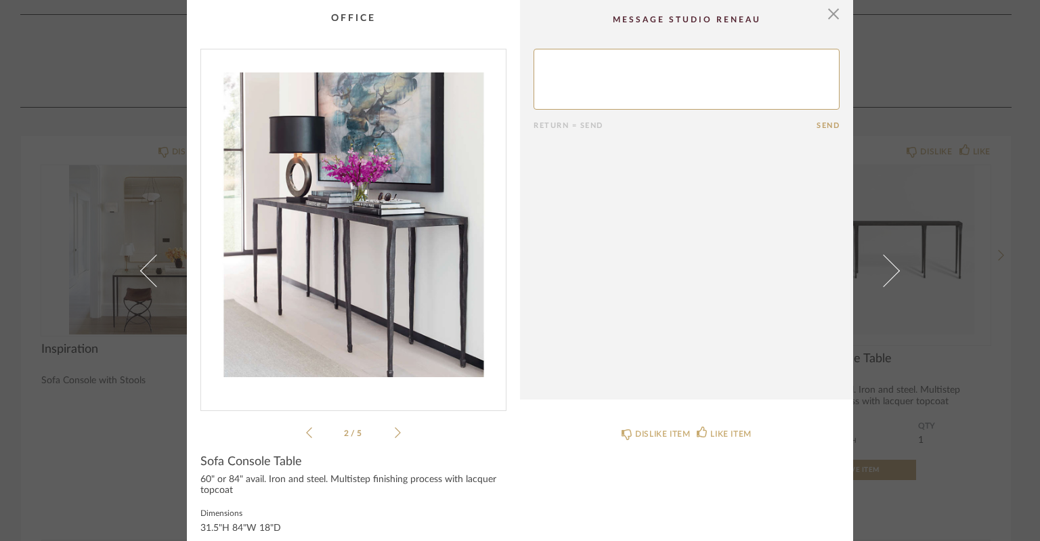
click at [395, 430] on icon at bounding box center [398, 432] width 6 height 12
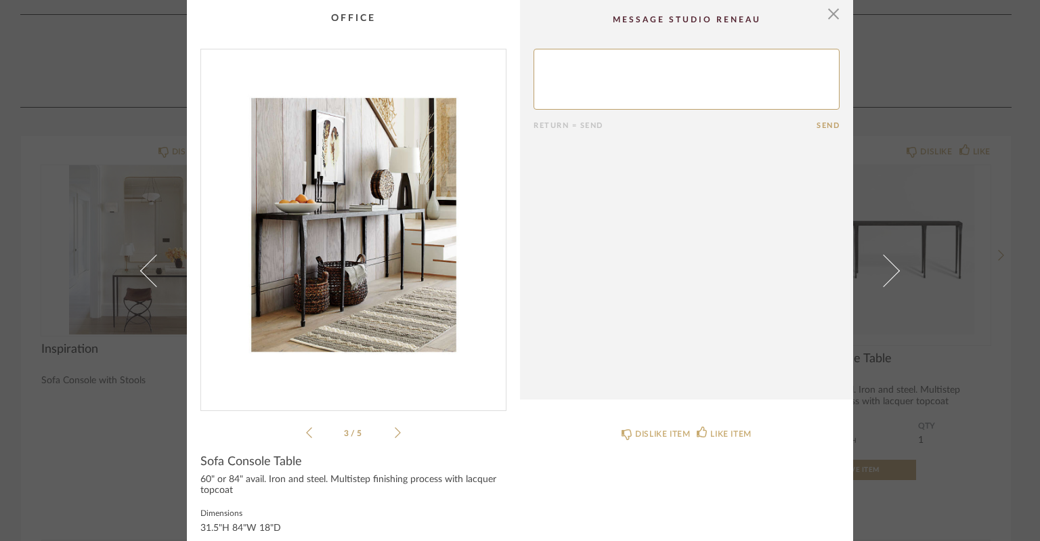
click at [395, 430] on icon at bounding box center [398, 432] width 6 height 12
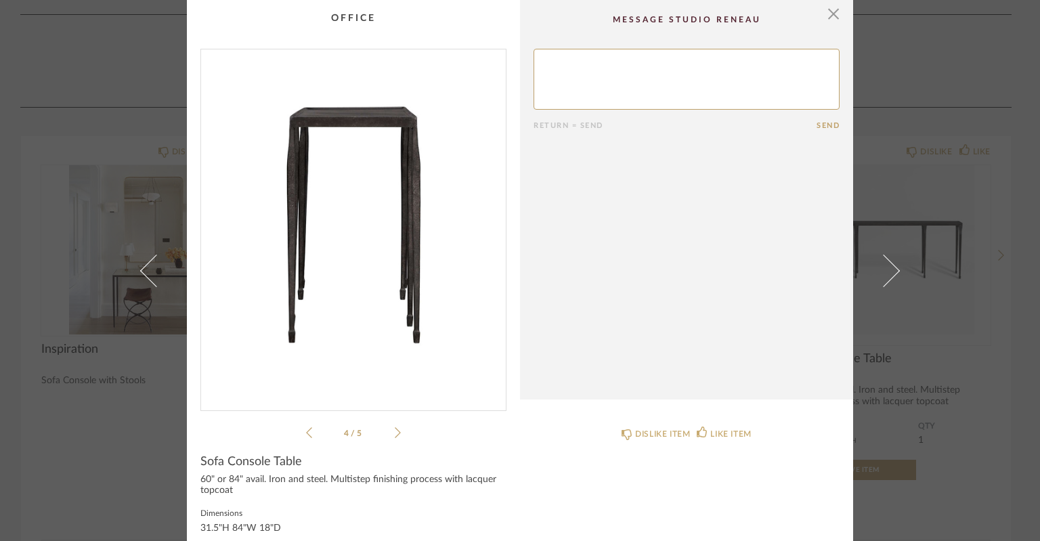
click at [395, 430] on icon at bounding box center [398, 432] width 6 height 12
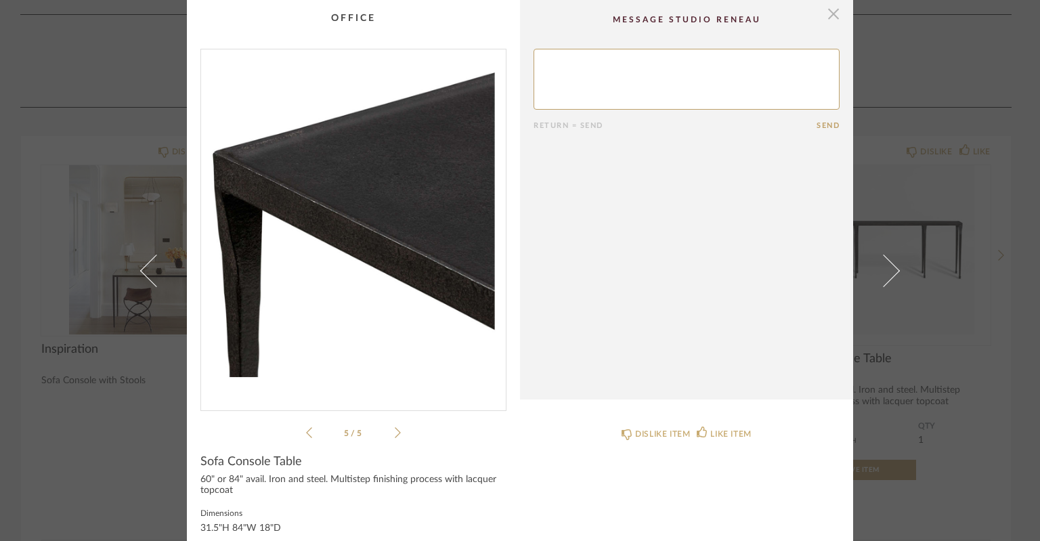
click at [829, 21] on span "button" at bounding box center [833, 13] width 27 height 27
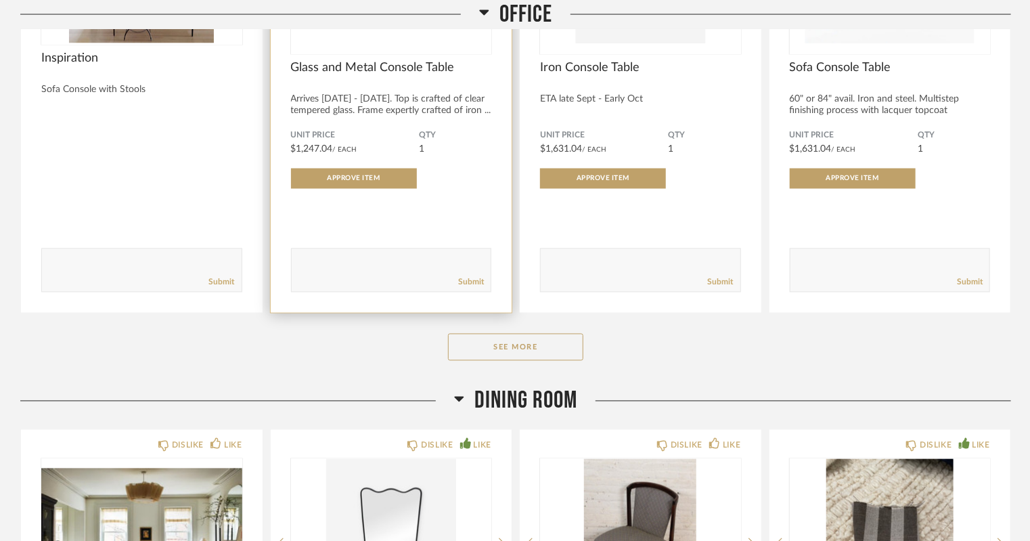
scroll to position [6275, 0]
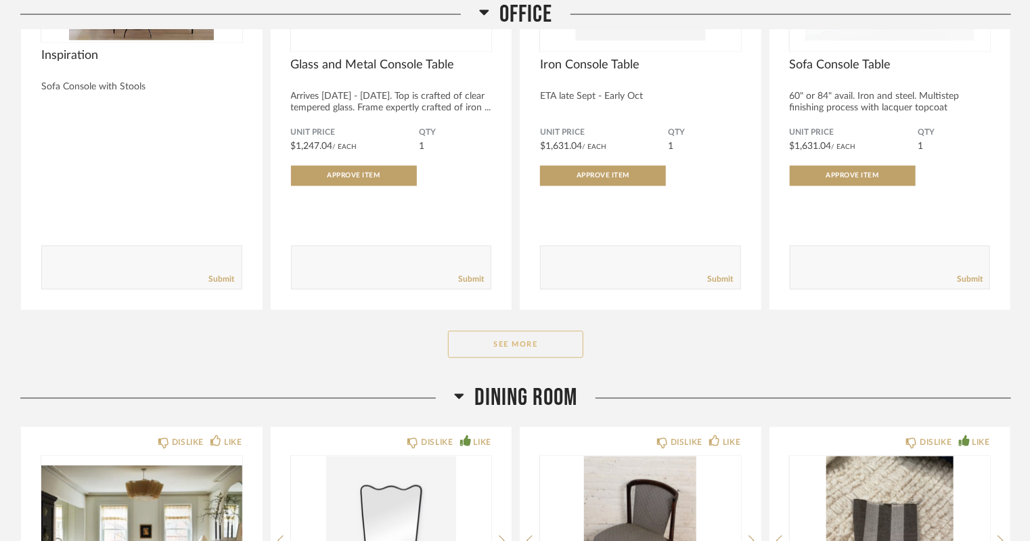
click at [494, 349] on button "See More" at bounding box center [515, 344] width 135 height 27
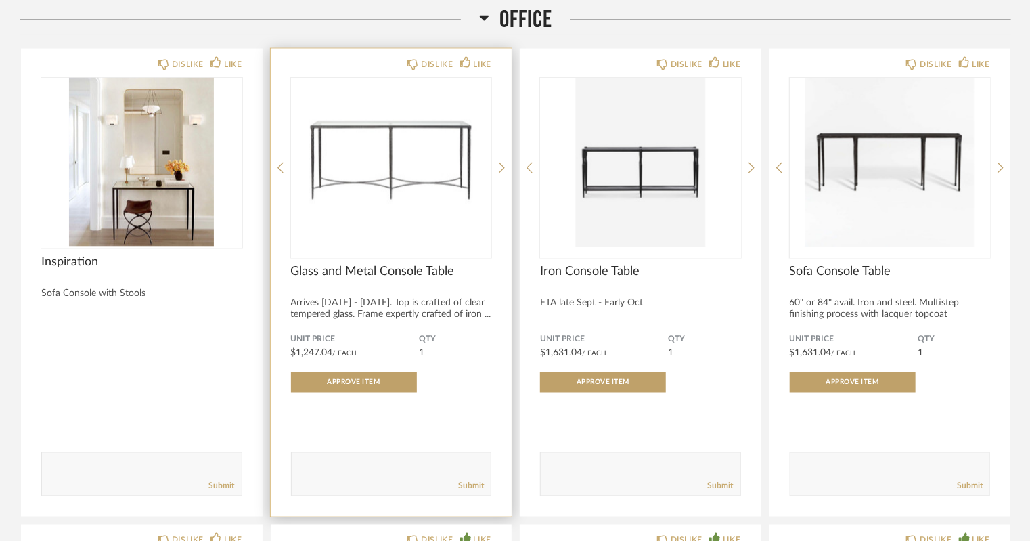
scroll to position [6066, 0]
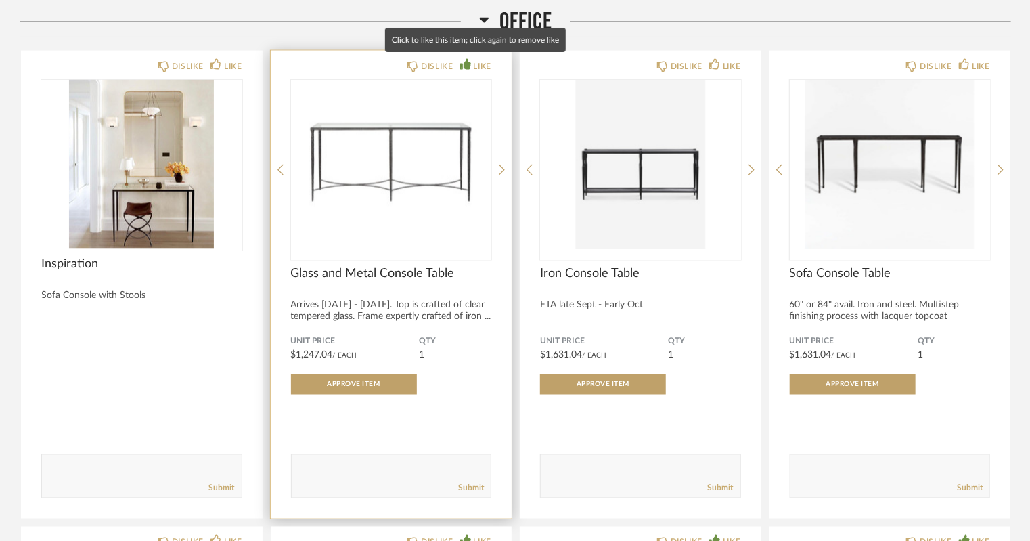
click at [468, 64] on icon at bounding box center [465, 64] width 11 height 11
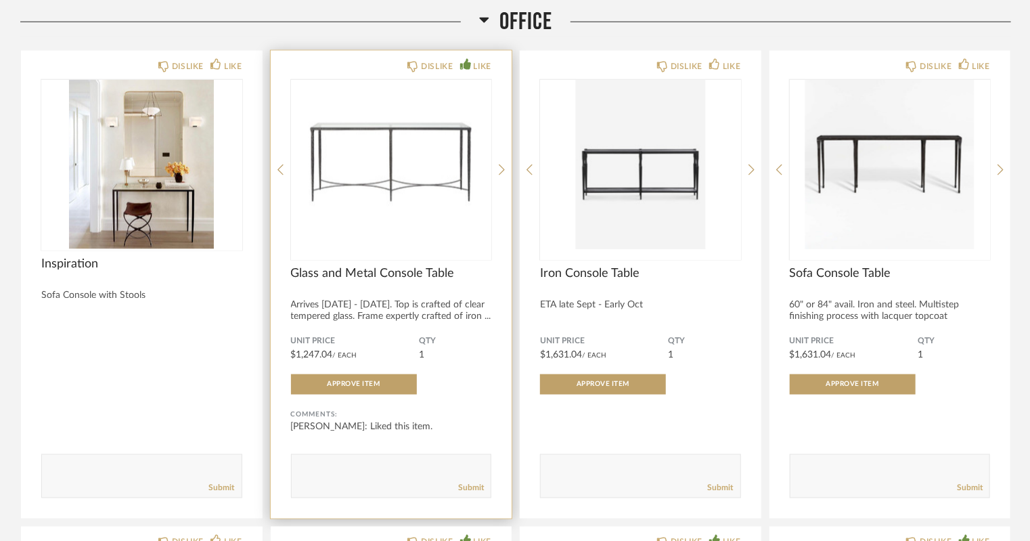
click at [344, 469] on textarea at bounding box center [392, 470] width 200 height 18
type textarea "I like this but think we will want to wait until we get the media cabinet in to…"
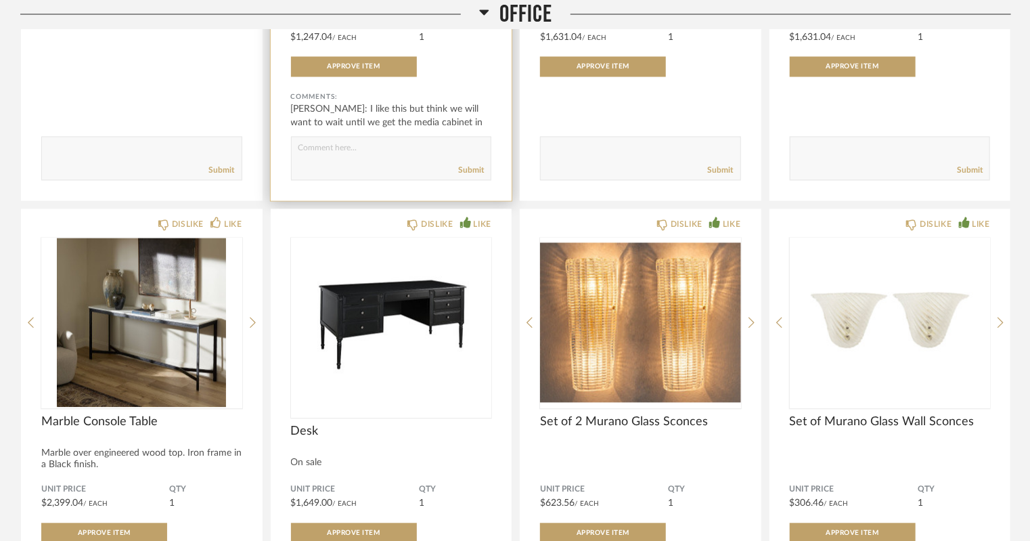
scroll to position [6384, 0]
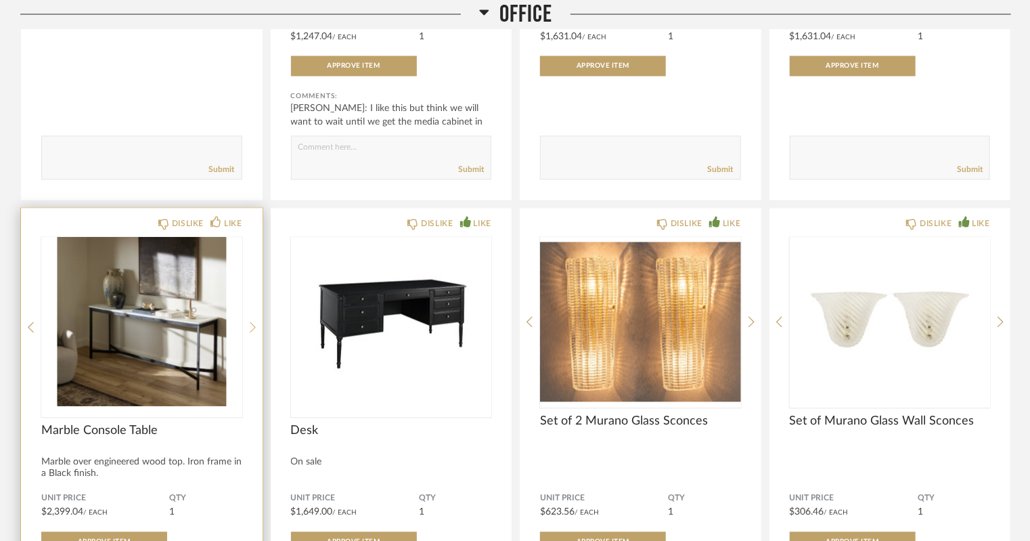
click at [255, 322] on icon at bounding box center [253, 328] width 6 height 12
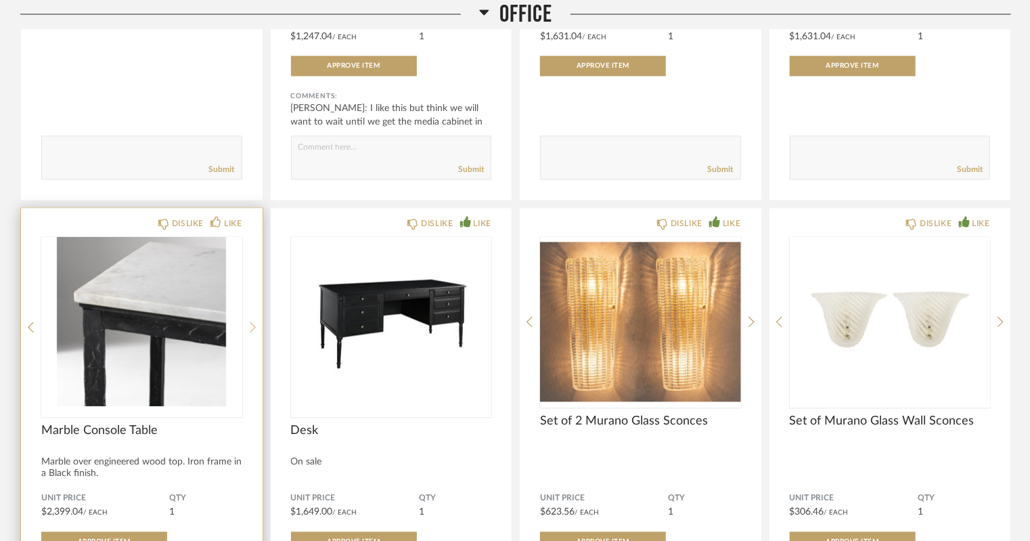
click at [255, 322] on icon at bounding box center [253, 328] width 6 height 12
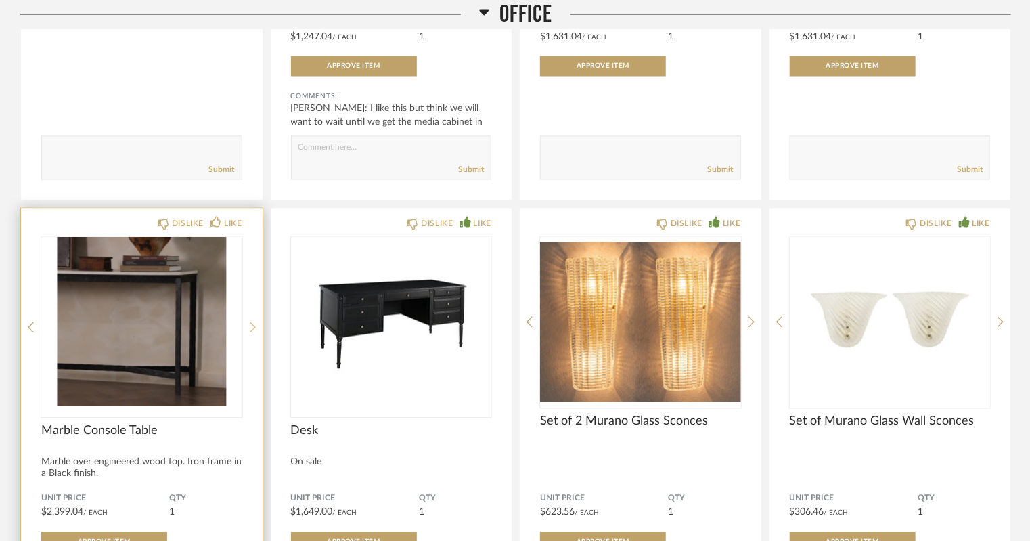
click at [255, 322] on icon at bounding box center [253, 328] width 6 height 12
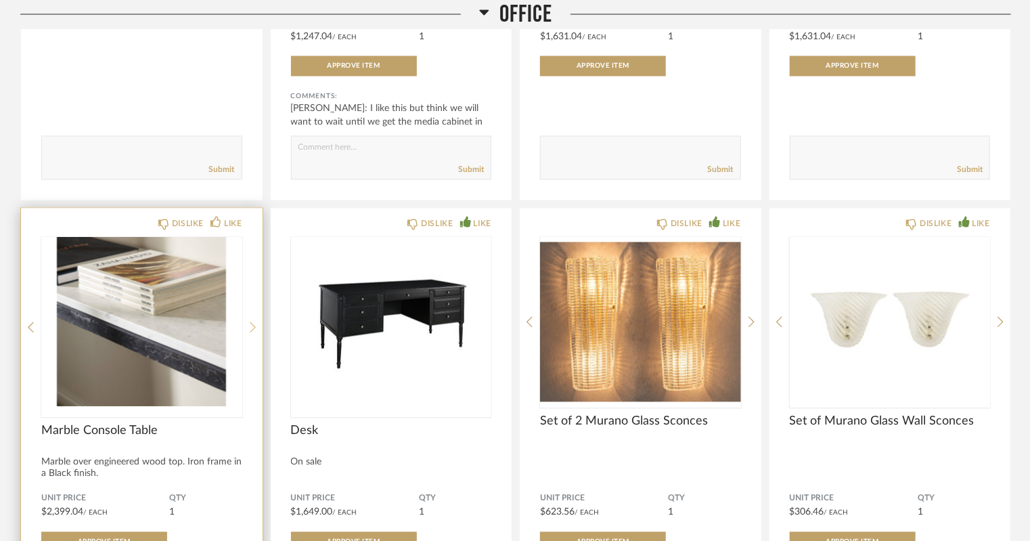
click at [255, 322] on icon at bounding box center [253, 328] width 6 height 12
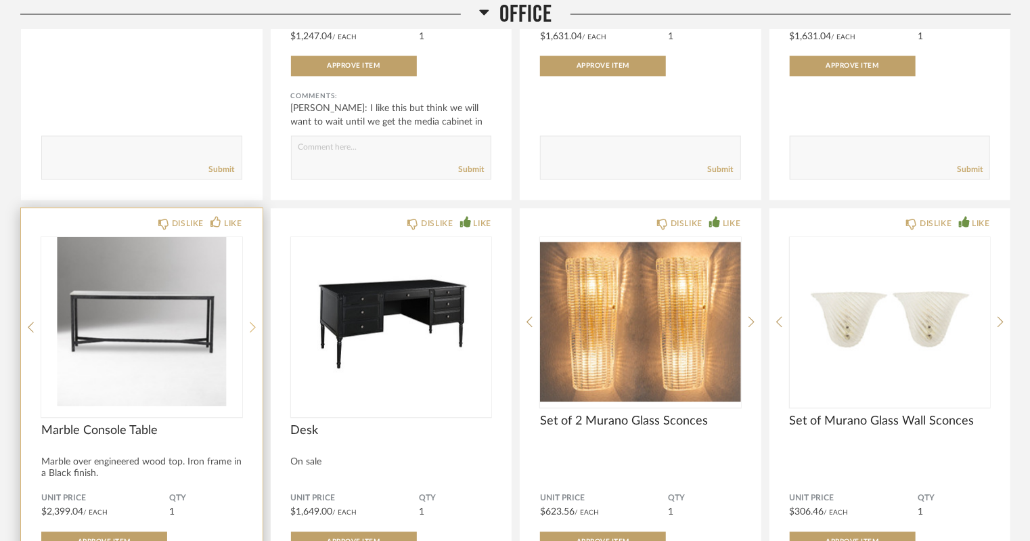
click at [255, 322] on icon at bounding box center [253, 328] width 6 height 12
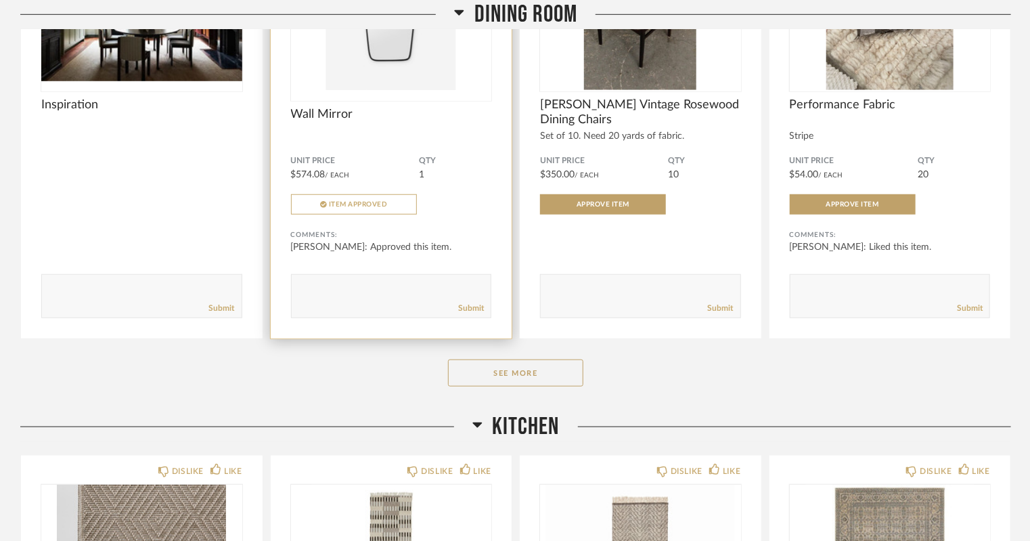
scroll to position [8318, 0]
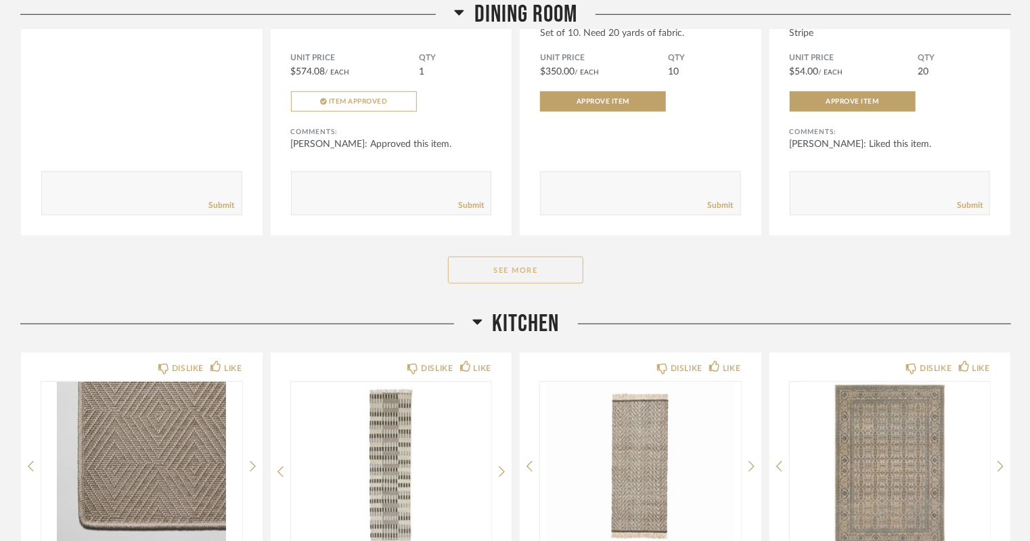
click at [504, 268] on button "See More" at bounding box center [515, 270] width 135 height 27
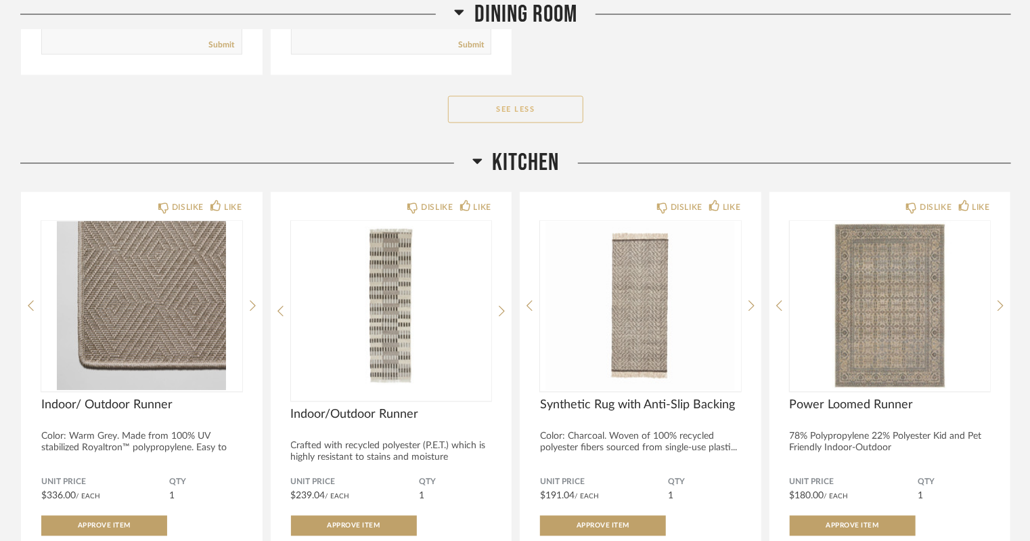
scroll to position [9029, 0]
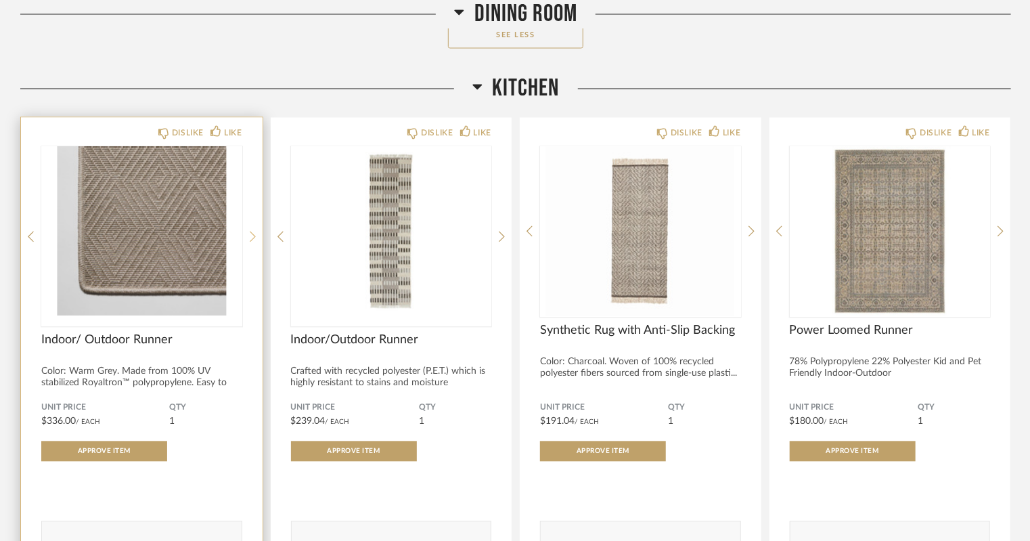
click at [255, 236] on icon at bounding box center [253, 236] width 6 height 12
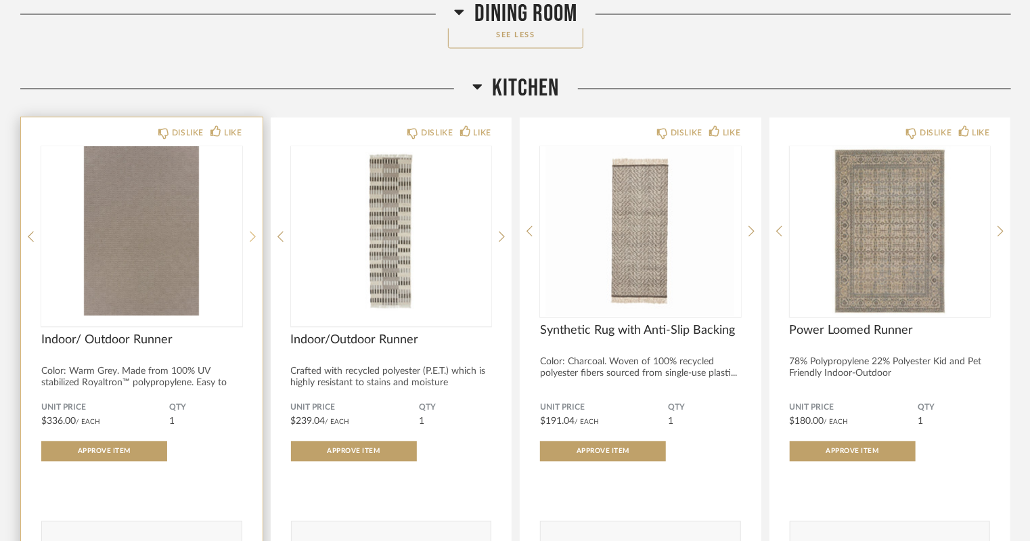
click at [255, 236] on icon at bounding box center [253, 236] width 6 height 12
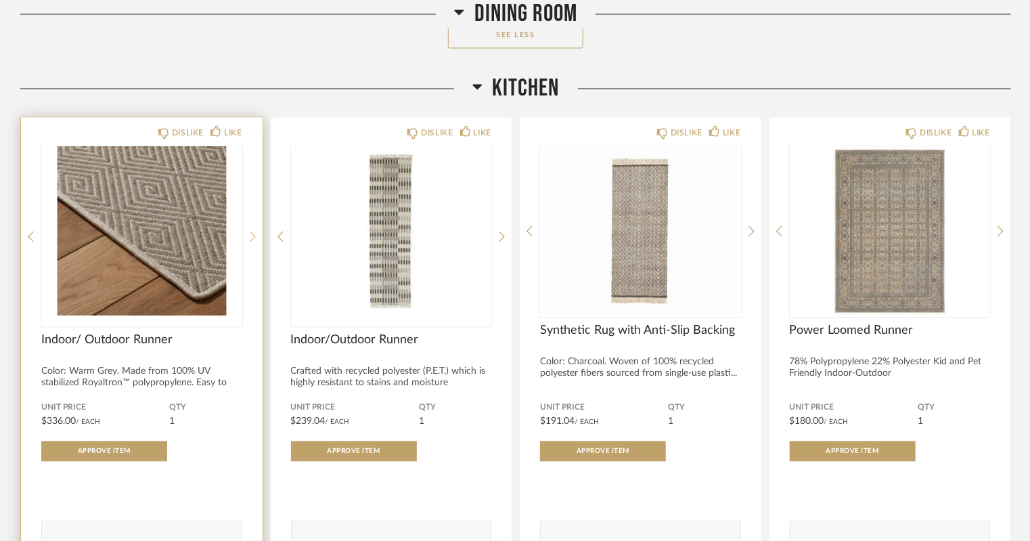
click at [255, 236] on icon at bounding box center [253, 236] width 6 height 12
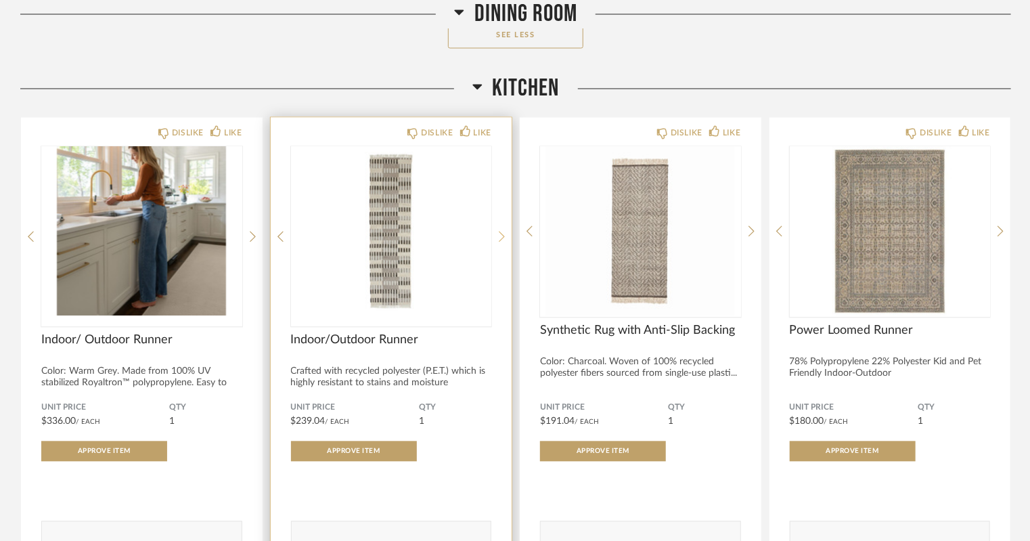
click at [501, 233] on icon at bounding box center [502, 236] width 6 height 12
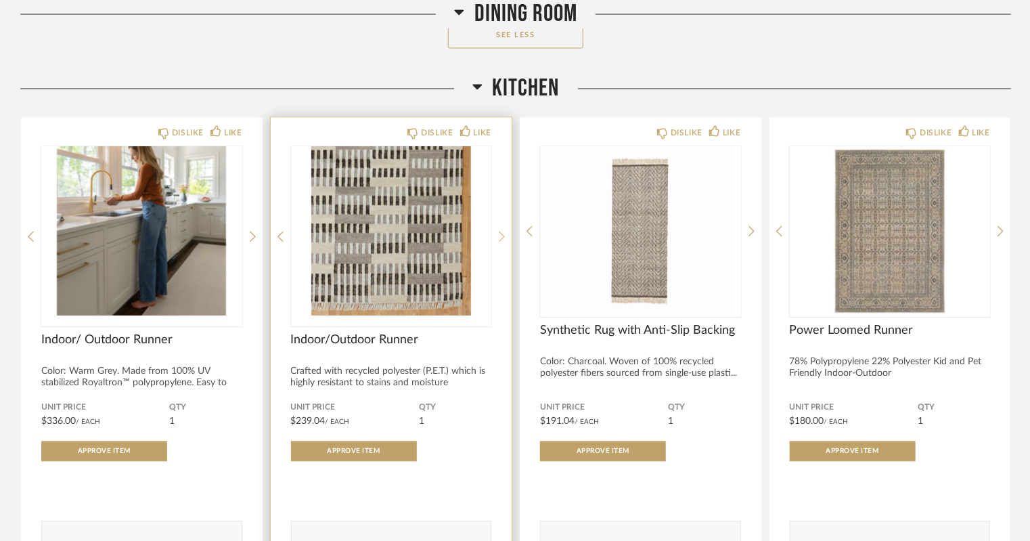
click at [501, 233] on icon at bounding box center [502, 236] width 6 height 12
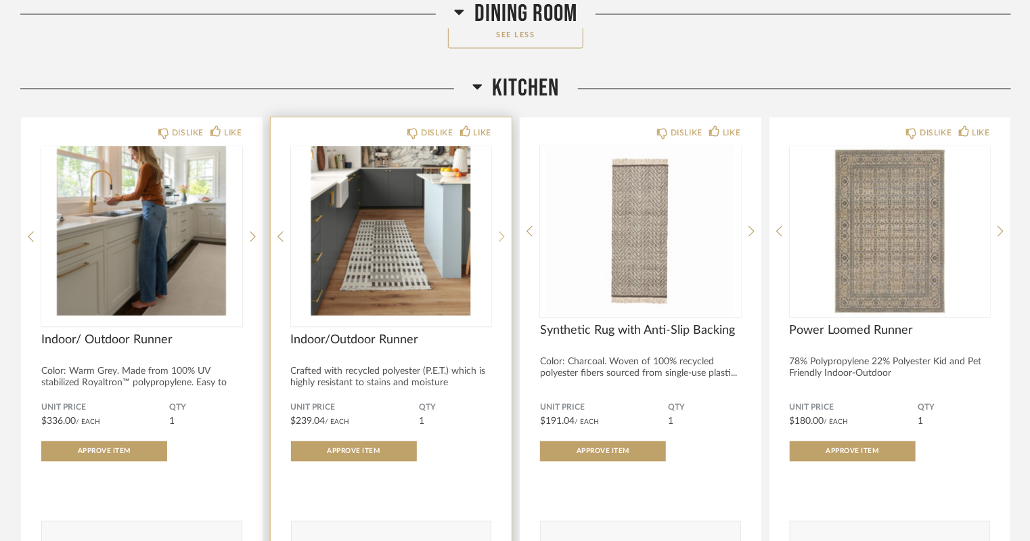
click at [501, 233] on icon at bounding box center [502, 236] width 6 height 12
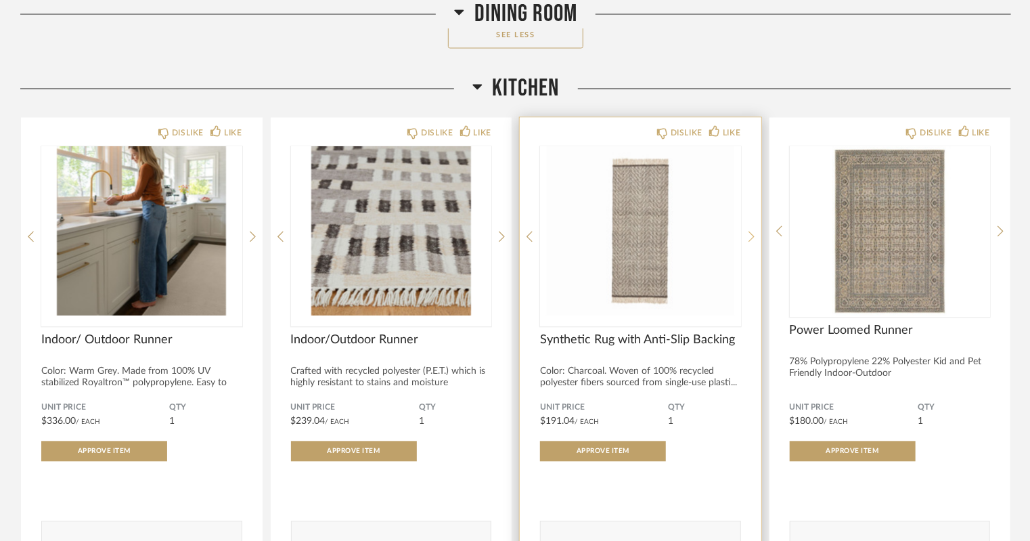
click at [750, 234] on icon at bounding box center [752, 236] width 6 height 12
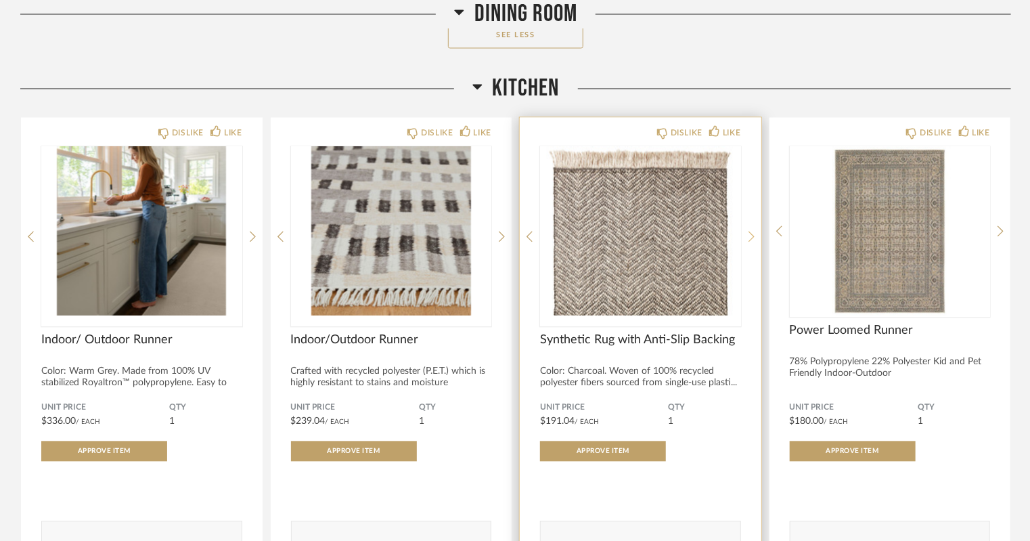
click at [750, 234] on icon at bounding box center [752, 236] width 6 height 12
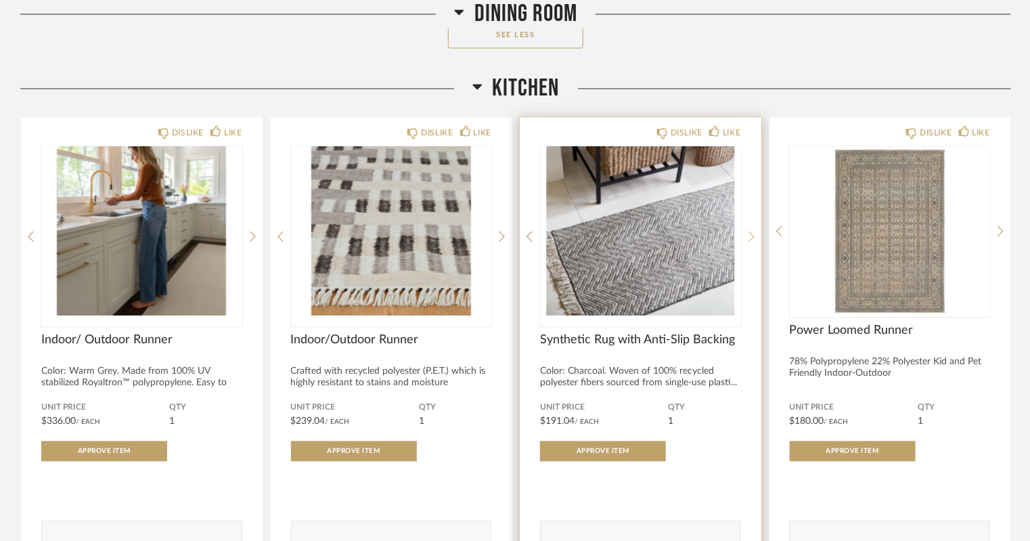
click at [750, 234] on icon at bounding box center [752, 236] width 6 height 12
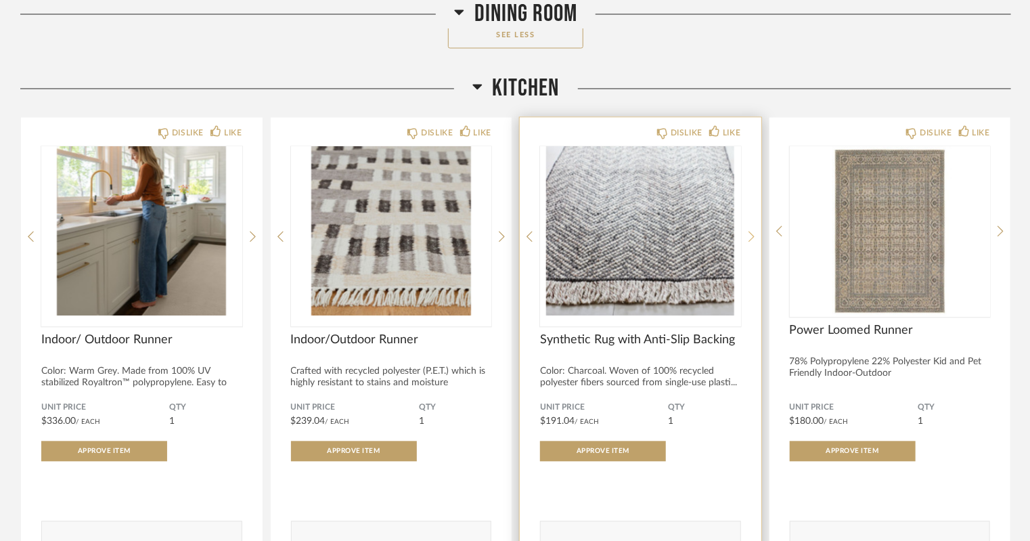
click at [750, 234] on icon at bounding box center [752, 236] width 6 height 12
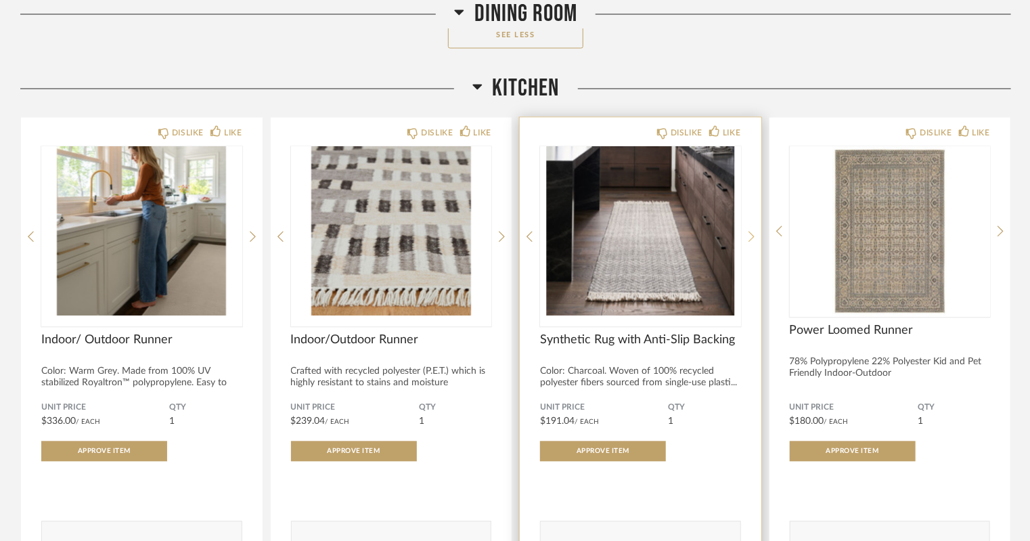
click at [750, 234] on icon at bounding box center [752, 236] width 6 height 12
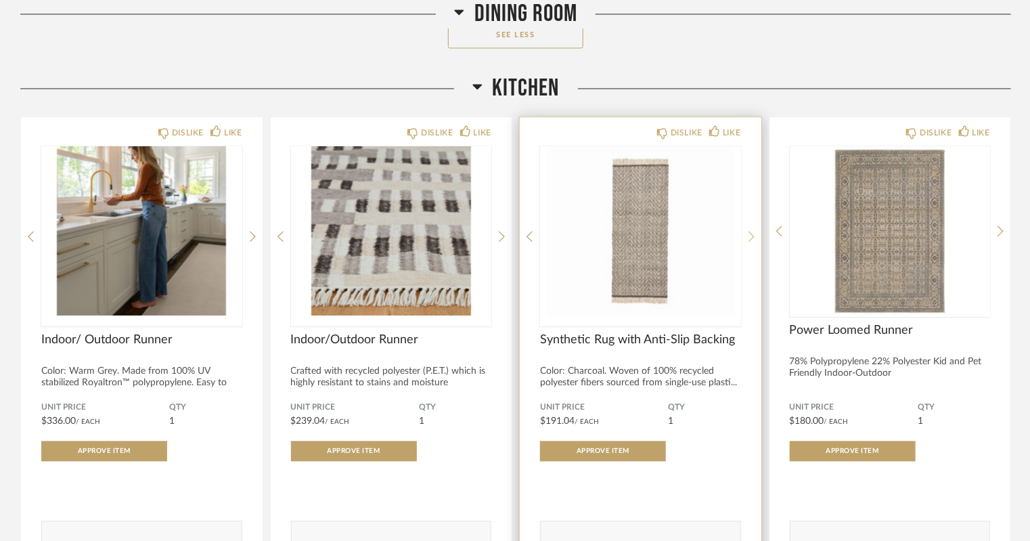
click at [750, 234] on icon at bounding box center [752, 236] width 6 height 12
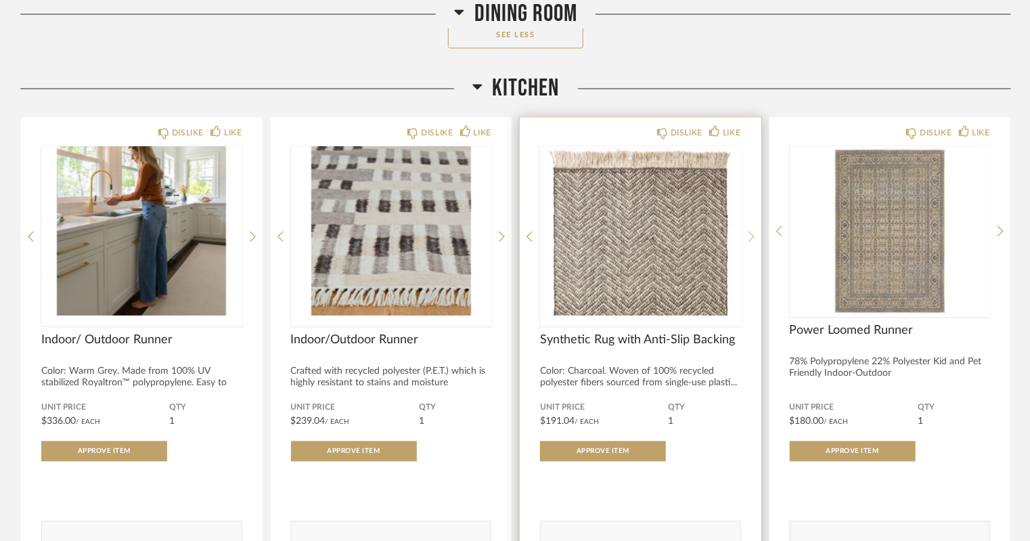
click at [750, 234] on icon at bounding box center [752, 236] width 6 height 12
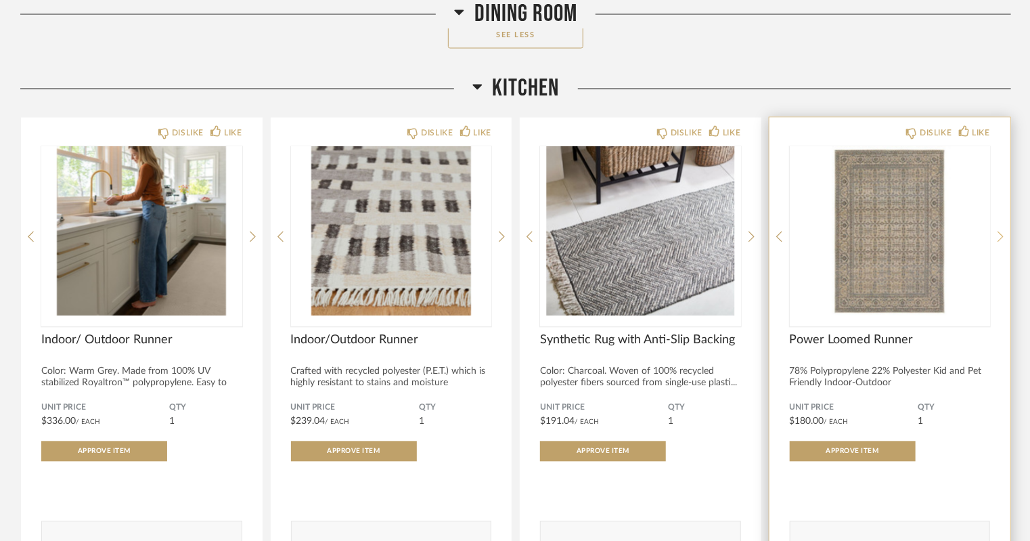
click at [1001, 232] on icon at bounding box center [1001, 237] width 6 height 11
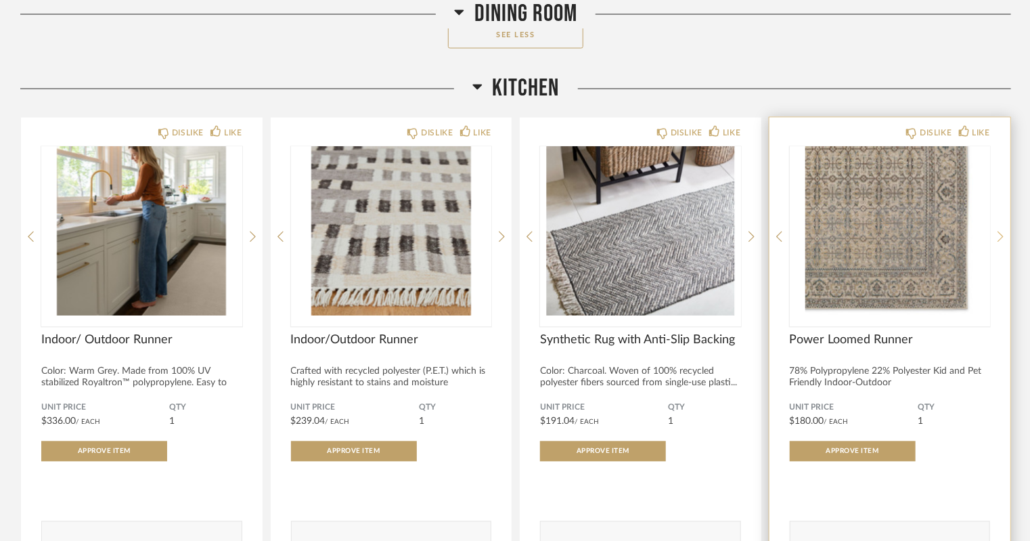
click at [1001, 232] on icon at bounding box center [1001, 237] width 6 height 11
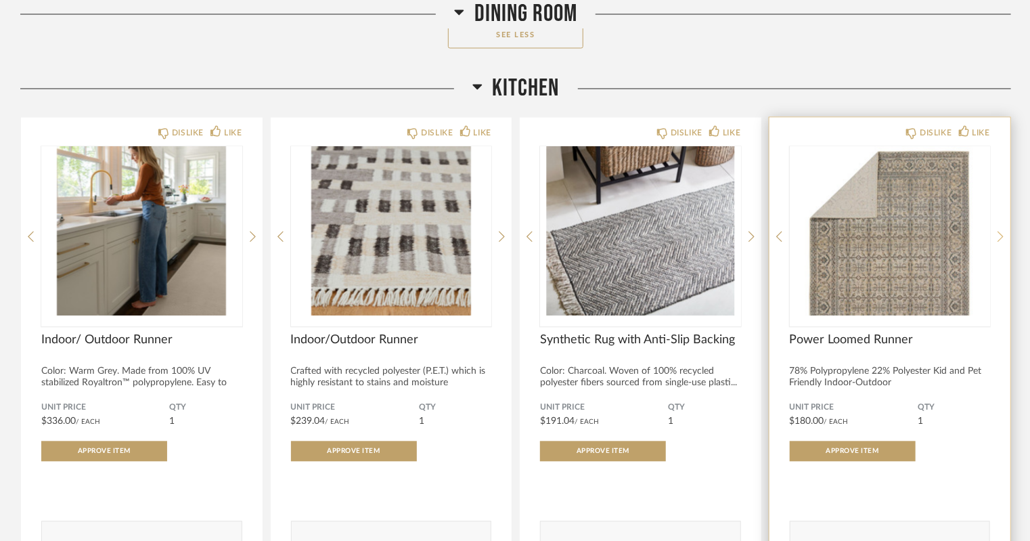
click at [1001, 232] on icon at bounding box center [1001, 237] width 6 height 11
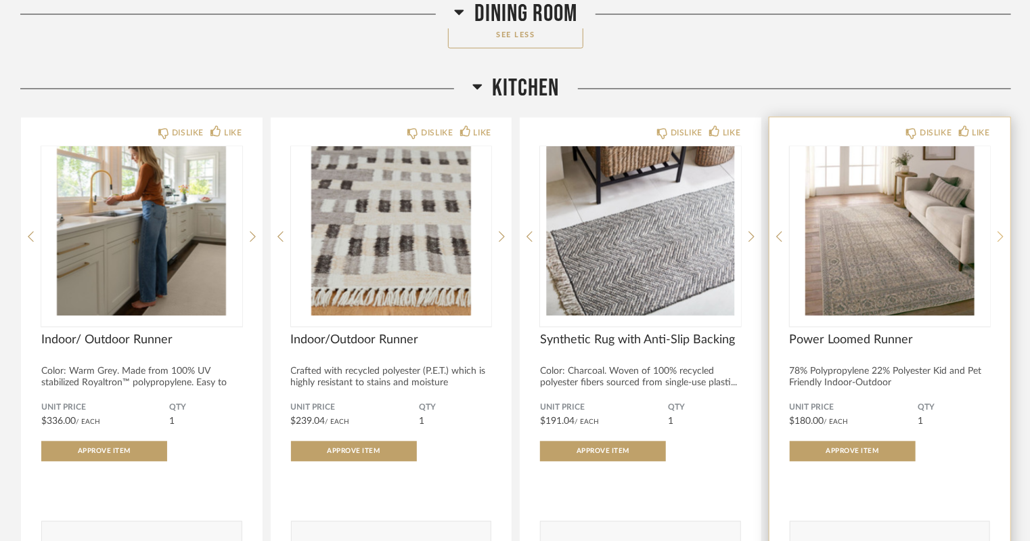
click at [1001, 232] on icon at bounding box center [1001, 237] width 6 height 11
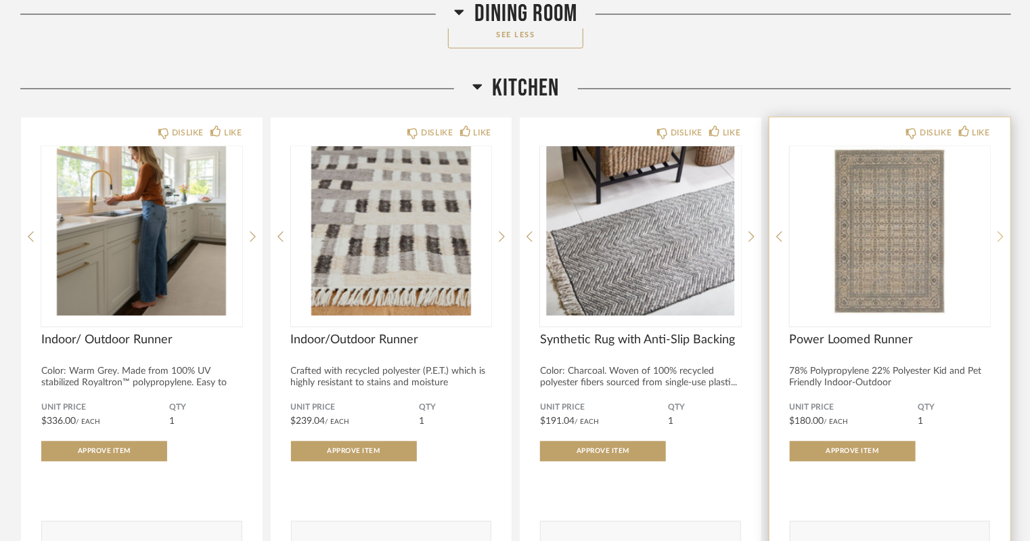
click at [1001, 232] on icon at bounding box center [1001, 237] width 6 height 11
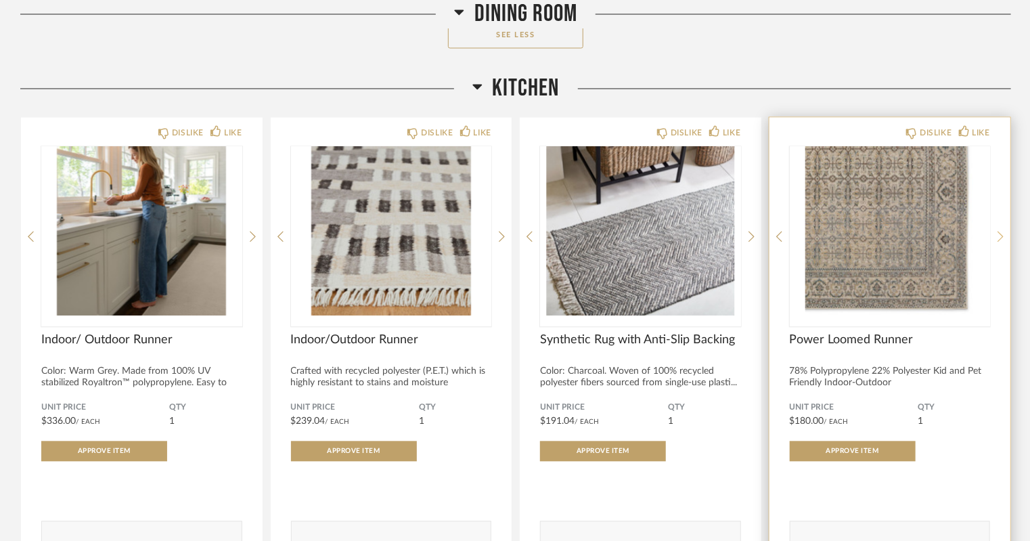
click at [1001, 232] on icon at bounding box center [1001, 237] width 6 height 11
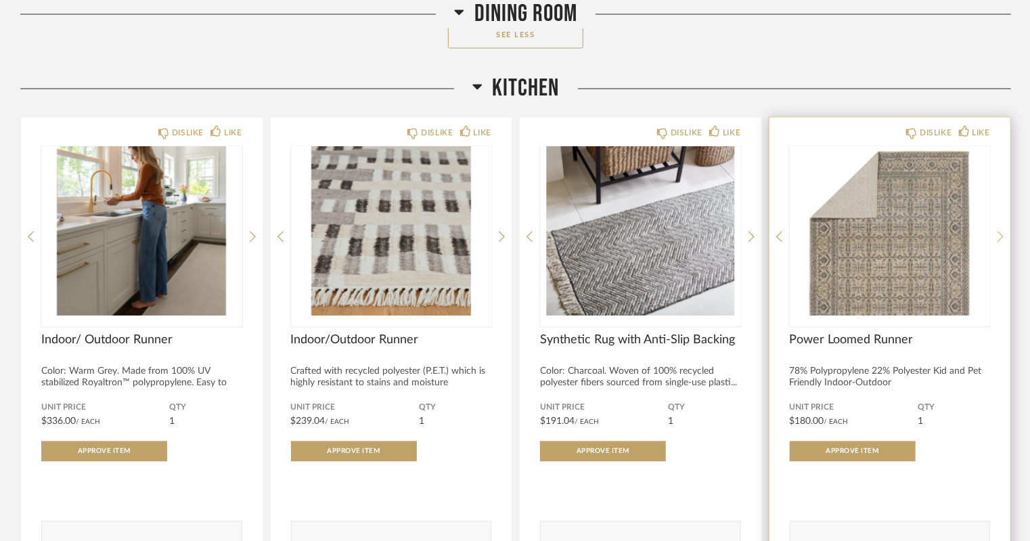
click at [1001, 232] on icon at bounding box center [1001, 237] width 6 height 11
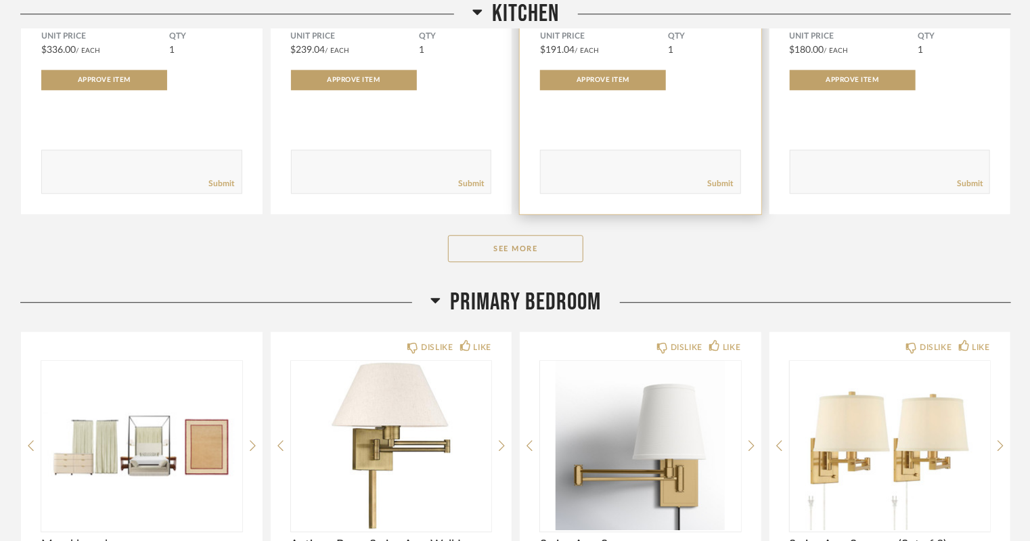
scroll to position [9403, 0]
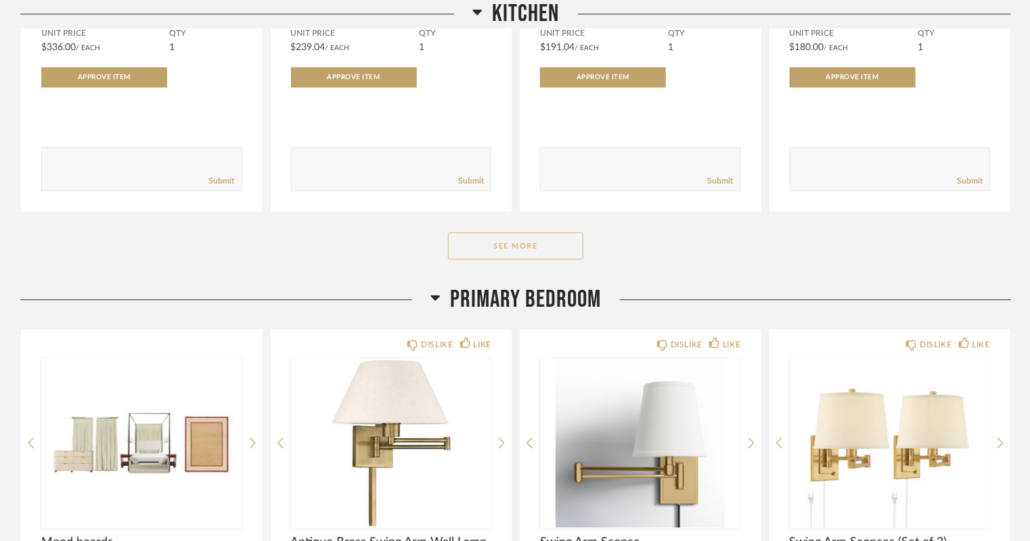
click at [525, 240] on button "See More" at bounding box center [515, 245] width 135 height 27
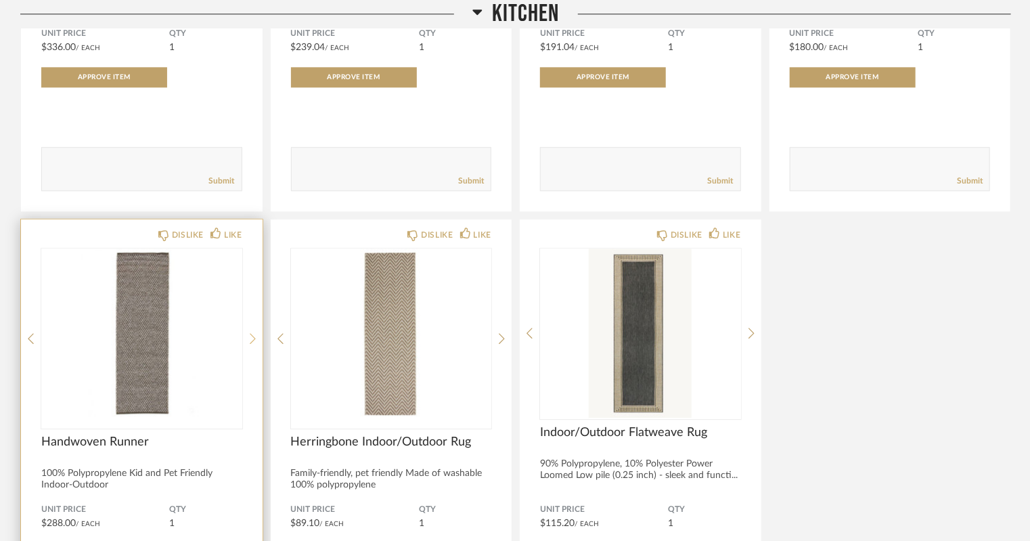
click at [250, 333] on icon at bounding box center [253, 338] width 6 height 12
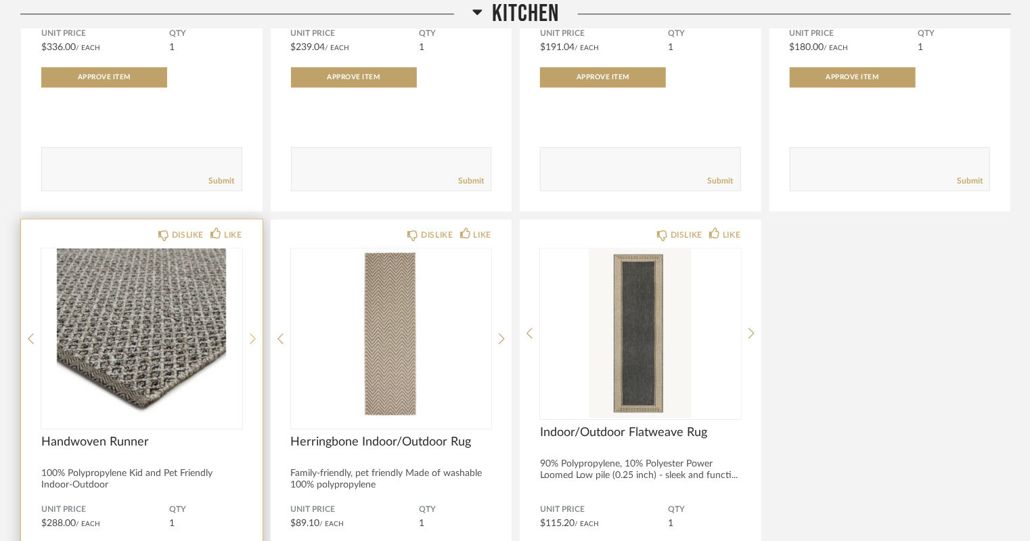
click at [250, 333] on icon at bounding box center [253, 338] width 6 height 12
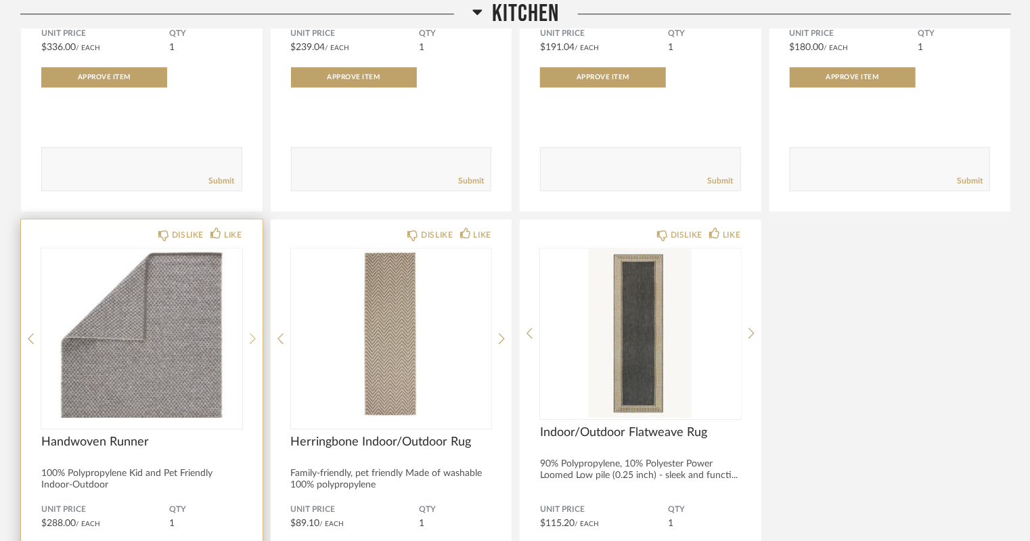
click at [250, 333] on icon at bounding box center [253, 338] width 6 height 12
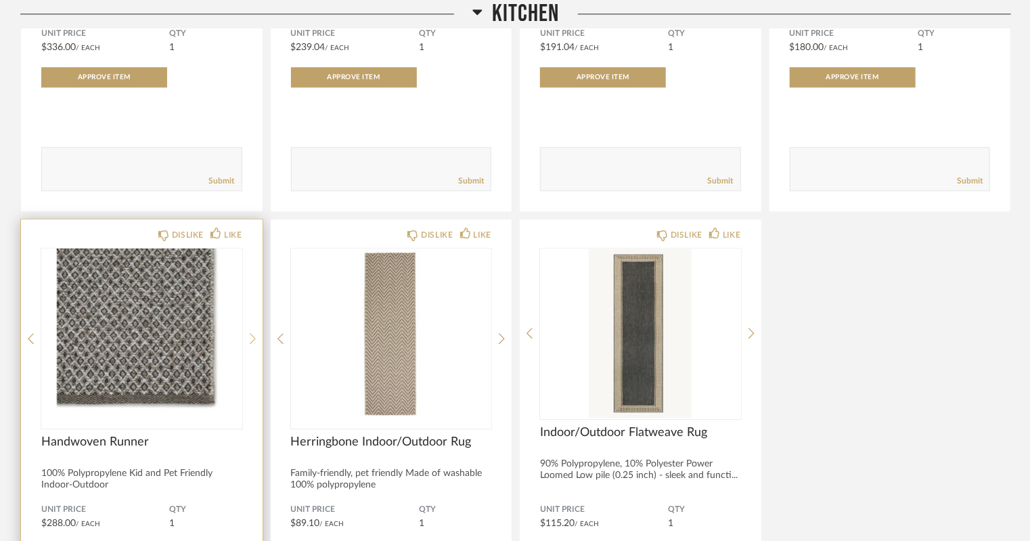
click at [250, 333] on icon at bounding box center [253, 338] width 6 height 12
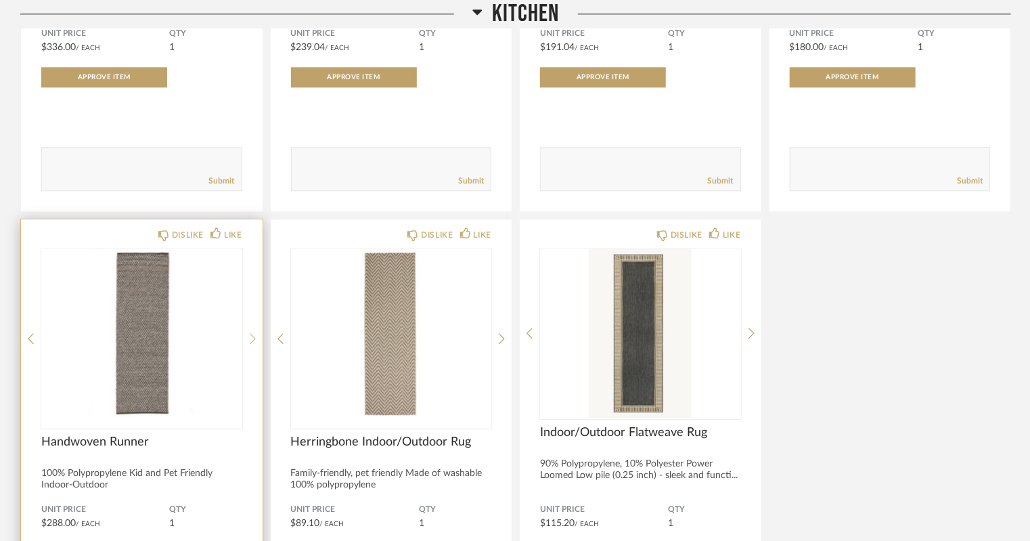
click at [250, 333] on icon at bounding box center [253, 338] width 6 height 12
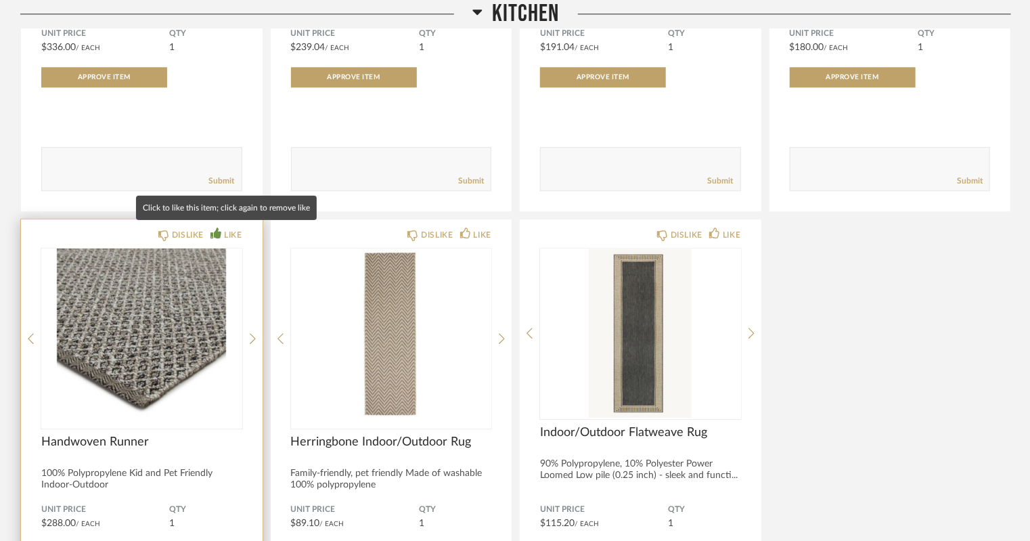
click at [224, 232] on div "LIKE" at bounding box center [233, 235] width 18 height 14
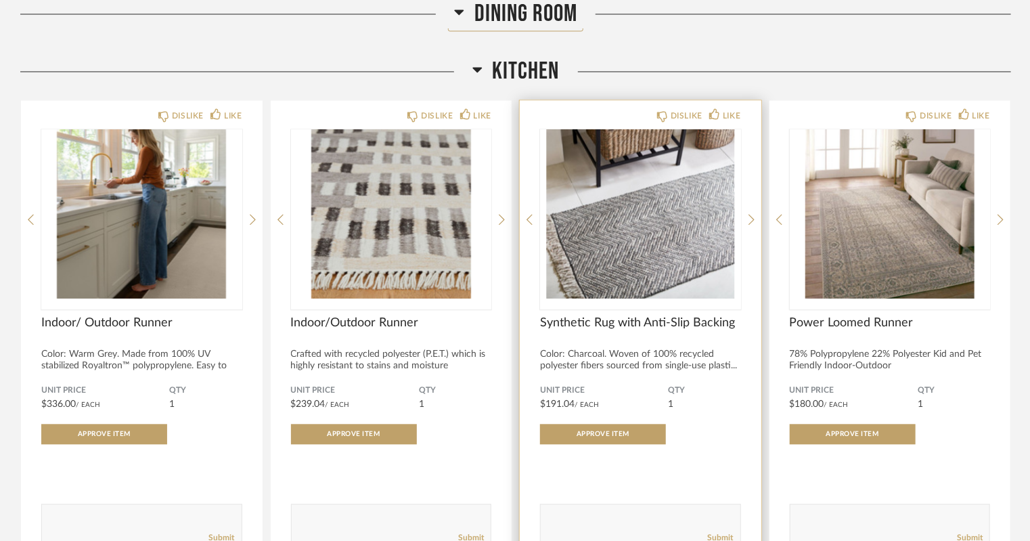
scroll to position [9042, 0]
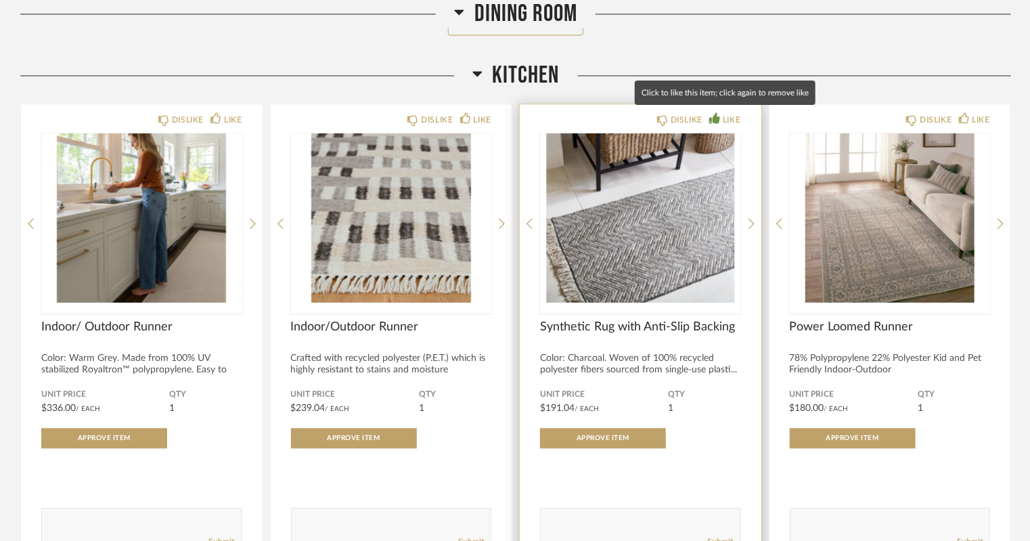
click at [723, 113] on div "LIKE" at bounding box center [732, 120] width 18 height 14
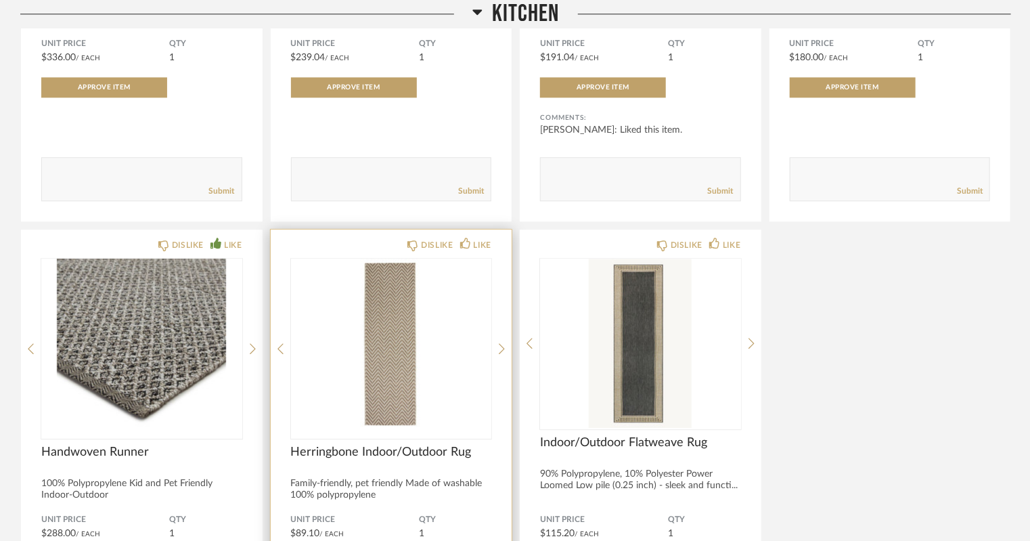
scroll to position [9397, 0]
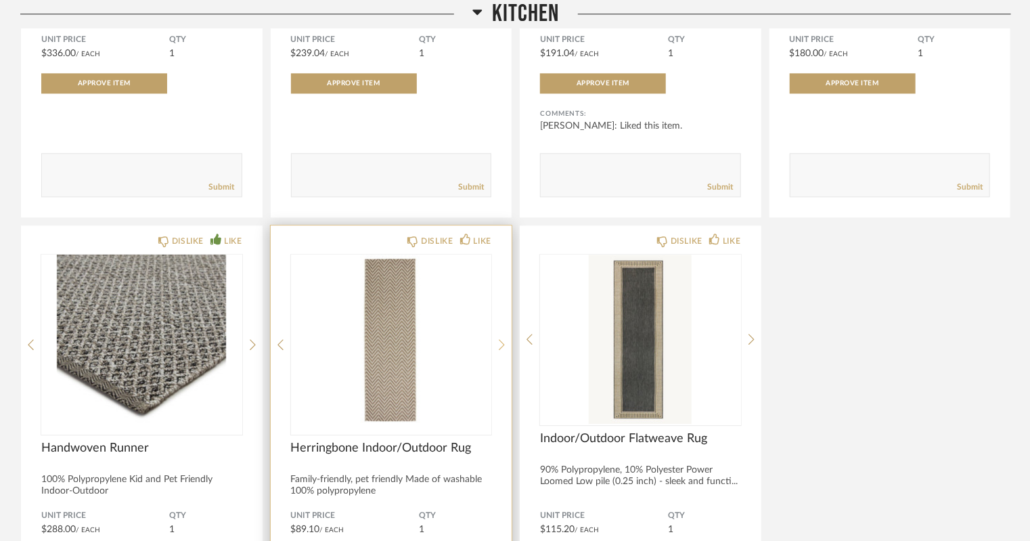
click at [504, 349] on div at bounding box center [502, 345] width 6 height 180
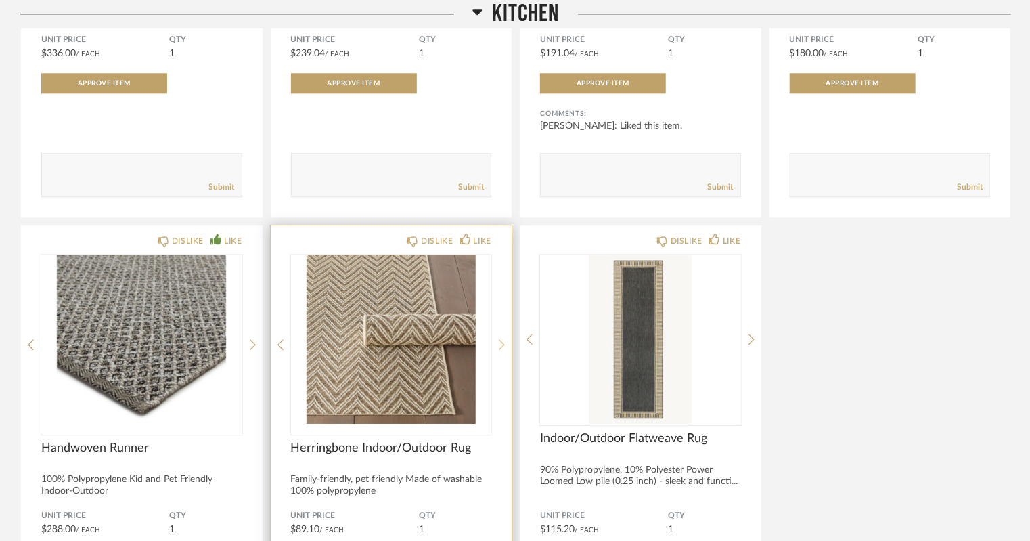
click at [504, 349] on div at bounding box center [502, 345] width 6 height 180
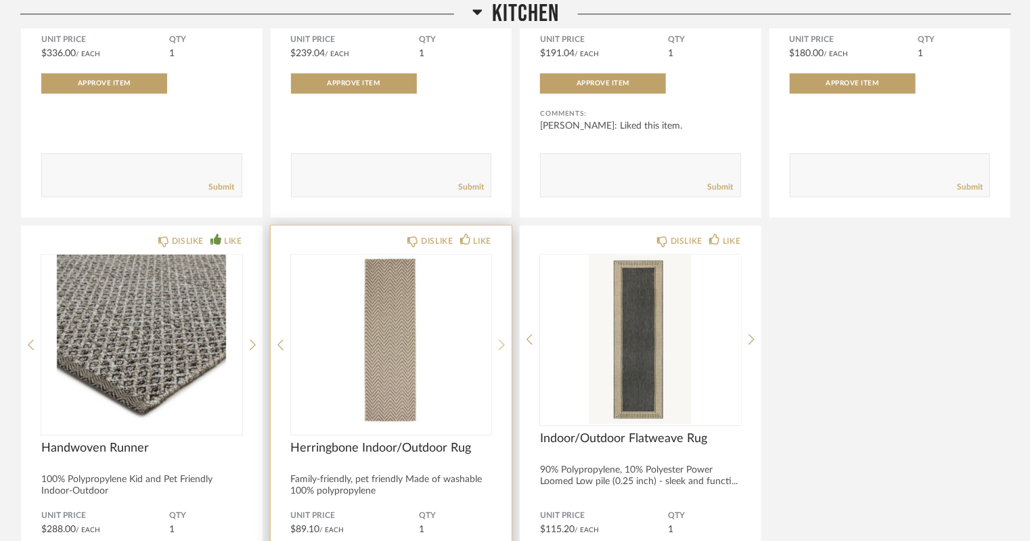
click at [504, 349] on div at bounding box center [502, 345] width 6 height 180
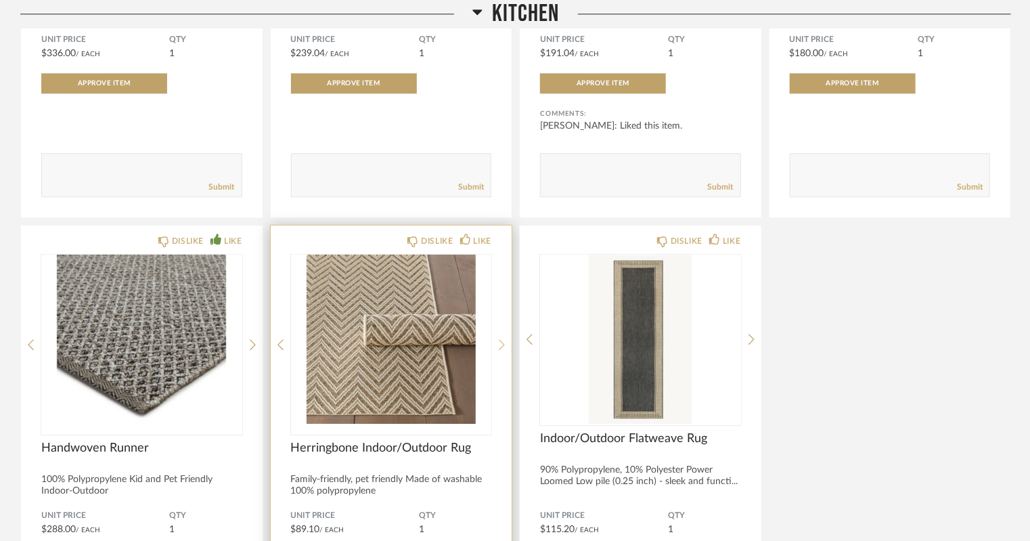
click at [504, 349] on div at bounding box center [502, 345] width 6 height 180
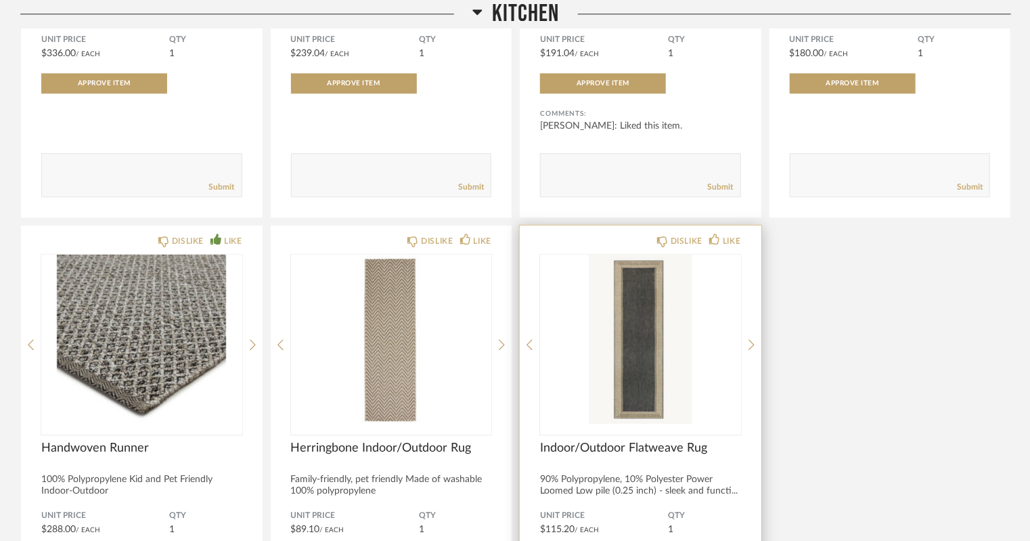
click at [0, 0] on img at bounding box center [0, 0] width 0 height 0
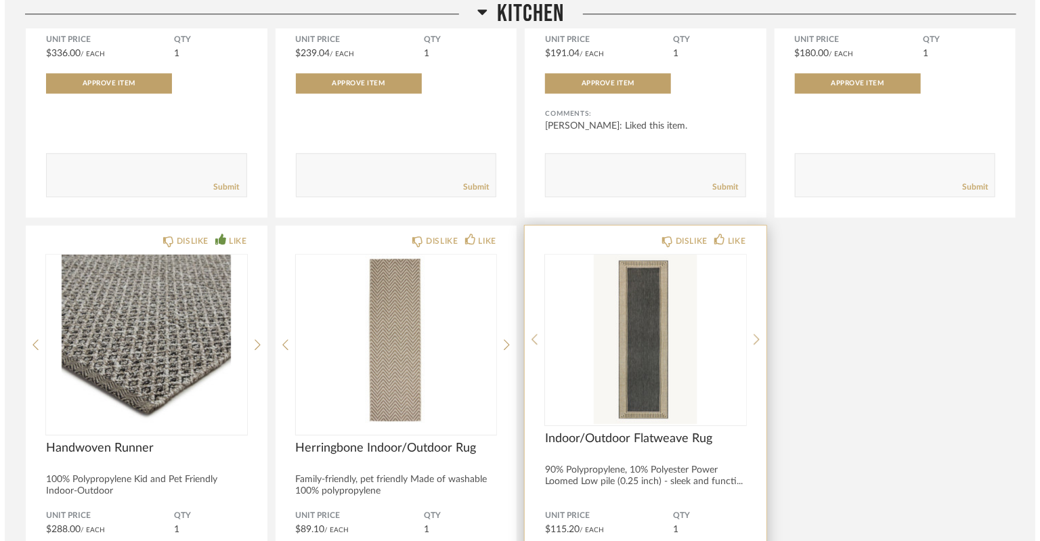
scroll to position [0, 0]
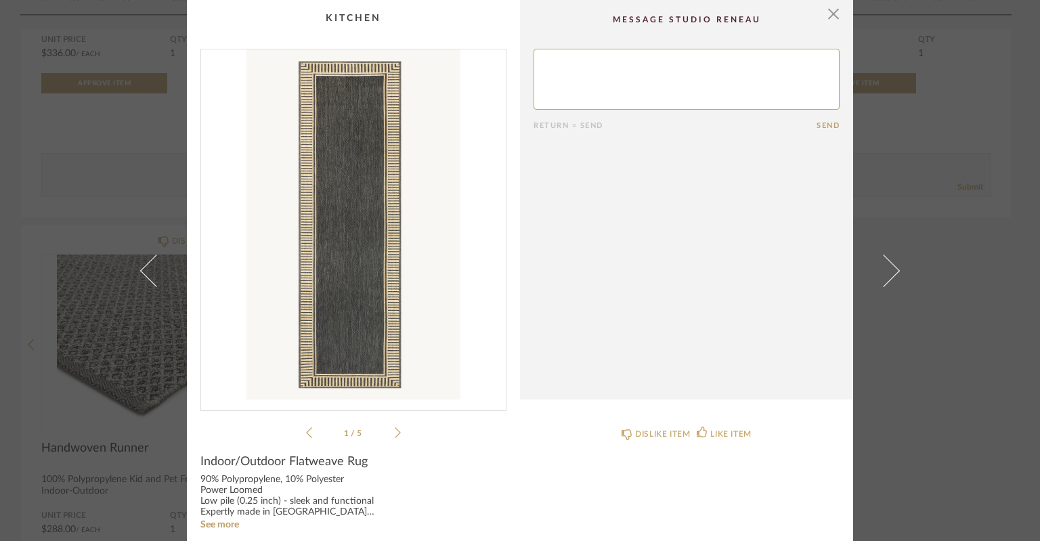
click at [395, 433] on icon at bounding box center [398, 432] width 6 height 12
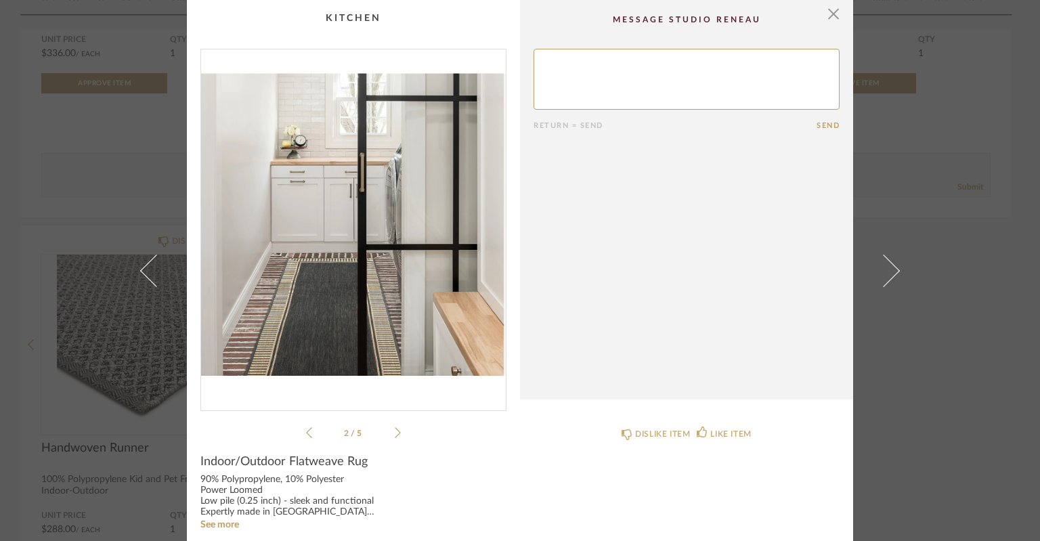
click at [395, 433] on icon at bounding box center [398, 432] width 6 height 12
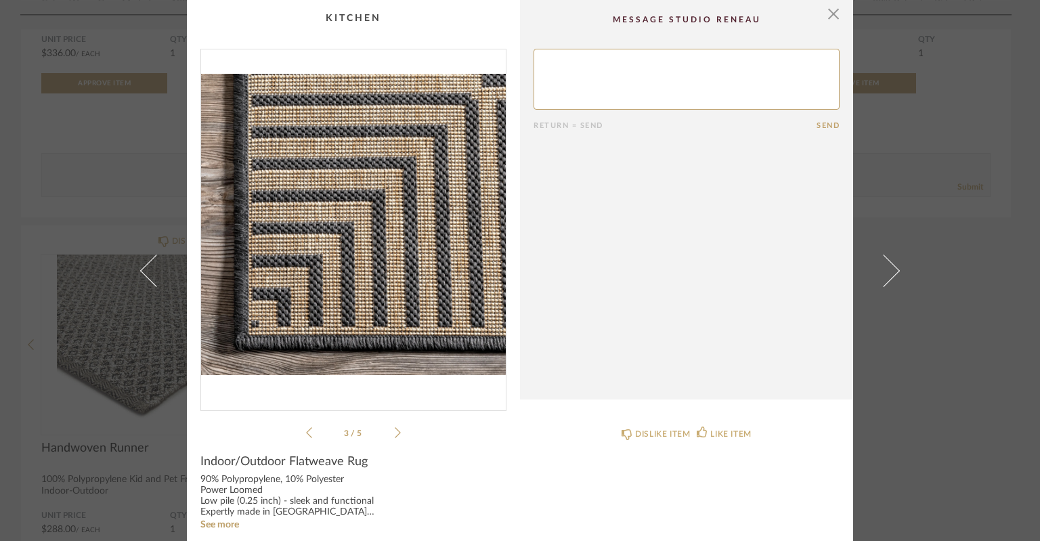
click at [395, 433] on icon at bounding box center [398, 432] width 6 height 12
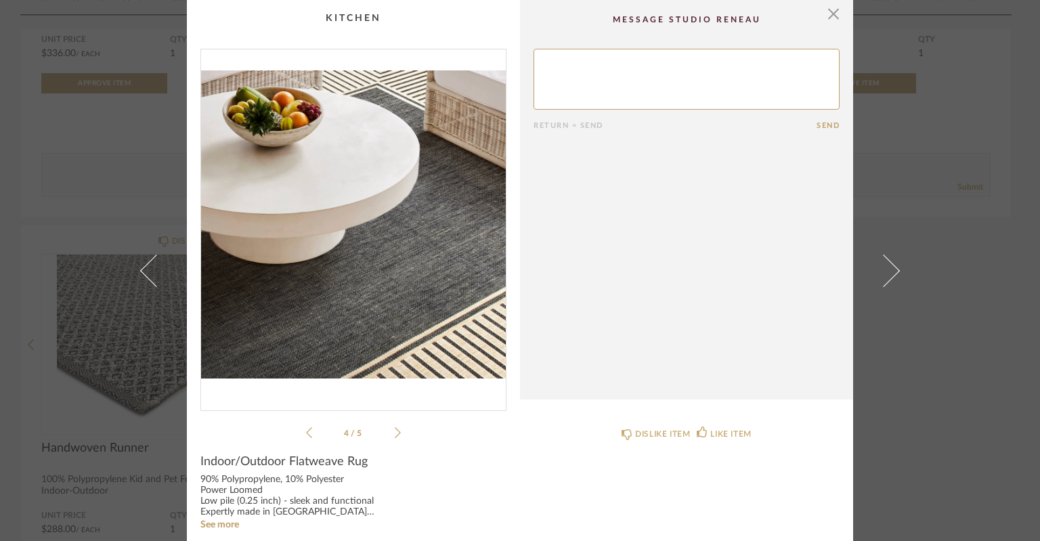
click at [395, 433] on icon at bounding box center [398, 432] width 6 height 12
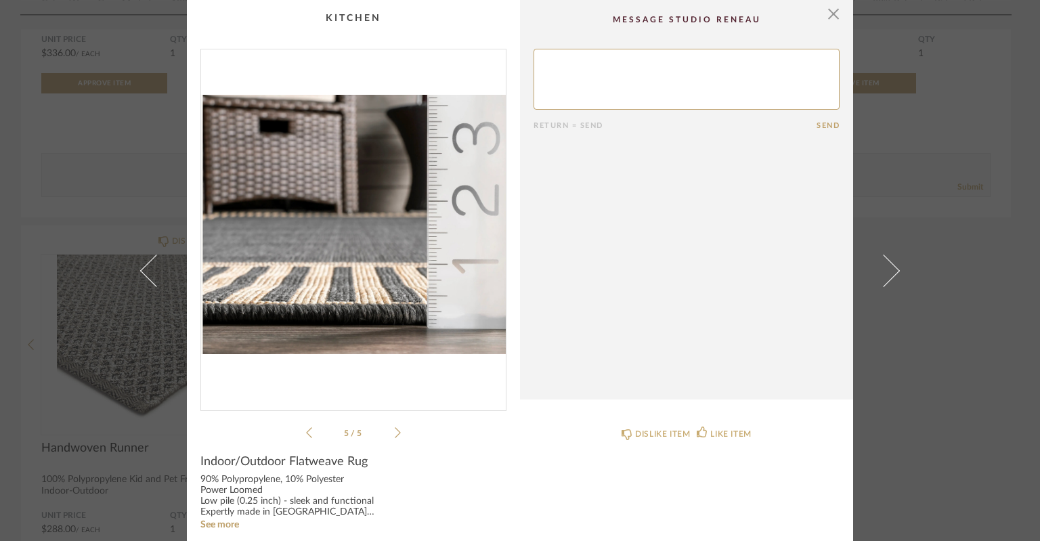
click at [395, 433] on icon at bounding box center [398, 432] width 6 height 12
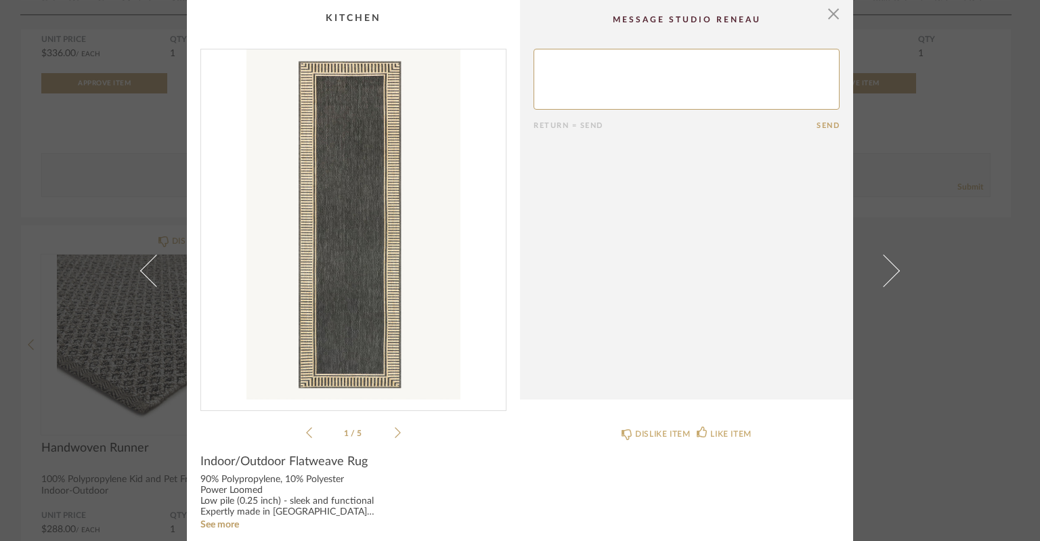
click at [395, 433] on icon at bounding box center [398, 432] width 6 height 12
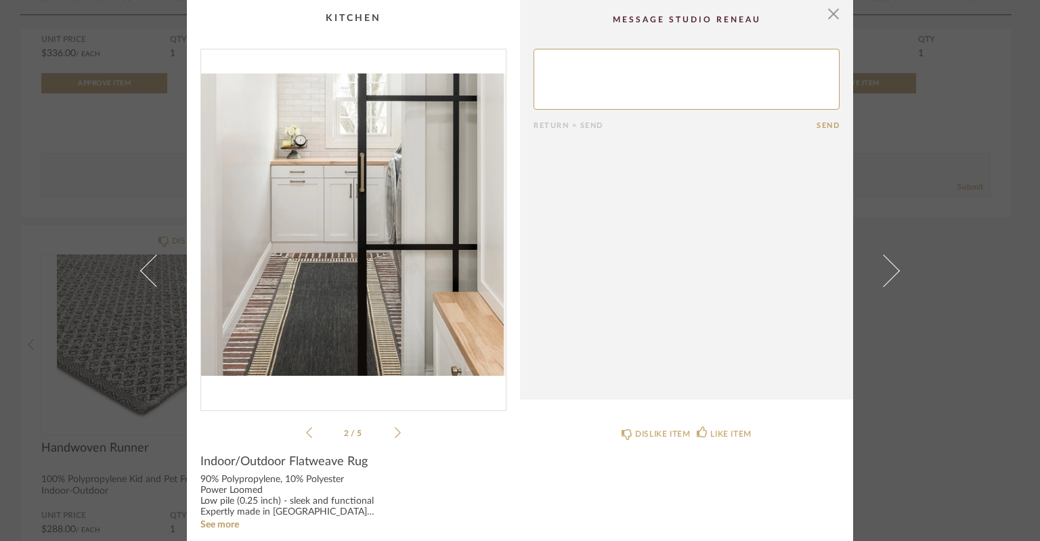
click at [395, 433] on icon at bounding box center [398, 432] width 6 height 12
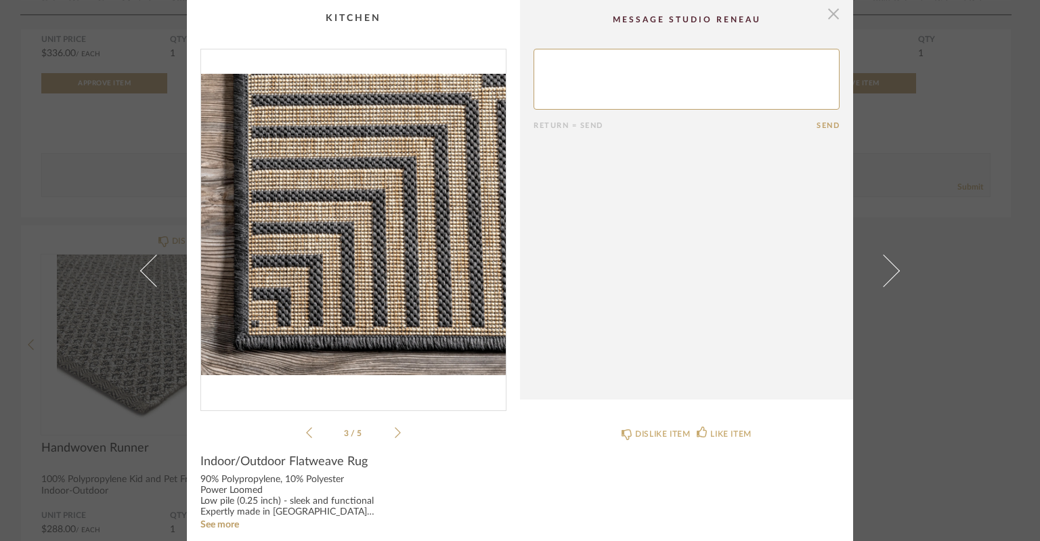
click at [831, 18] on span "button" at bounding box center [833, 13] width 27 height 27
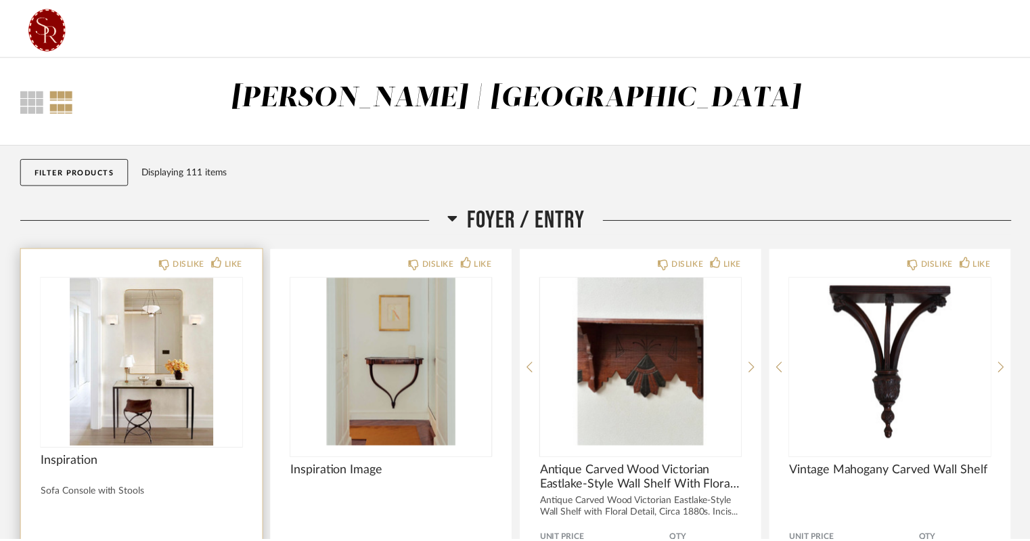
scroll to position [9397, 0]
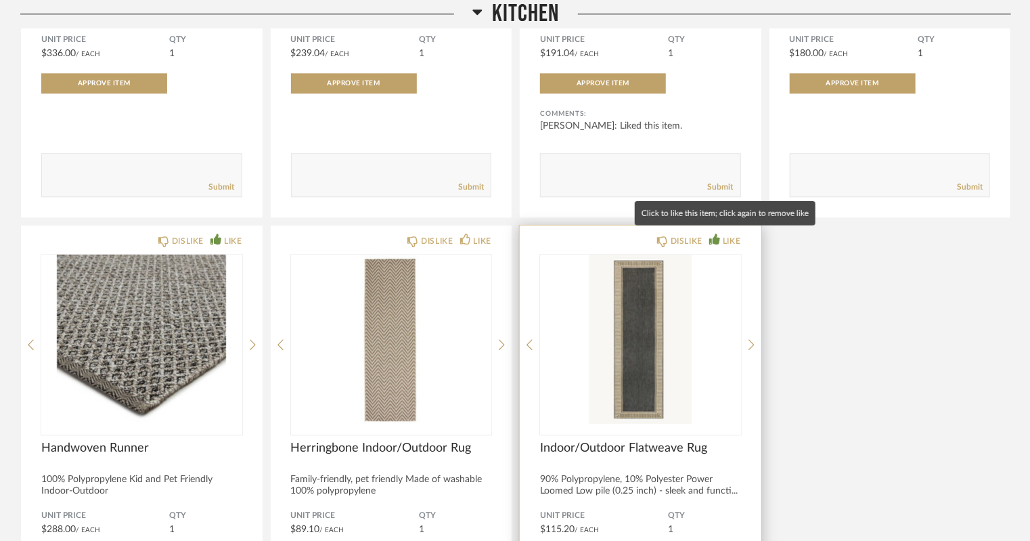
click at [733, 234] on div "LIKE" at bounding box center [732, 241] width 18 height 14
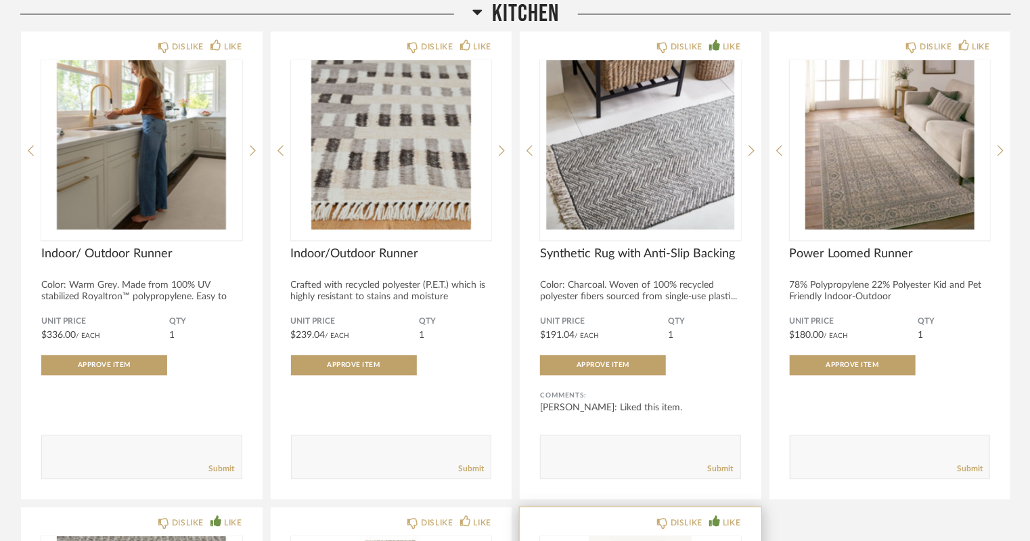
scroll to position [9093, 0]
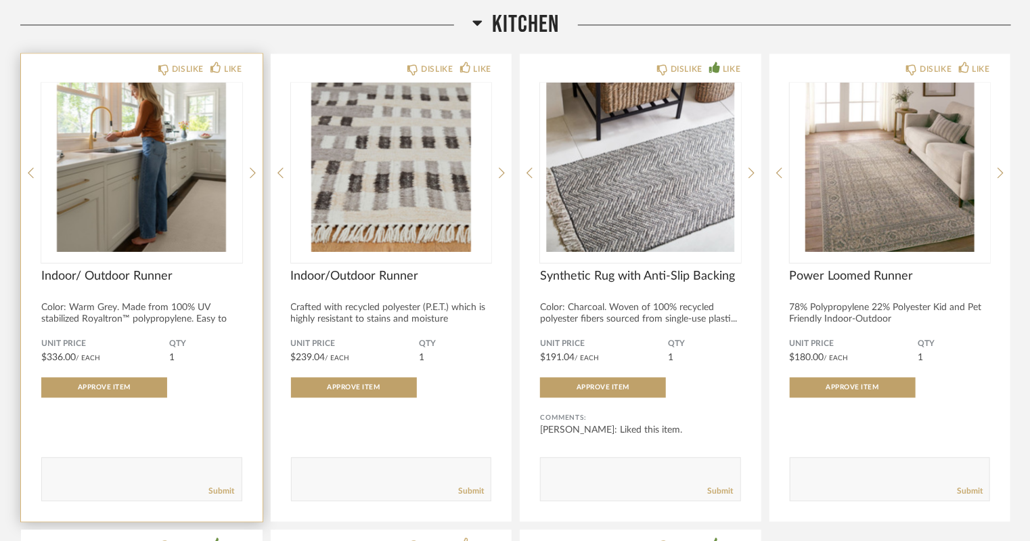
click at [162, 207] on img "3" at bounding box center [141, 167] width 201 height 169
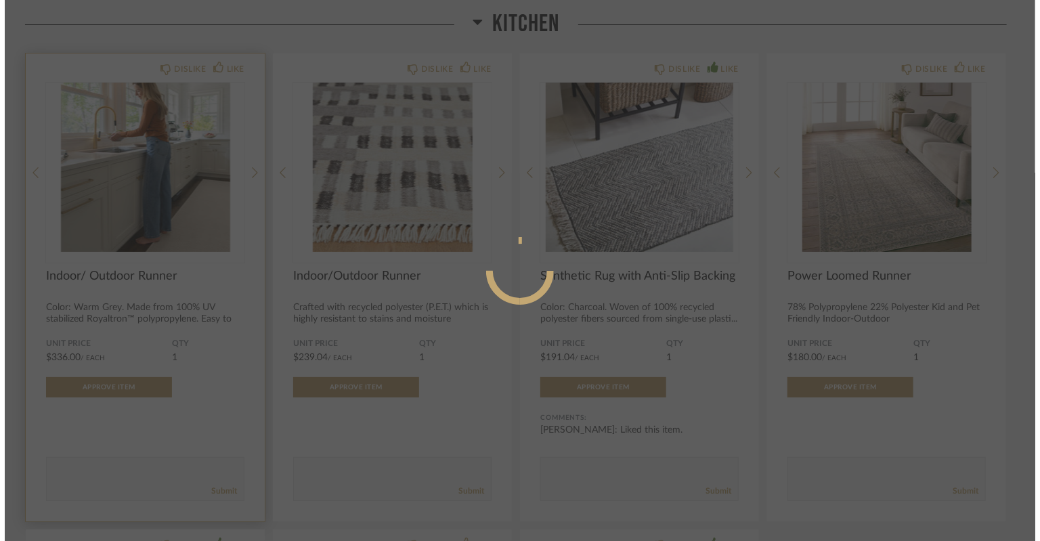
scroll to position [0, 0]
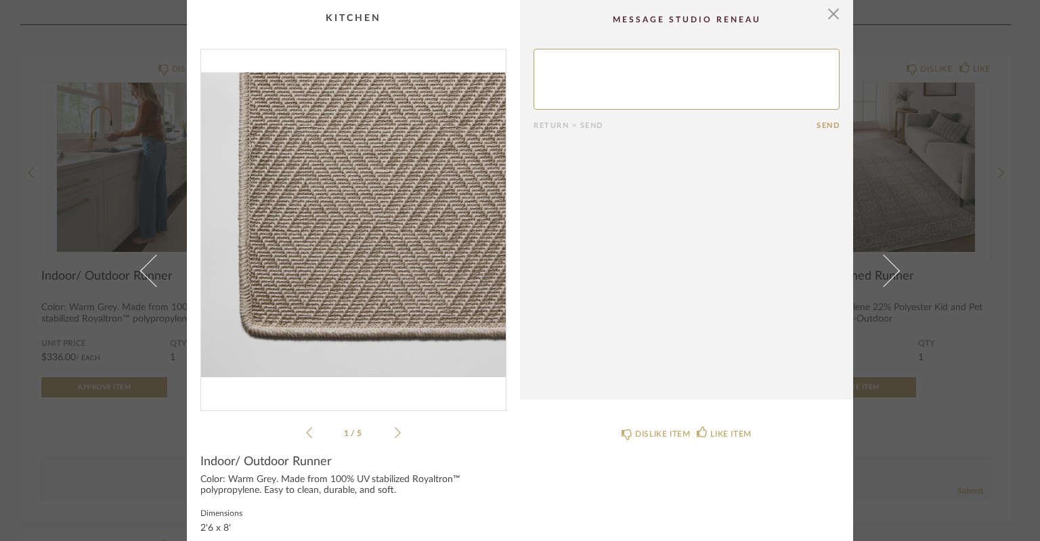
click at [395, 431] on icon at bounding box center [398, 432] width 6 height 12
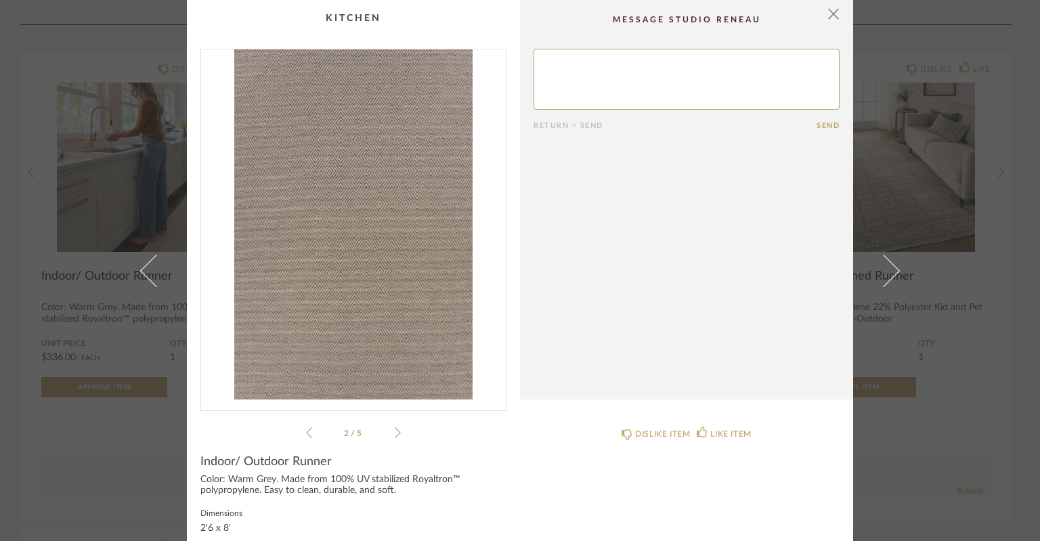
click at [395, 431] on icon at bounding box center [398, 432] width 6 height 12
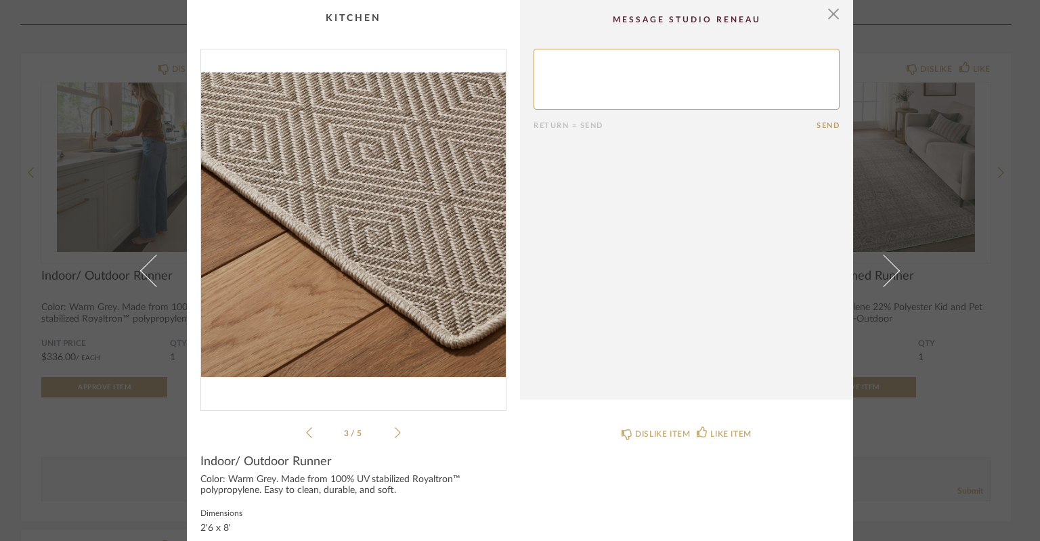
click at [395, 431] on icon at bounding box center [398, 432] width 6 height 12
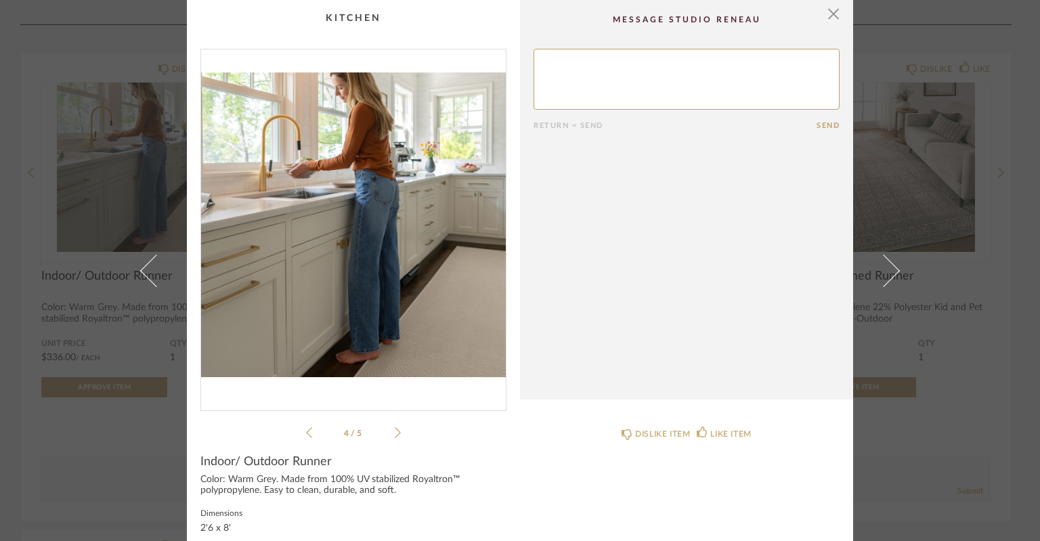
click at [395, 431] on icon at bounding box center [398, 432] width 6 height 12
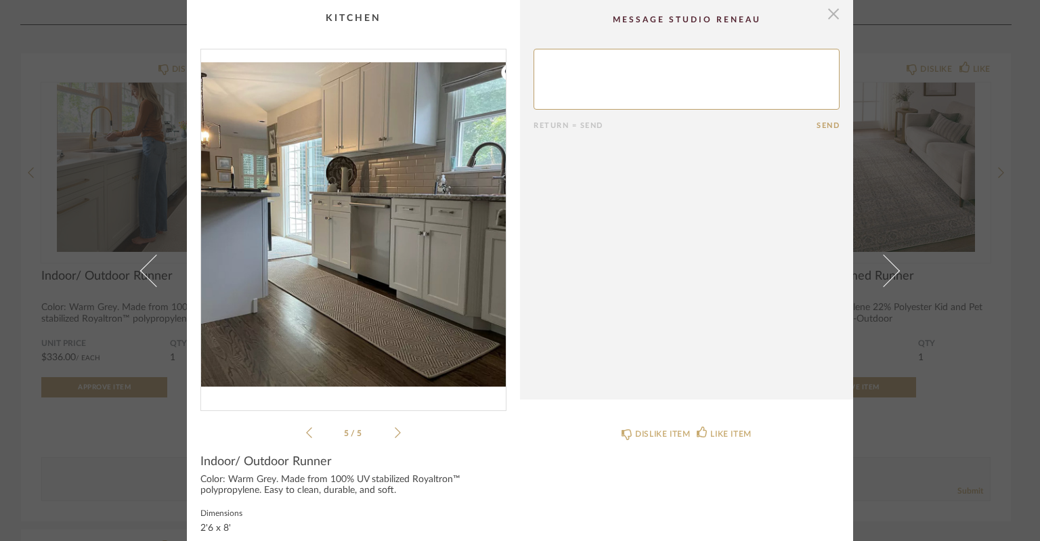
click at [828, 19] on span "button" at bounding box center [833, 13] width 27 height 27
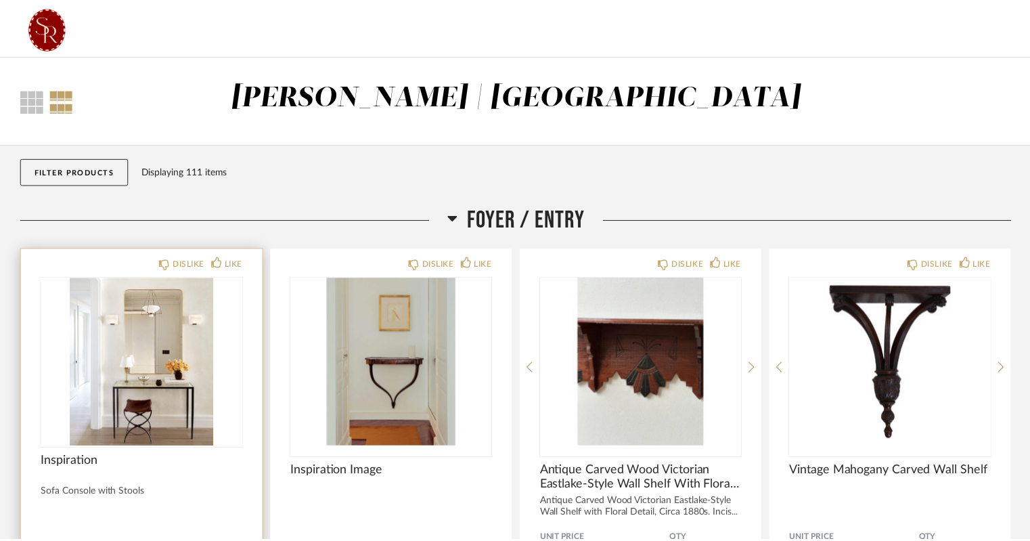
scroll to position [9093, 0]
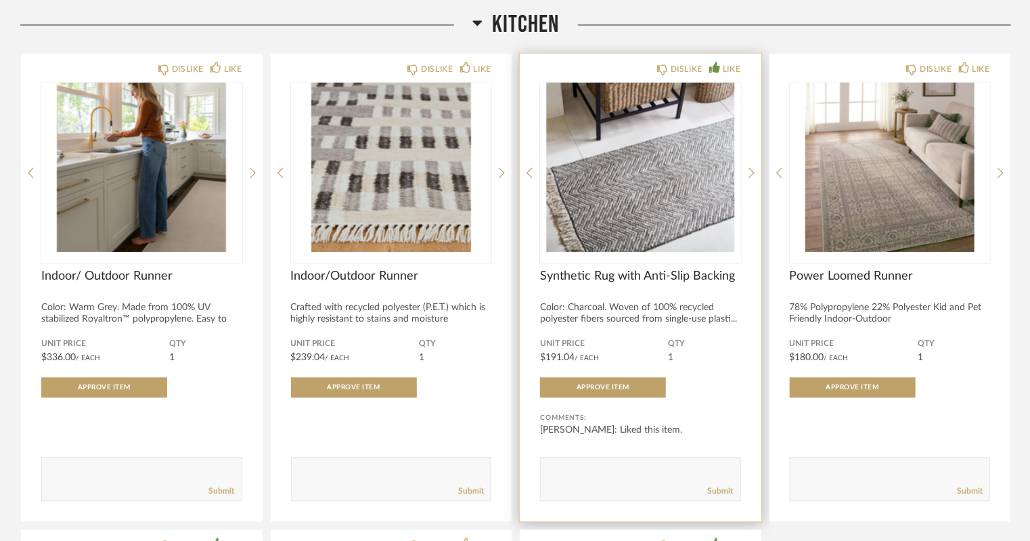
click at [577, 179] on img "2" at bounding box center [640, 167] width 201 height 169
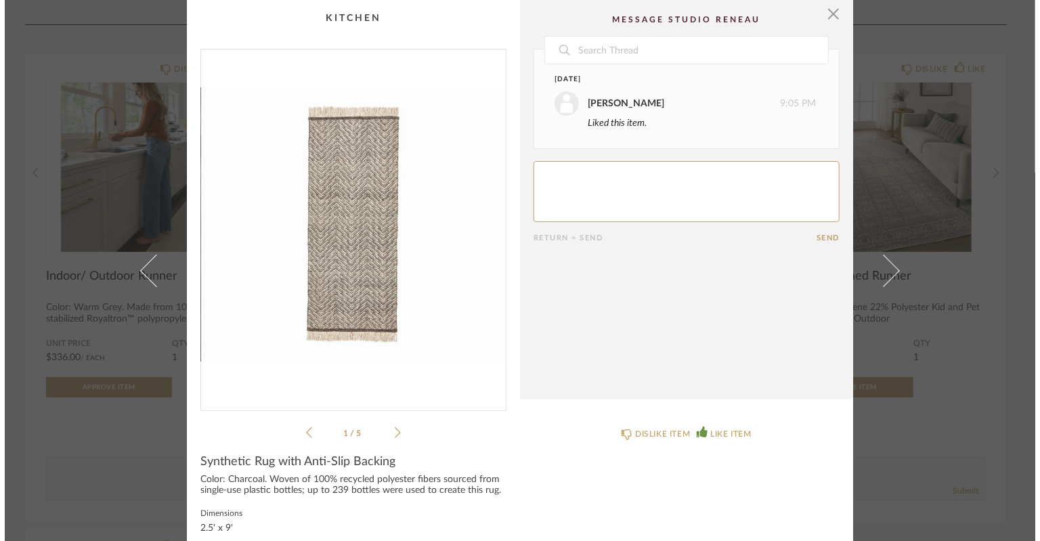
scroll to position [0, 0]
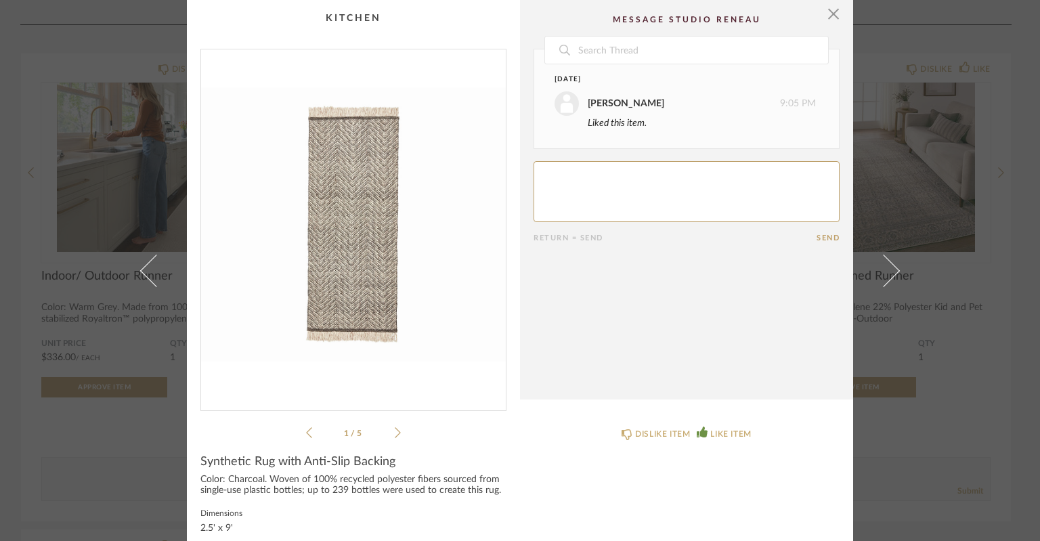
click at [395, 431] on icon at bounding box center [398, 432] width 6 height 12
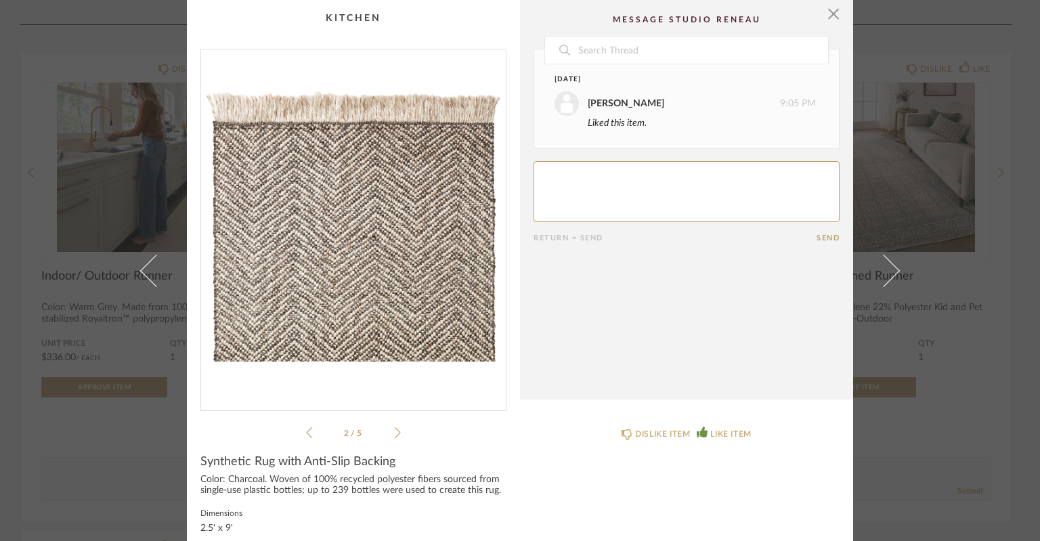
click at [395, 431] on icon at bounding box center [398, 432] width 6 height 12
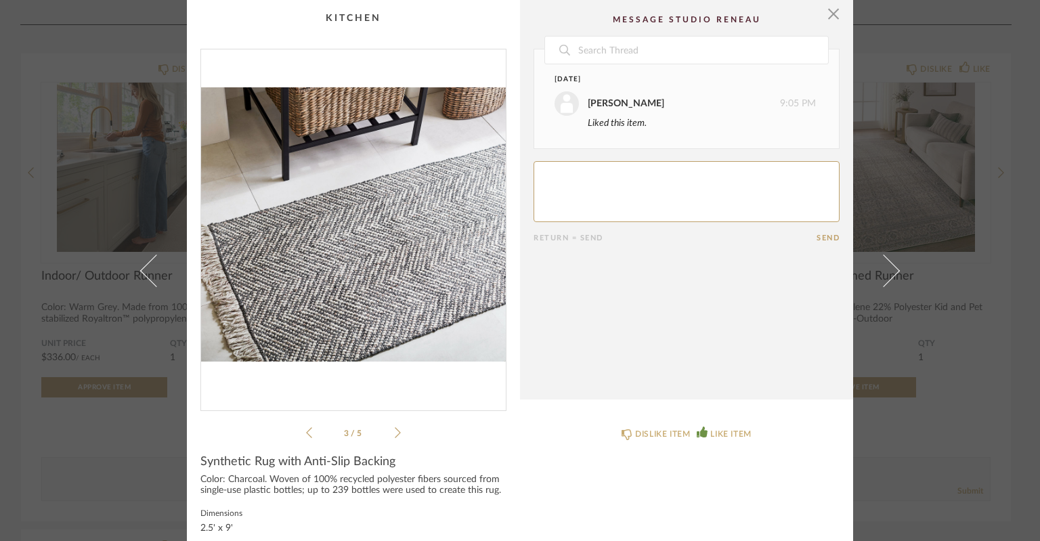
click at [395, 431] on icon at bounding box center [398, 432] width 6 height 12
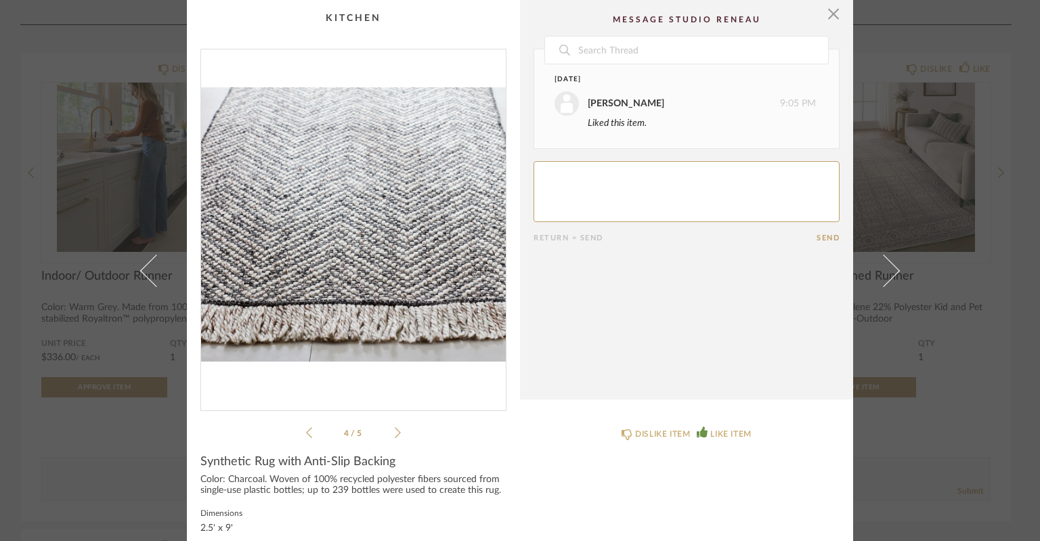
click at [395, 431] on icon at bounding box center [398, 432] width 6 height 12
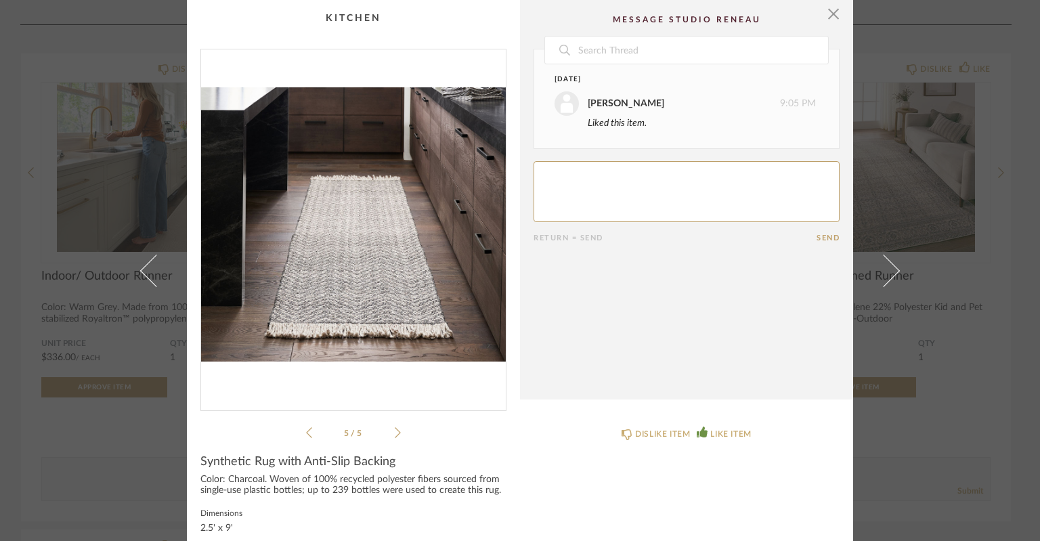
click at [395, 431] on icon at bounding box center [398, 432] width 6 height 12
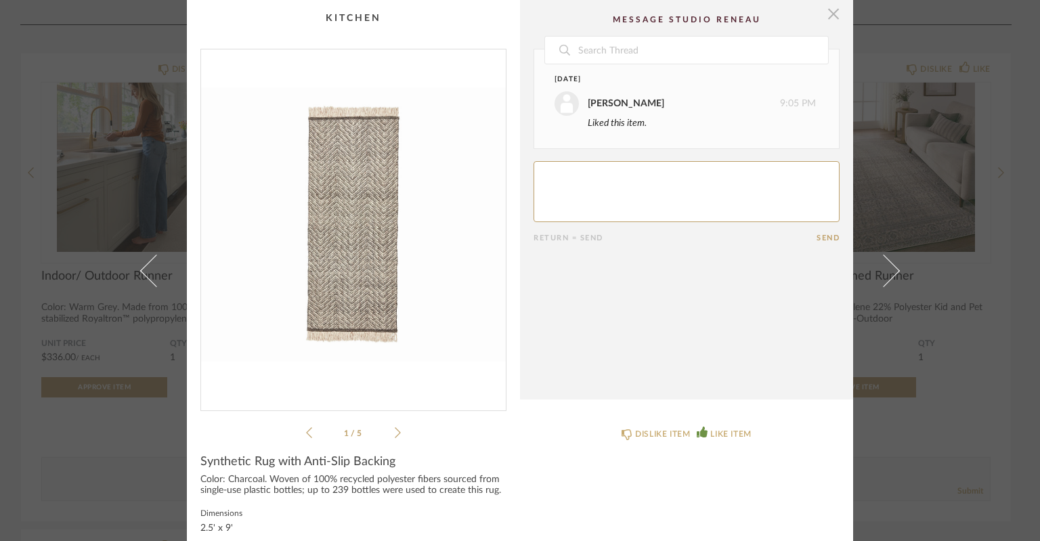
click at [827, 6] on span "button" at bounding box center [833, 13] width 27 height 27
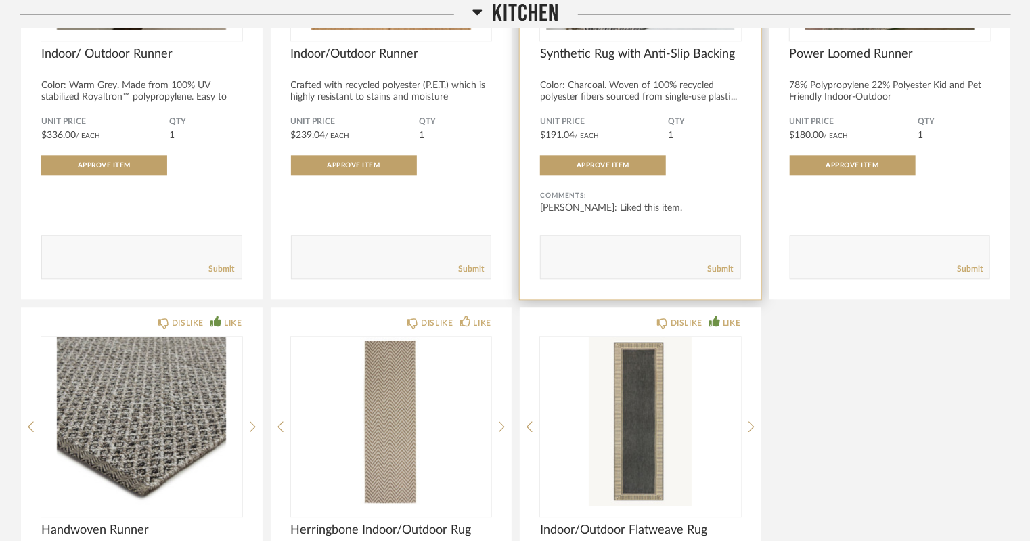
scroll to position [9390, 0]
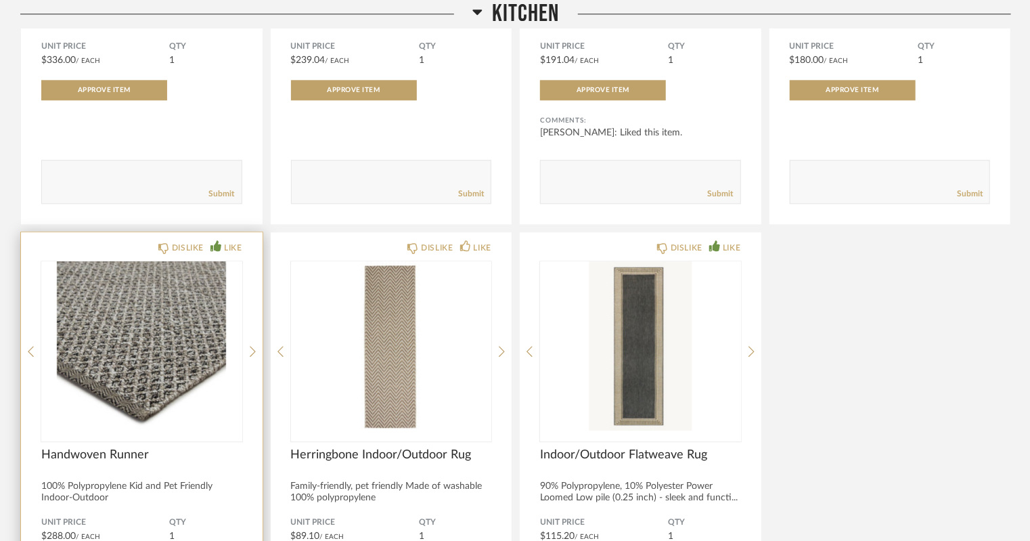
click at [176, 354] on img "1" at bounding box center [141, 345] width 201 height 169
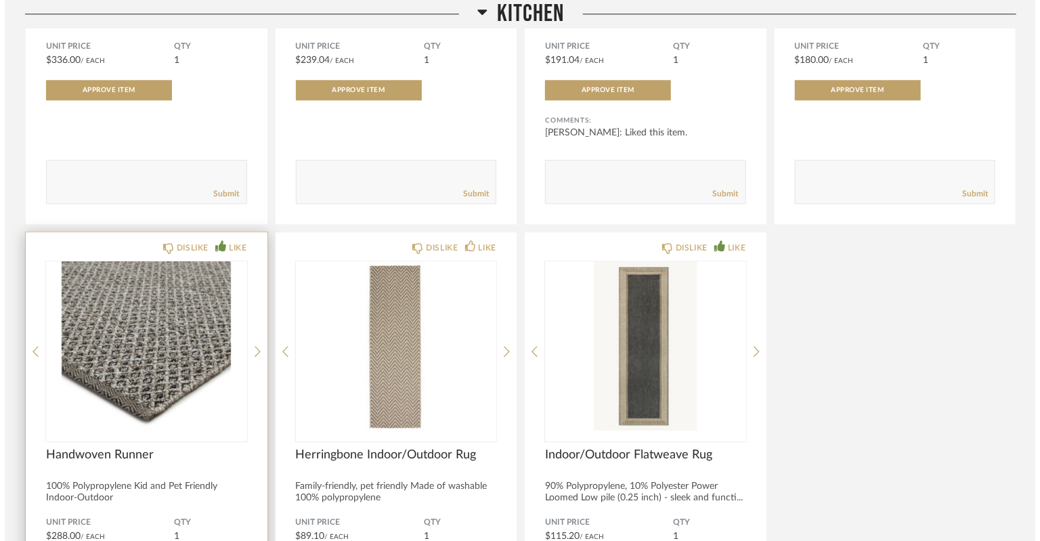
scroll to position [0, 0]
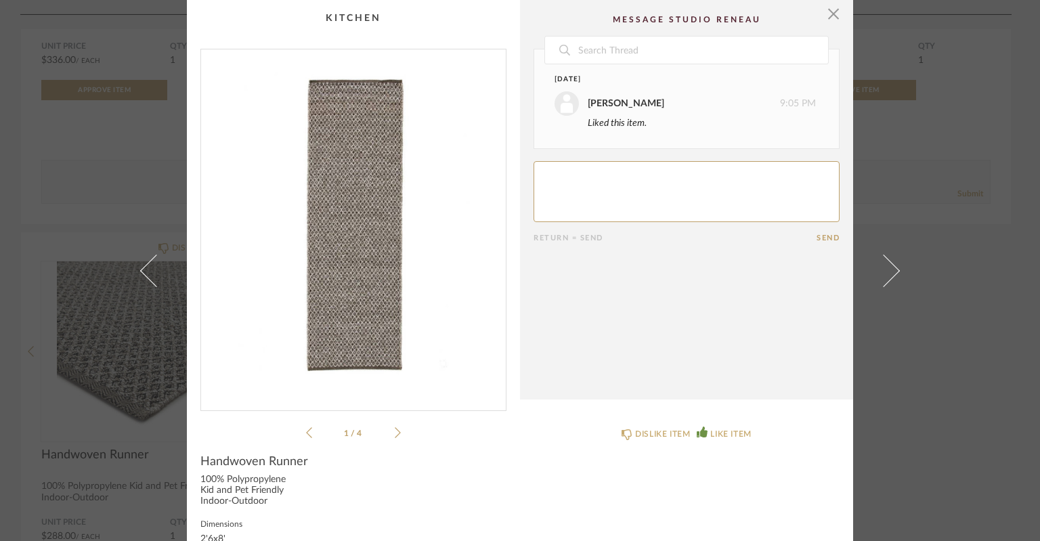
click at [395, 436] on icon at bounding box center [398, 432] width 6 height 12
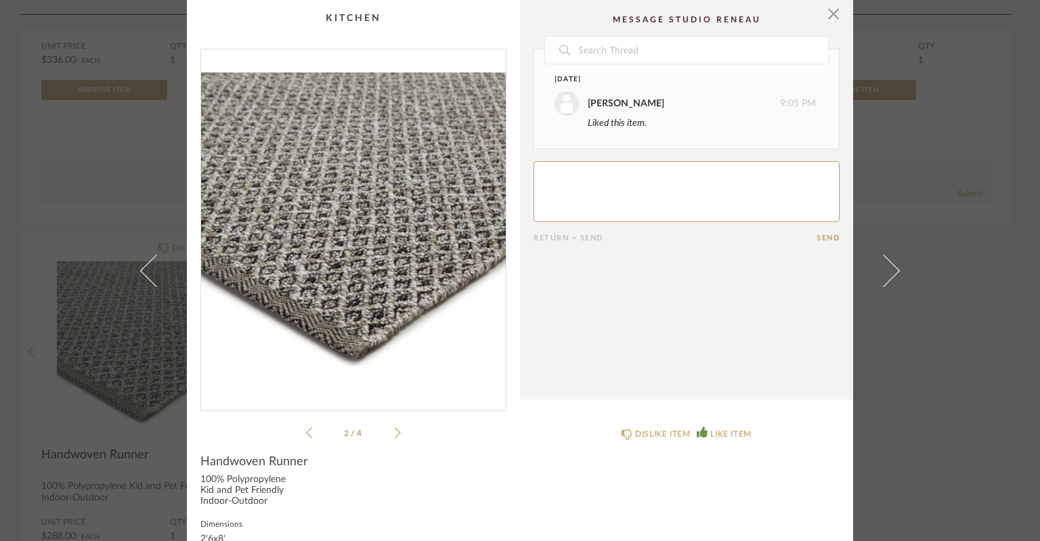
click at [395, 436] on icon at bounding box center [398, 432] width 6 height 12
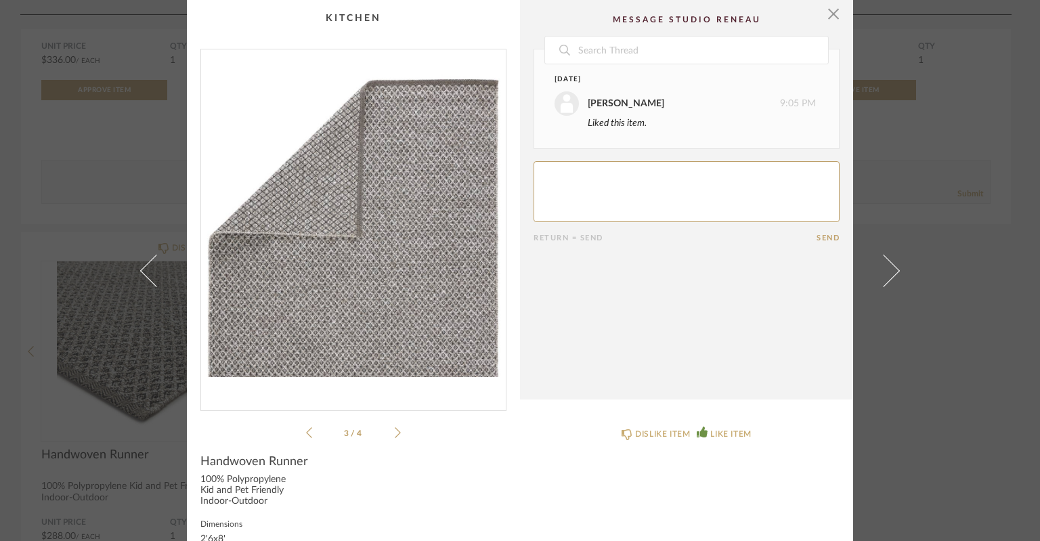
click at [395, 436] on icon at bounding box center [398, 432] width 6 height 12
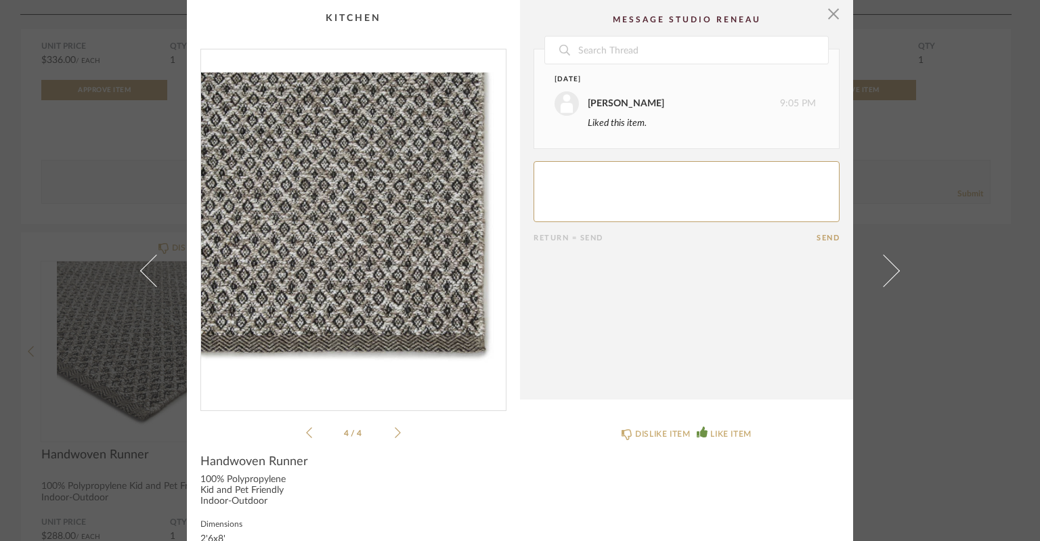
click at [395, 436] on icon at bounding box center [398, 432] width 6 height 12
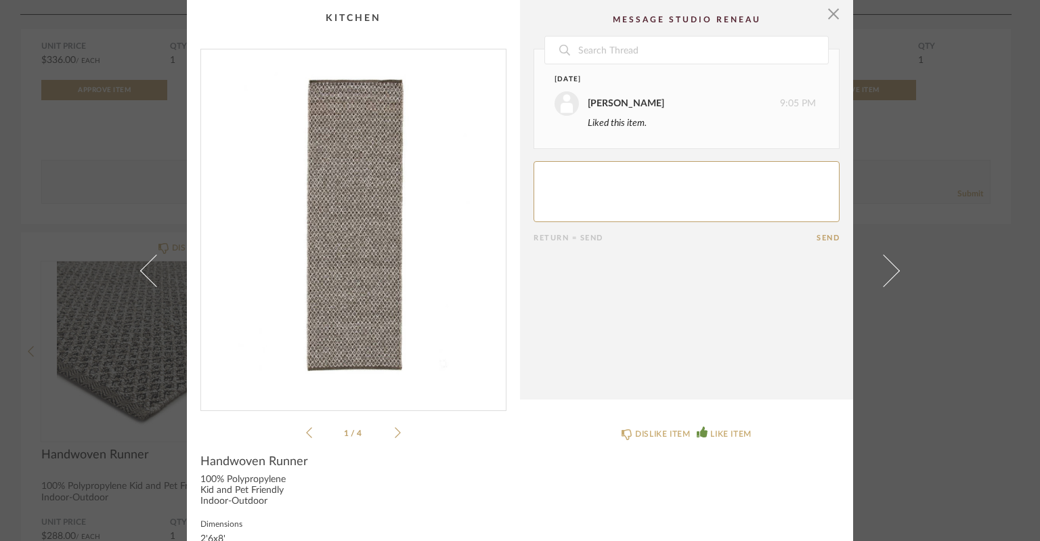
click at [395, 436] on icon at bounding box center [398, 432] width 6 height 12
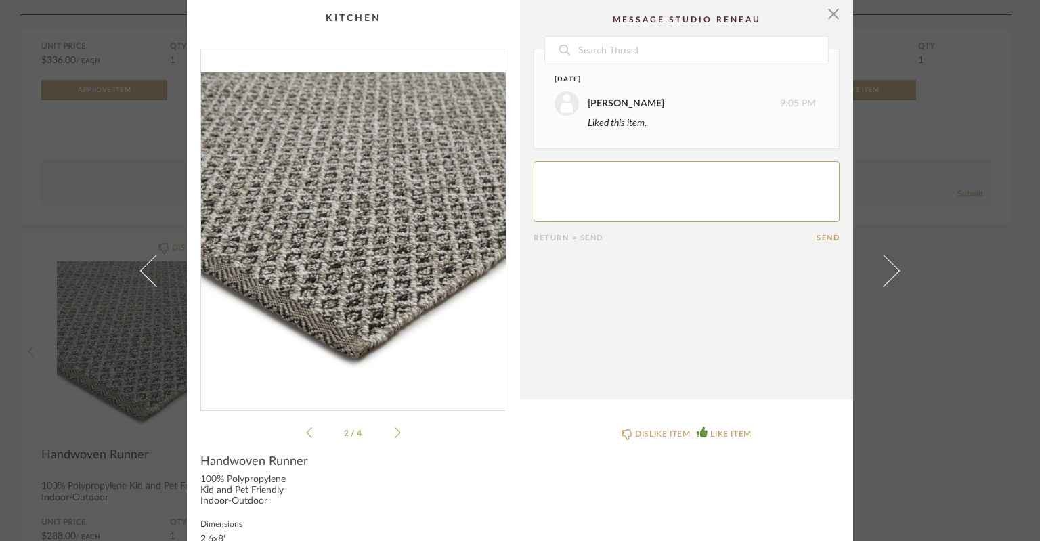
click at [395, 436] on icon at bounding box center [398, 432] width 6 height 12
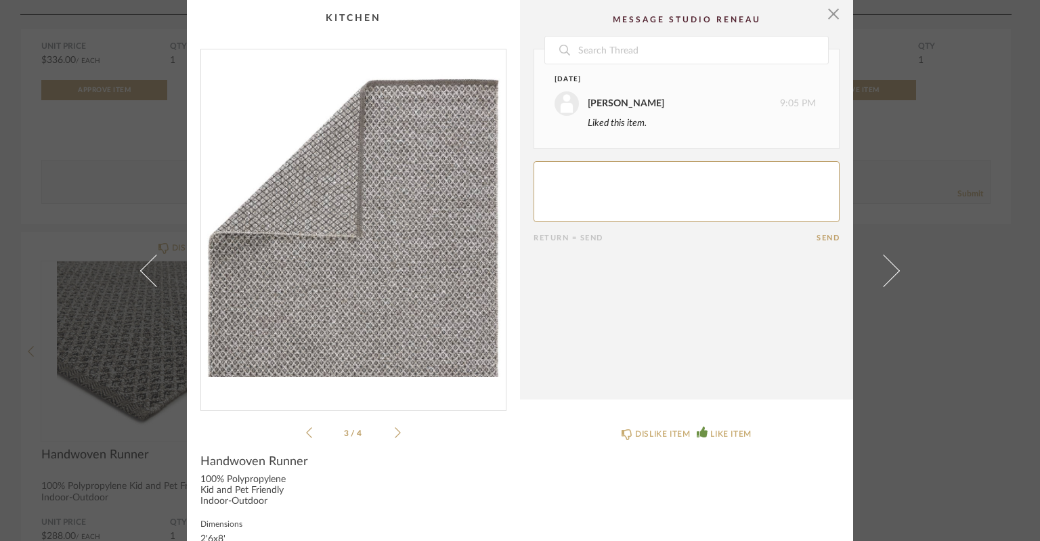
scroll to position [135, 0]
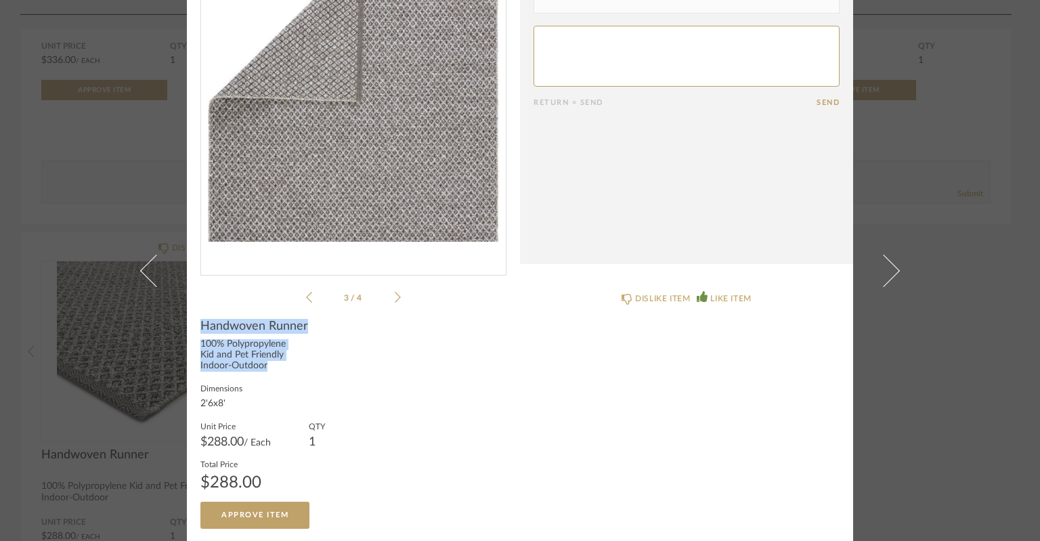
drag, startPoint x: 199, startPoint y: 324, endPoint x: 281, endPoint y: 368, distance: 92.7
click at [281, 368] on div "Handwoven Runner 100% Polypropylene Kid and Pet Friendly Indoor-Outdoor Dimensi…" at bounding box center [353, 424] width 306 height 210
copy div "Handwoven Runner 100% Polypropylene Kid and Pet Friendly Indoor-Outdoor"
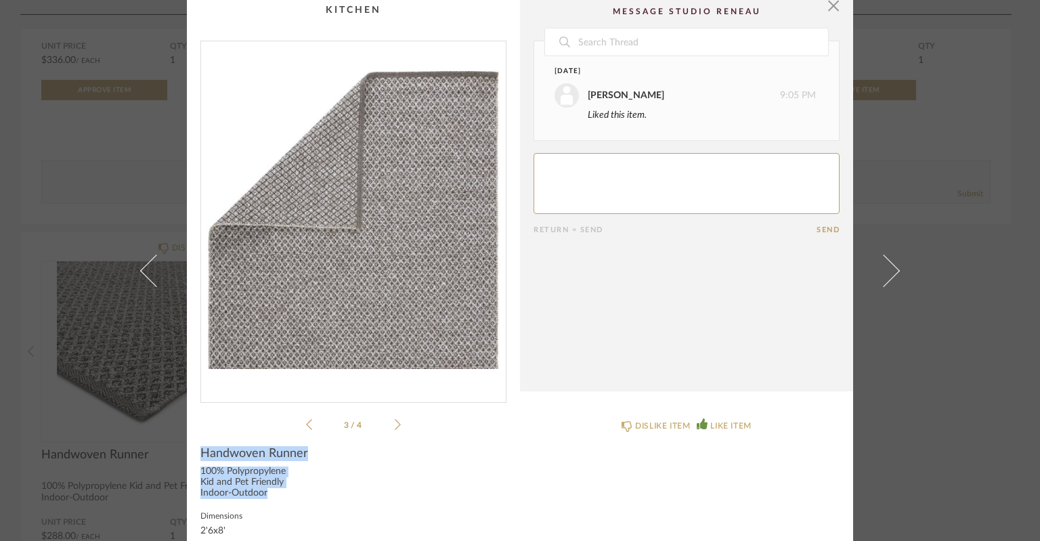
scroll to position [0, 0]
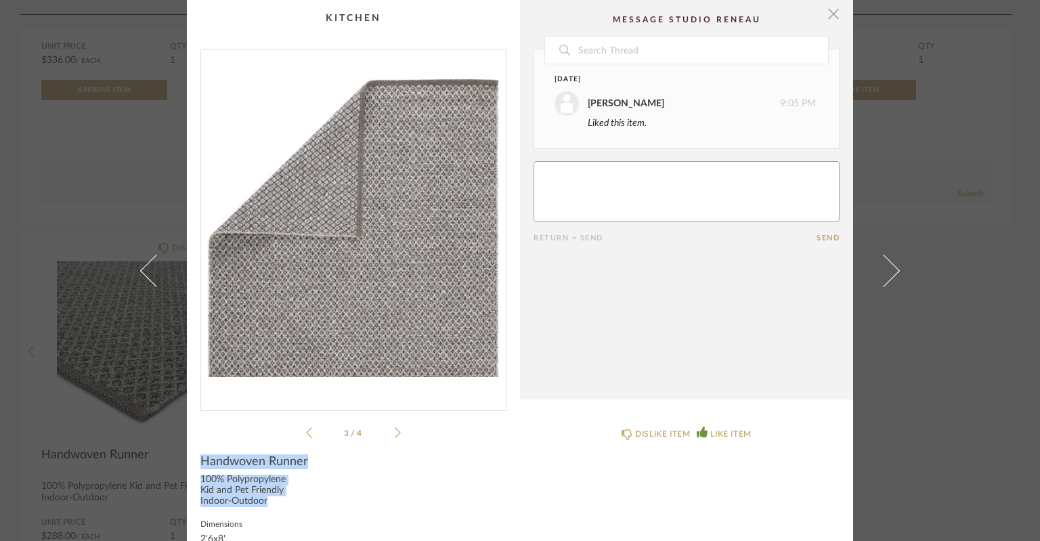
click at [827, 22] on span "button" at bounding box center [833, 13] width 27 height 27
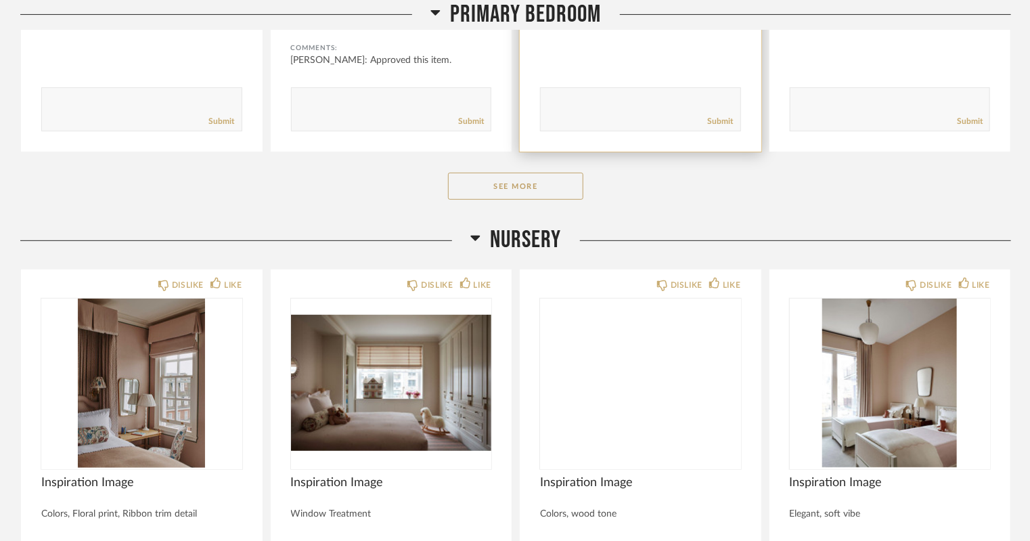
scroll to position [10515, 0]
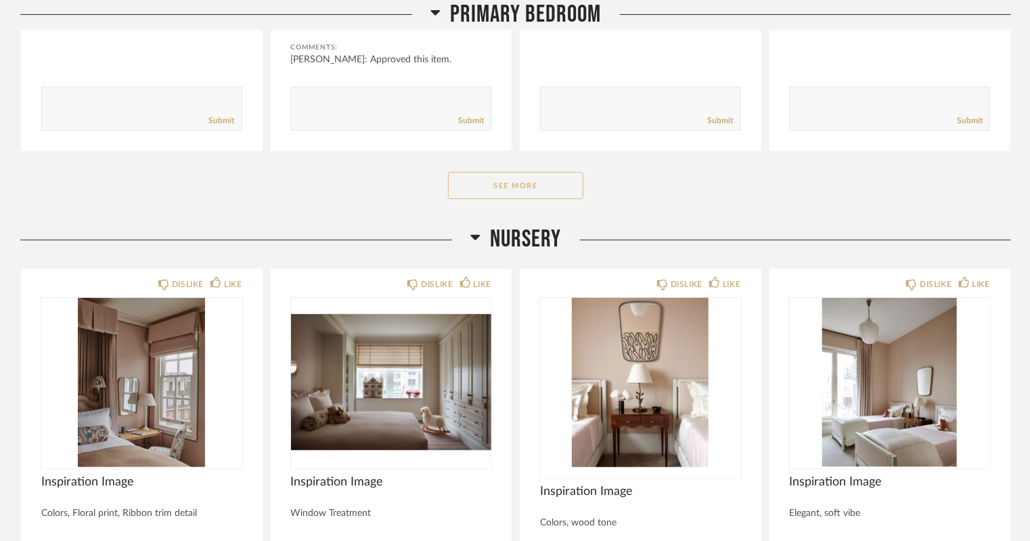
click at [527, 178] on button "See More" at bounding box center [515, 185] width 135 height 27
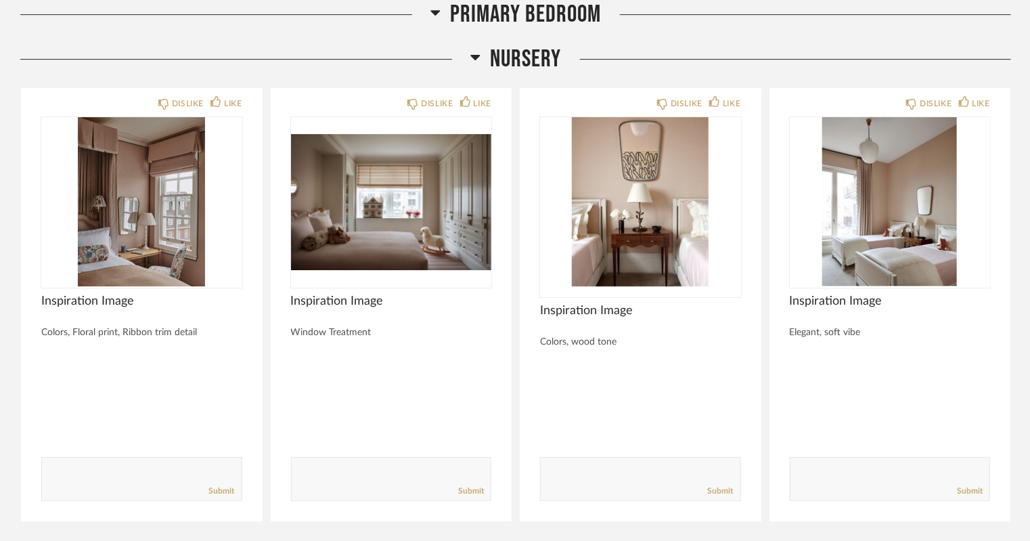
scroll to position [12548, 0]
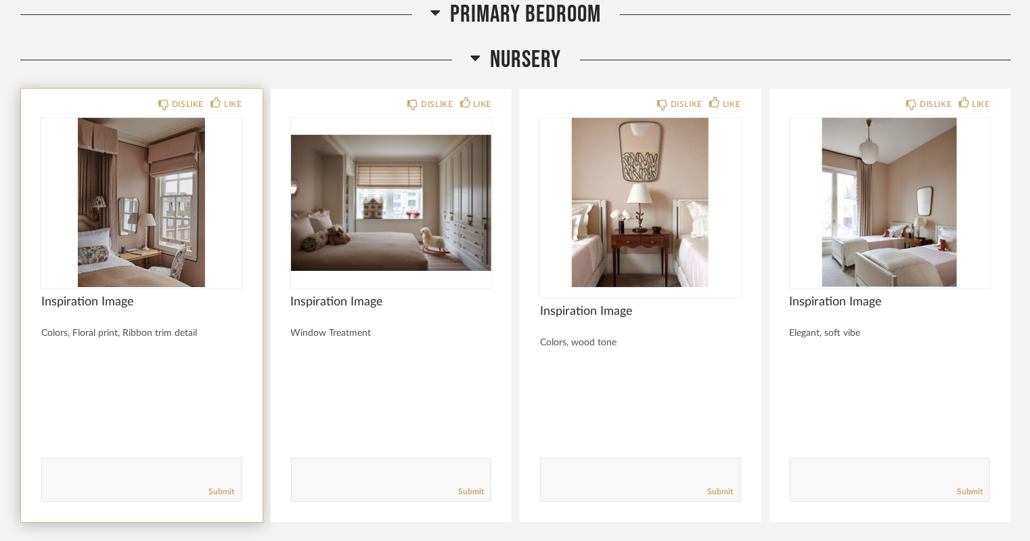
click at [188, 477] on textarea at bounding box center [142, 473] width 200 height 18
type textarea "love all the inspo pics!!!"
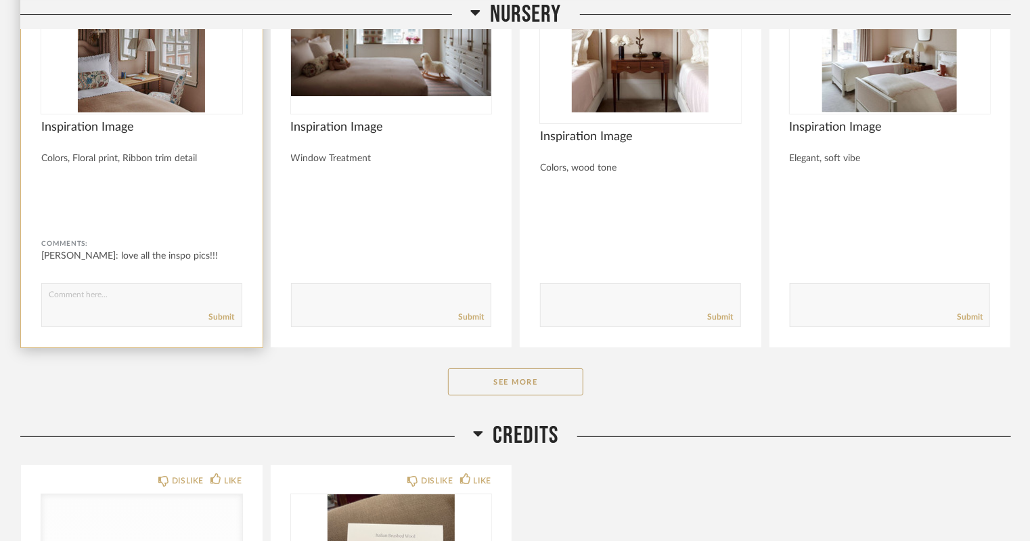
scroll to position [12724, 0]
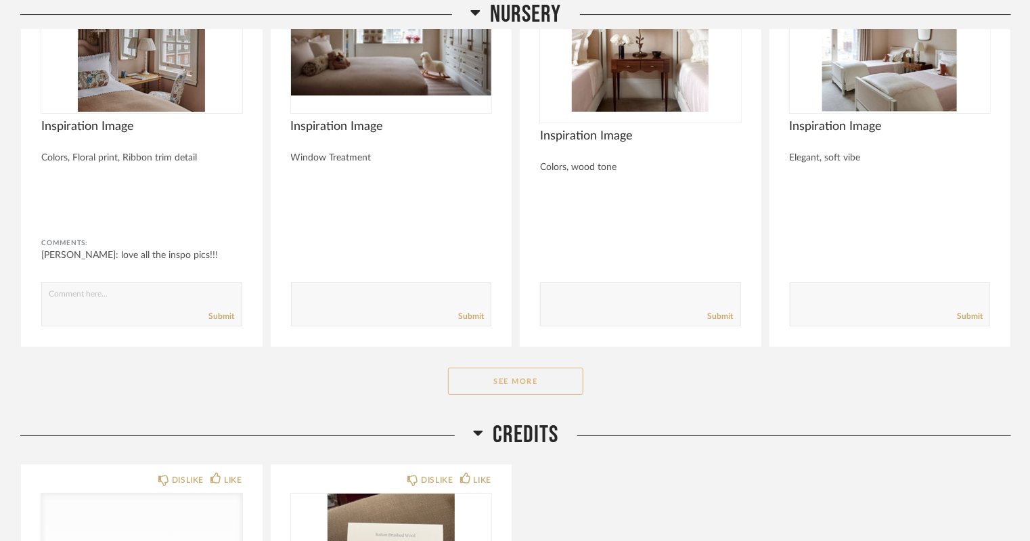
click at [504, 379] on button "See More" at bounding box center [515, 381] width 135 height 27
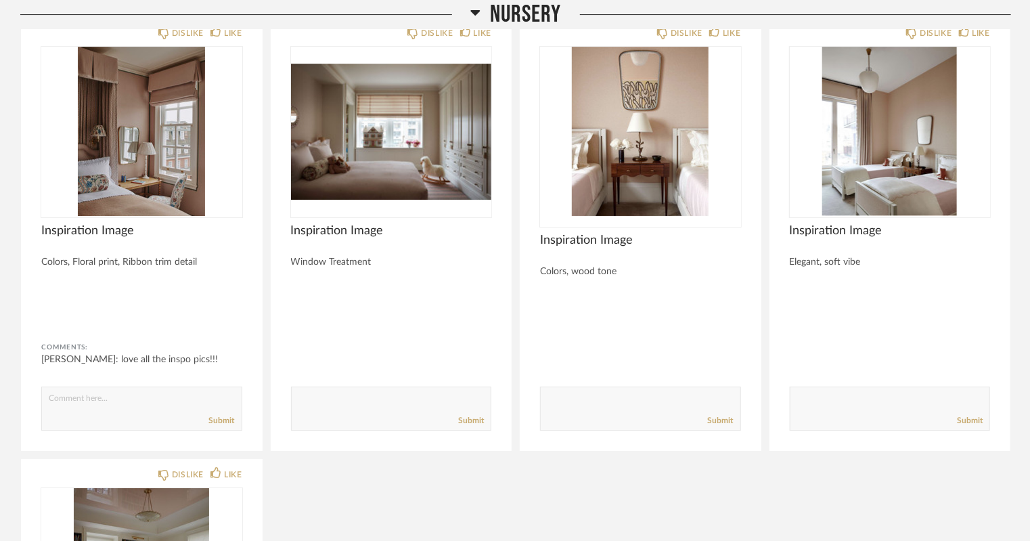
scroll to position [12581, 0]
